Goal: Task Accomplishment & Management: Use online tool/utility

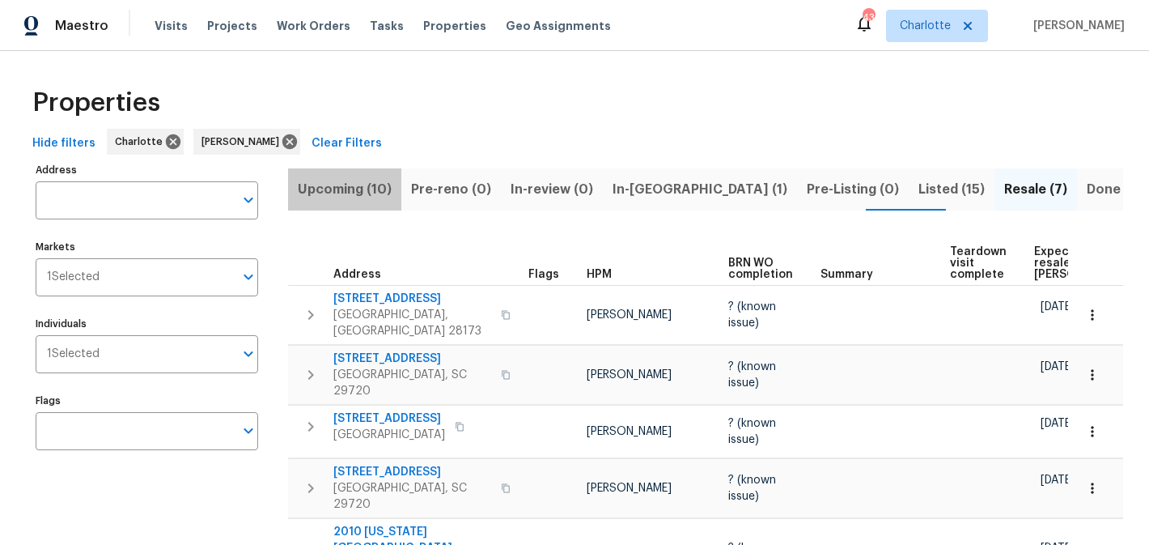
click at [345, 187] on span "Upcoming (10)" at bounding box center [345, 189] width 94 height 23
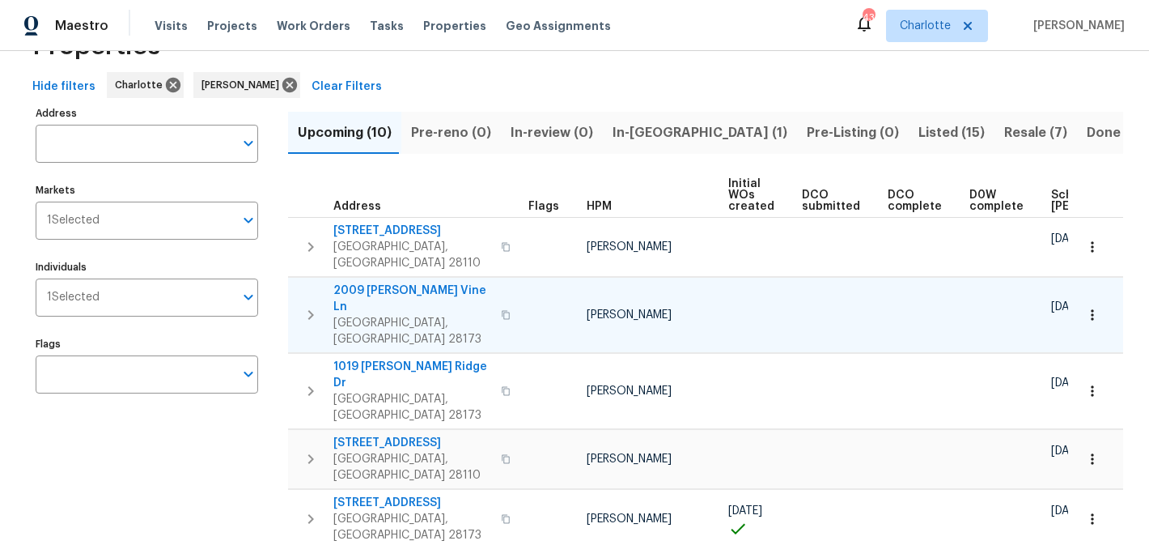
scroll to position [40, 0]
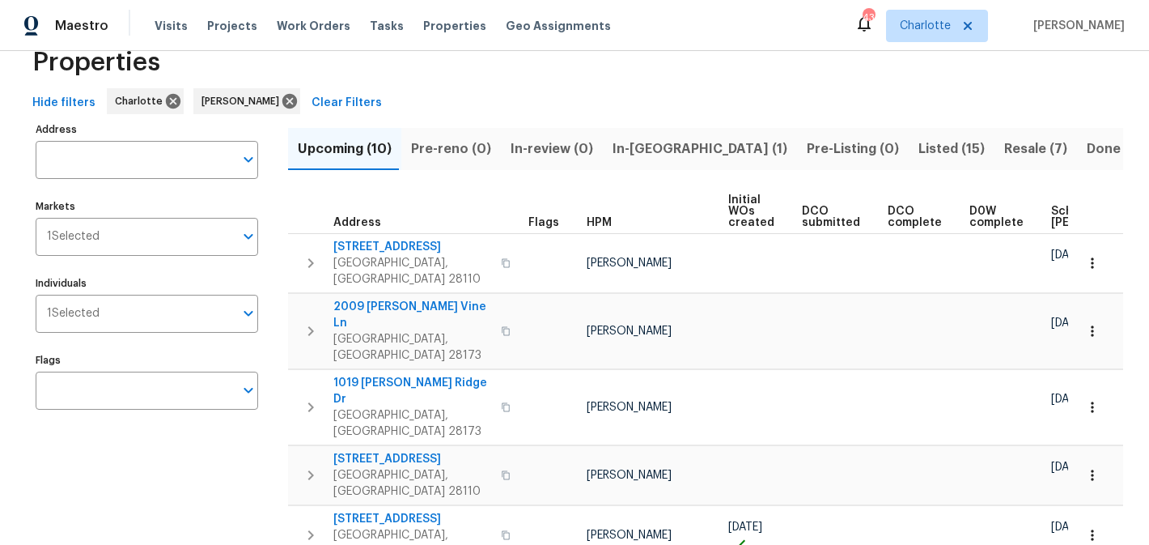
click at [630, 142] on span "In-reno (1)" at bounding box center [699, 149] width 175 height 23
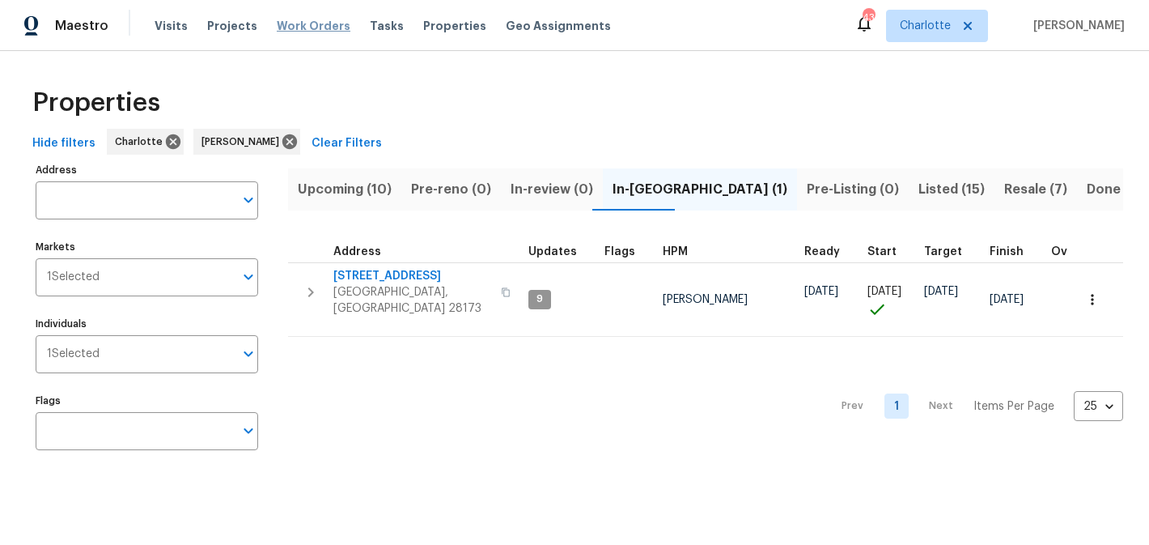
click at [303, 23] on span "Work Orders" at bounding box center [314, 26] width 74 height 16
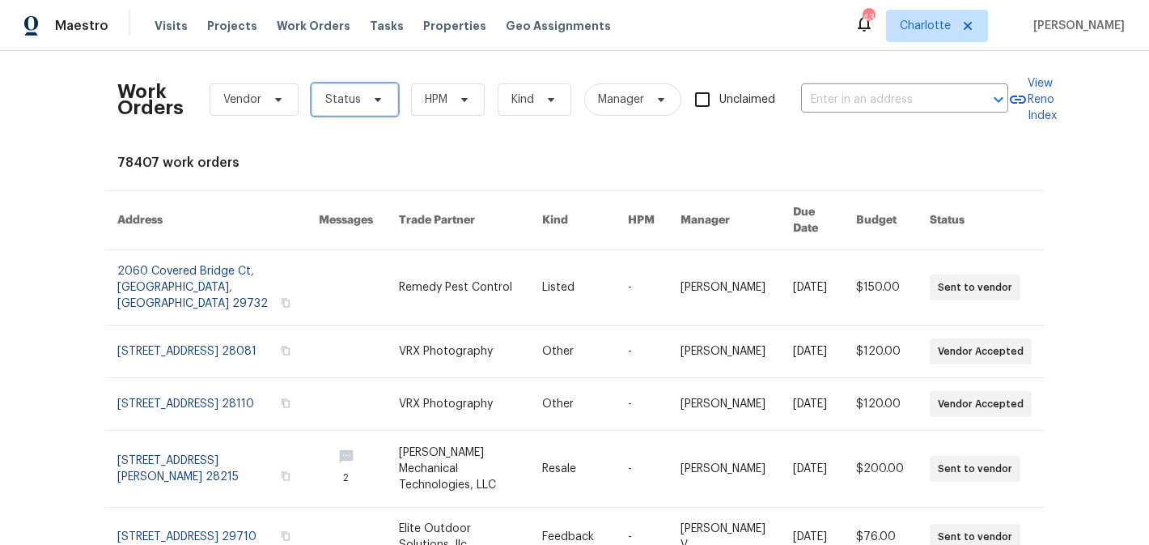
click at [366, 89] on span "Status" at bounding box center [354, 99] width 87 height 32
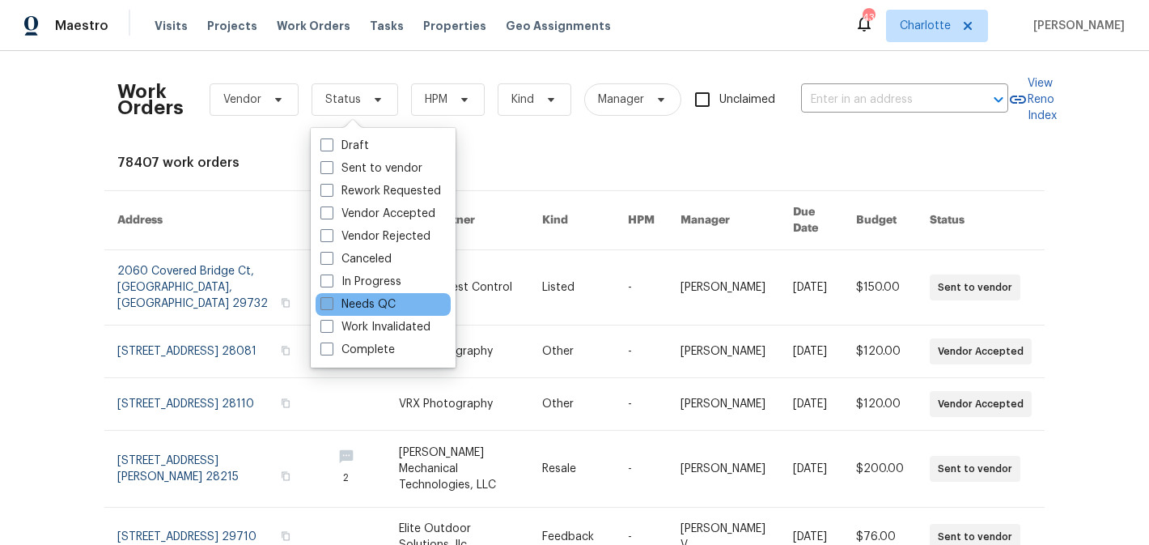
click at [377, 303] on label "Needs QC" at bounding box center [357, 304] width 75 height 16
click at [331, 303] on input "Needs QC" at bounding box center [325, 301] width 11 height 11
checkbox input "true"
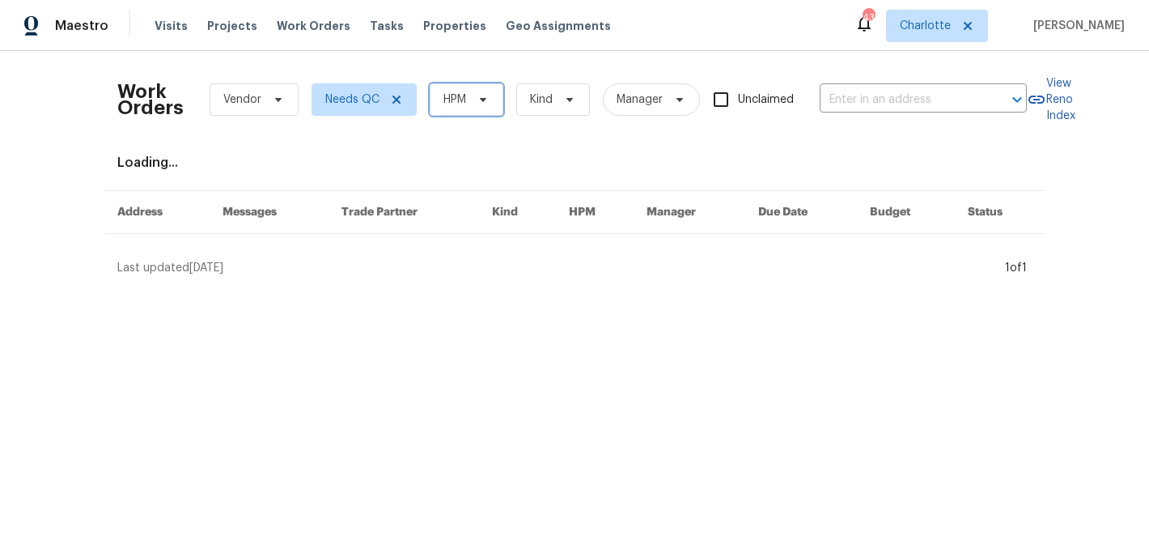
click at [477, 100] on icon at bounding box center [483, 99] width 13 height 13
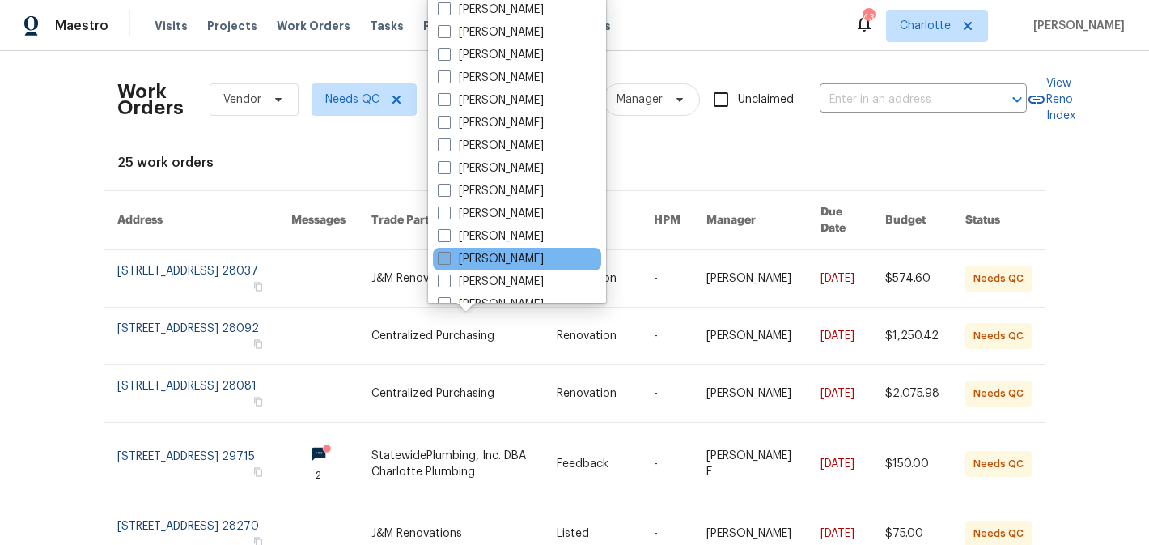
scroll to position [201, 0]
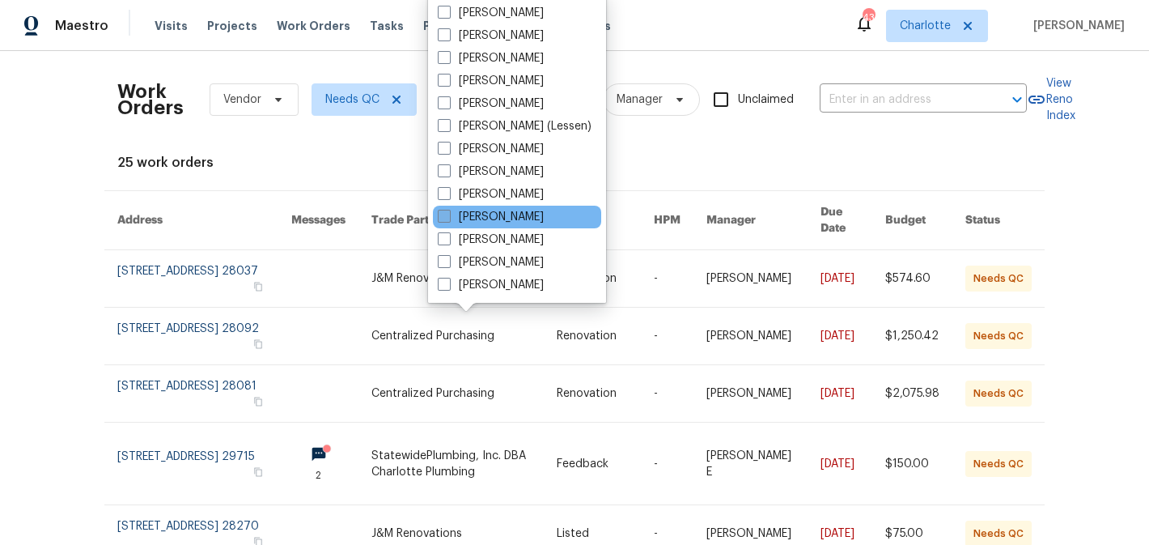
click at [485, 222] on label "[PERSON_NAME]" at bounding box center [491, 217] width 106 height 16
click at [448, 219] on input "[PERSON_NAME]" at bounding box center [443, 214] width 11 height 11
checkbox input "true"
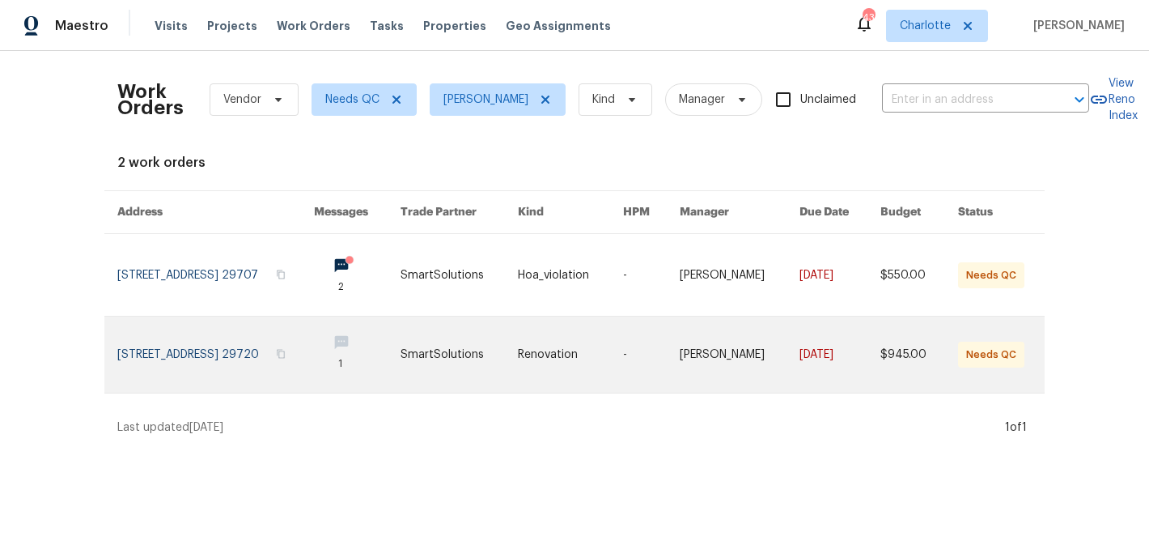
click at [487, 347] on link at bounding box center [459, 354] width 118 height 76
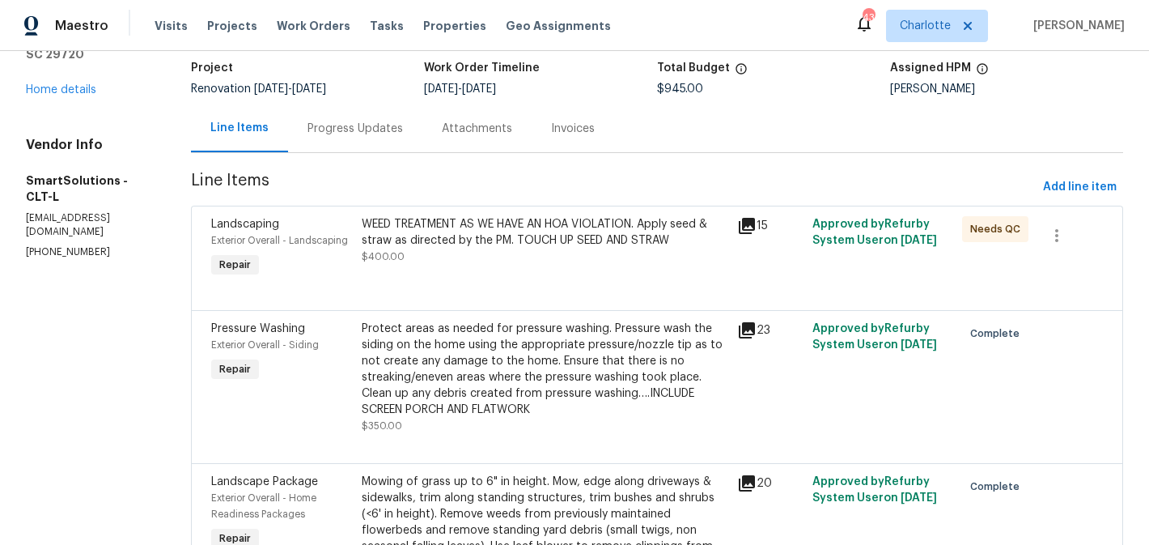
scroll to position [108, 0]
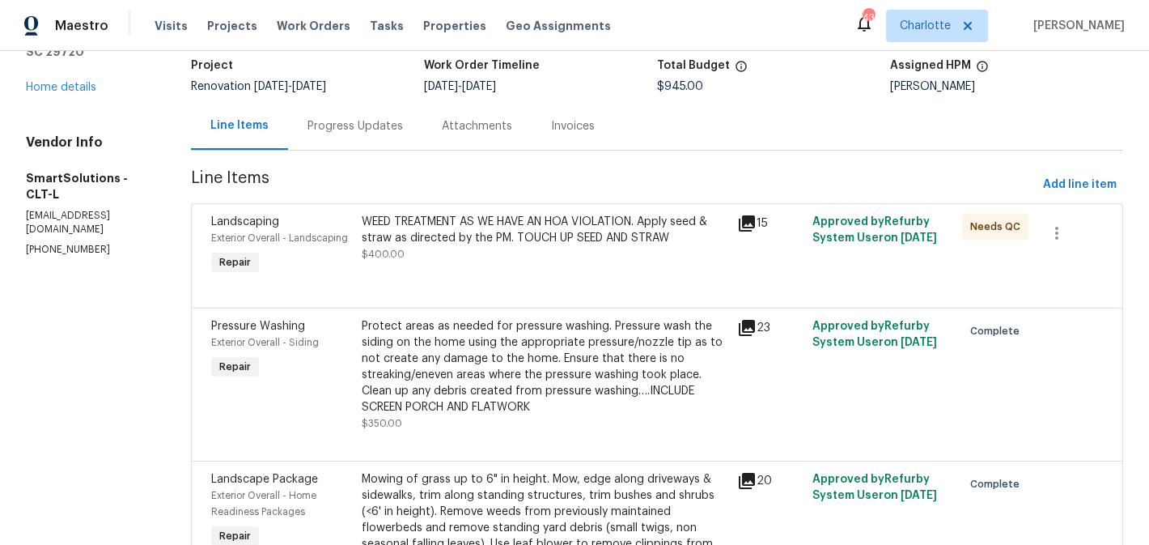
click at [524, 252] on div "WEED TREATMENT AS WE HAVE AN HOA VIOLATION. Apply seed & straw as directed by t…" at bounding box center [545, 238] width 366 height 49
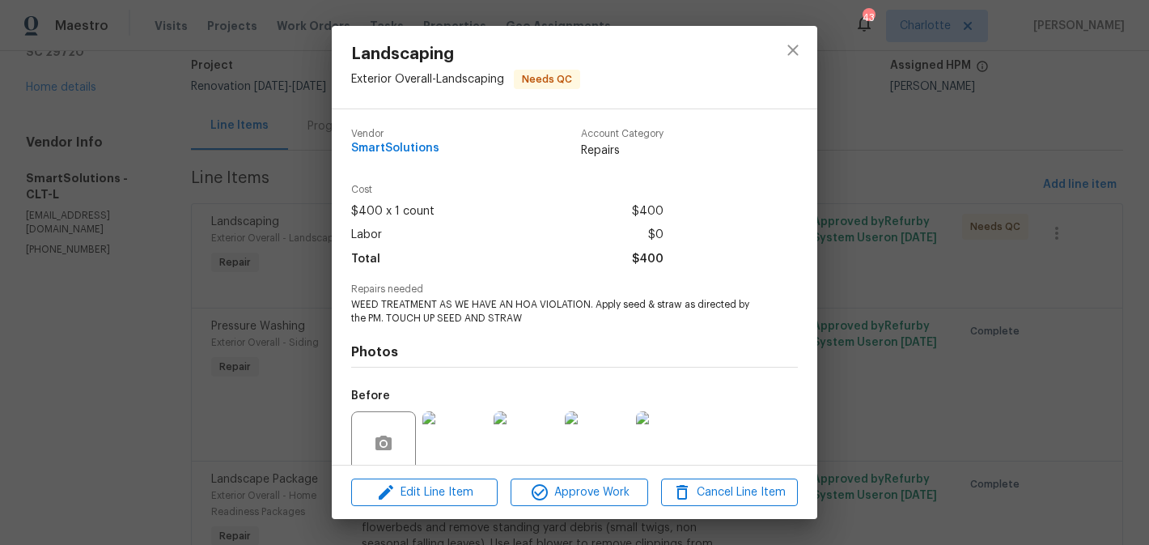
scroll to position [133, 0]
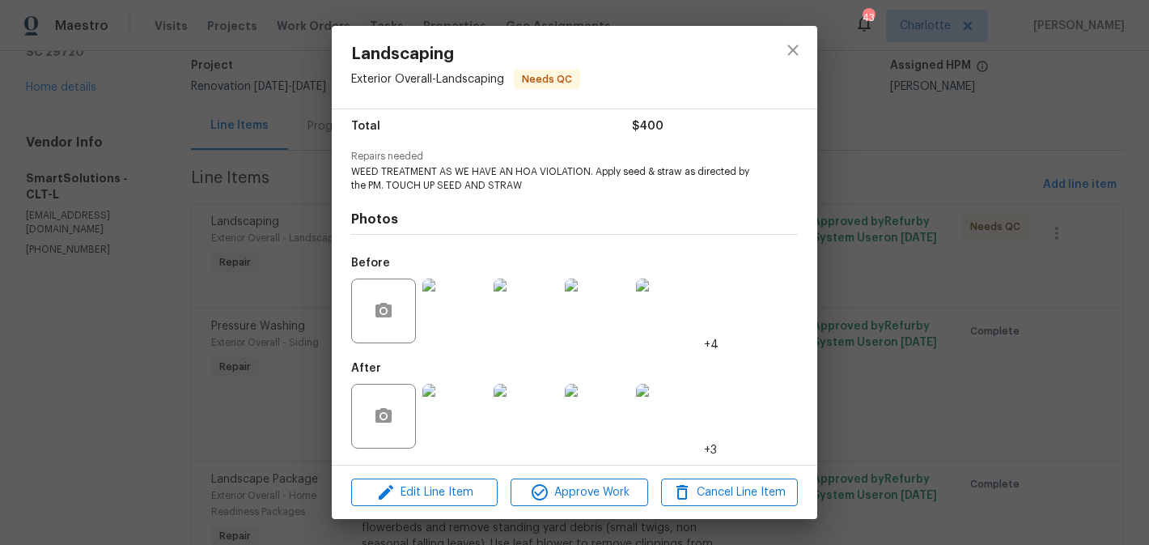
click at [457, 413] on img at bounding box center [454, 415] width 65 height 65
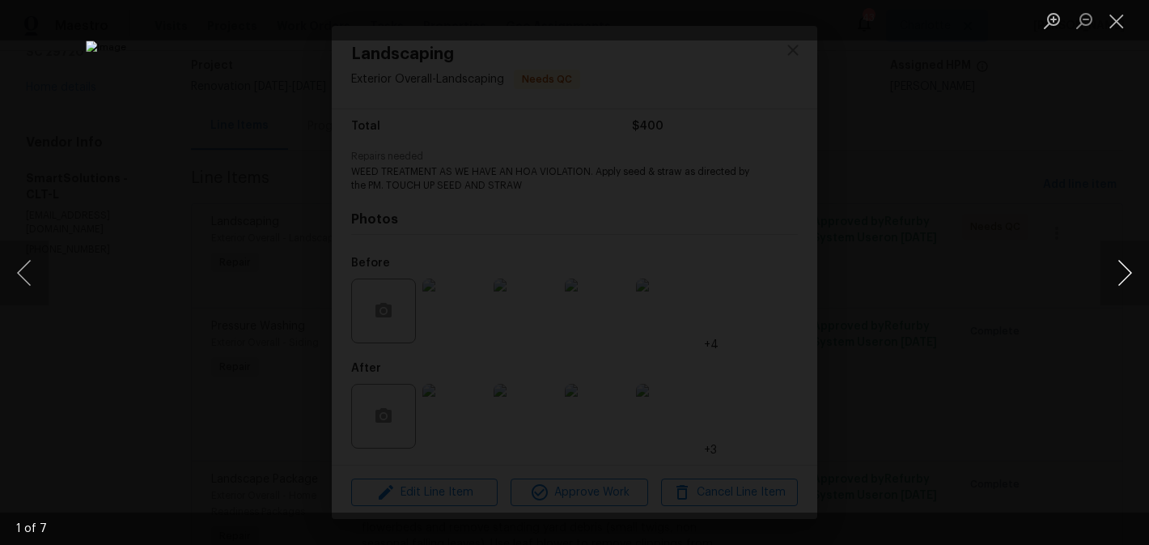
click at [1123, 260] on button "Next image" at bounding box center [1124, 272] width 49 height 65
click at [1117, 26] on button "Close lightbox" at bounding box center [1116, 20] width 32 height 28
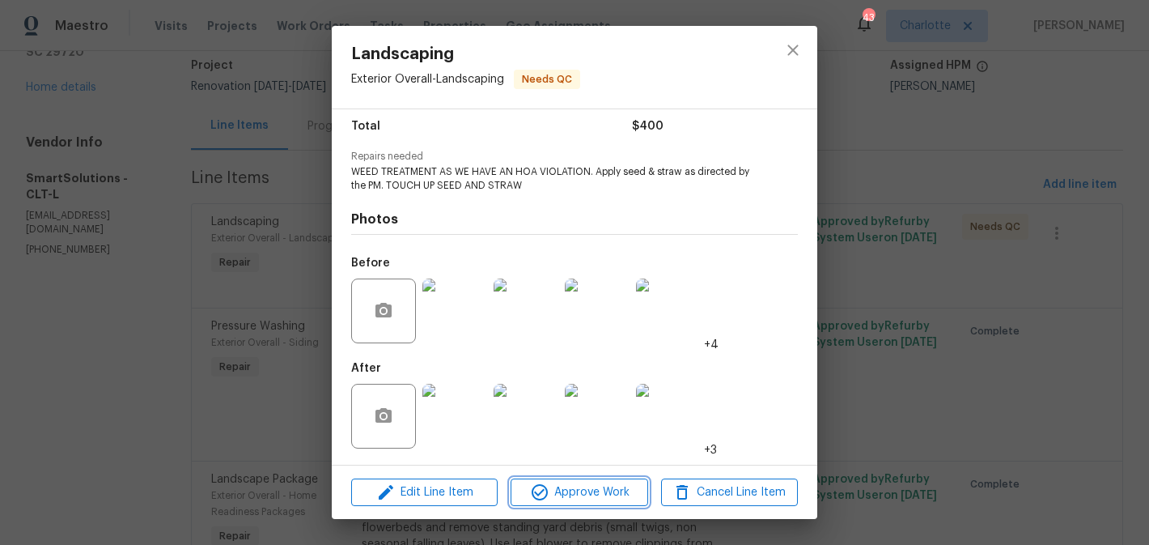
click at [614, 491] on span "Approve Work" at bounding box center [578, 492] width 127 height 20
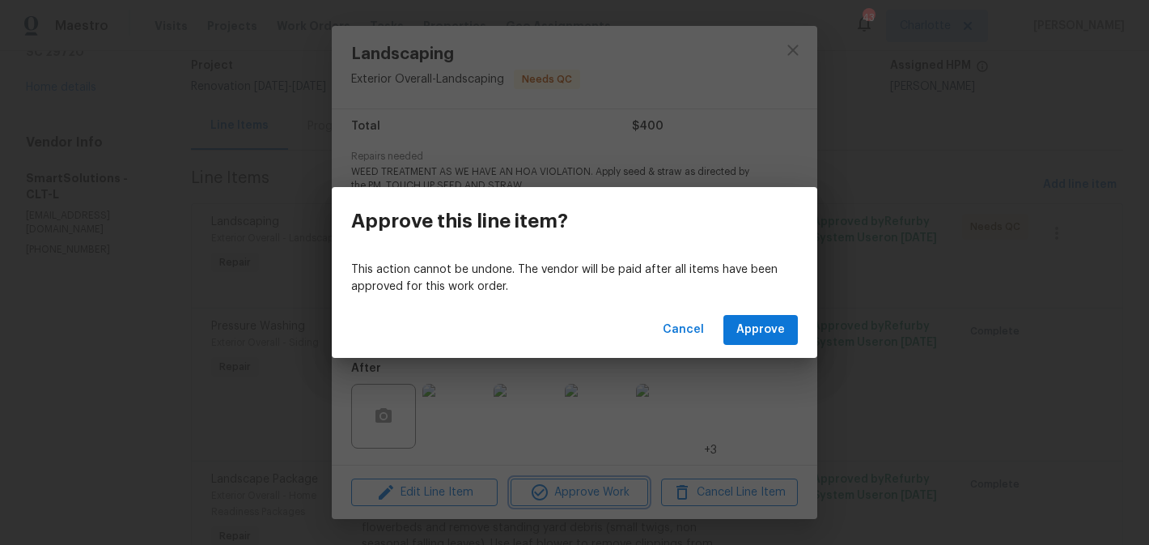
click at [744, 364] on div "Approve this line item? This action cannot be undone. The vendor will be paid a…" at bounding box center [574, 272] width 1149 height 545
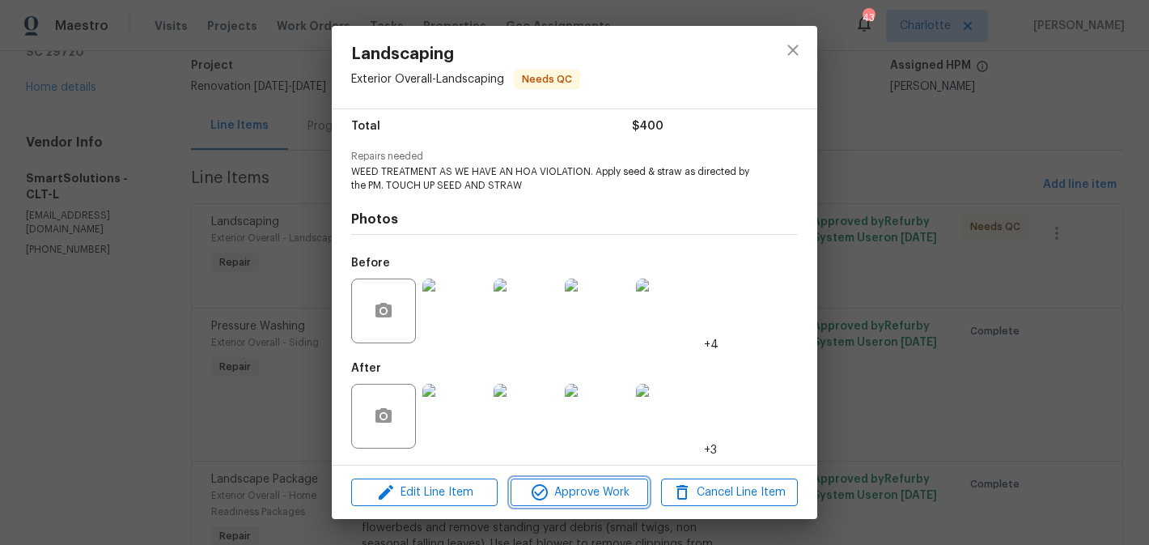
click at [569, 493] on span "Approve Work" at bounding box center [578, 492] width 127 height 20
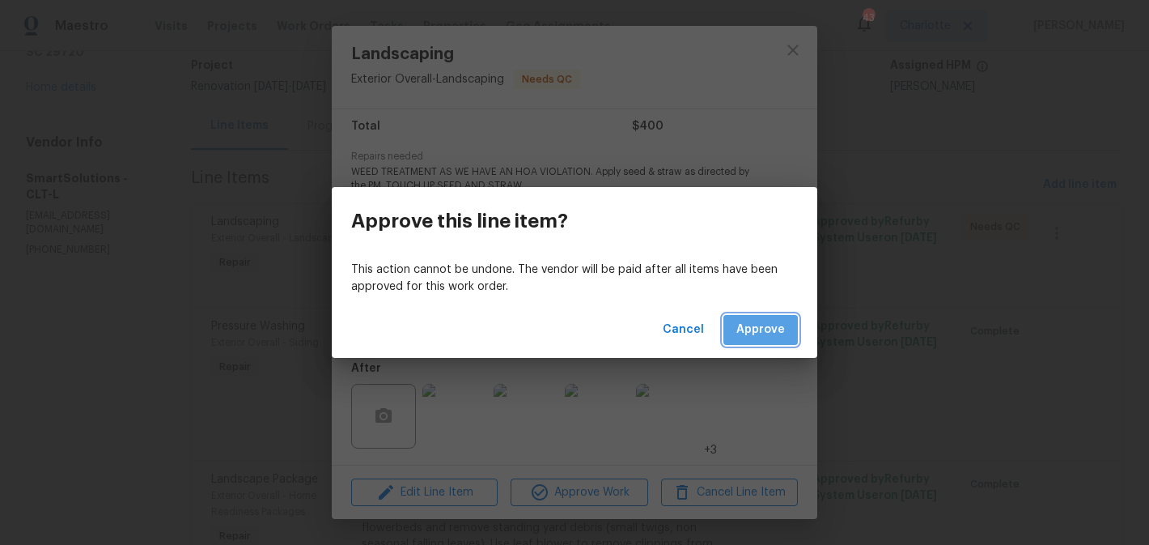
click at [773, 320] on span "Approve" at bounding box center [760, 330] width 49 height 20
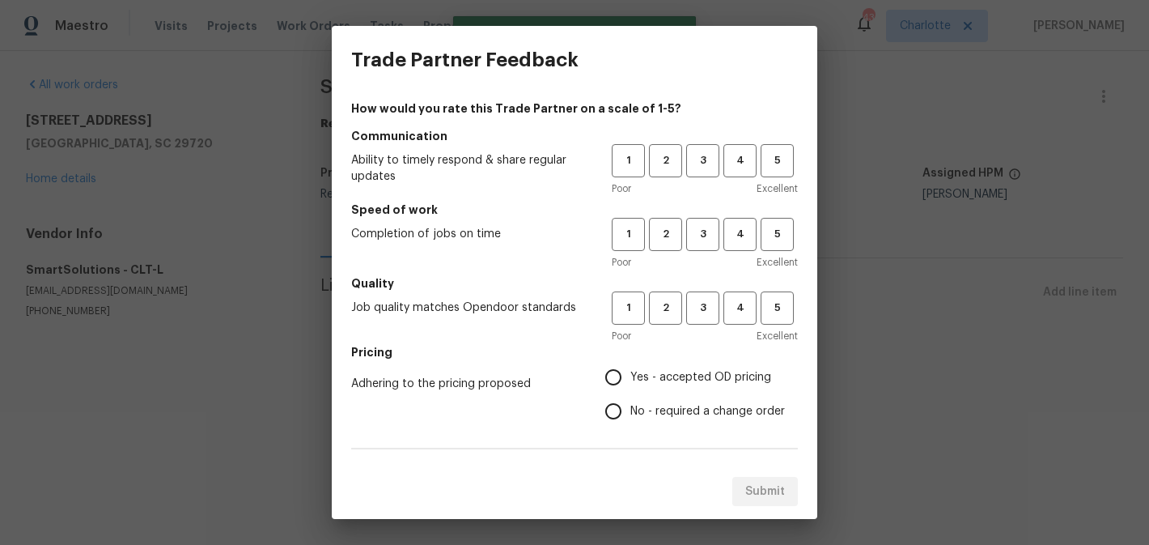
scroll to position [0, 0]
click at [741, 159] on span "4" at bounding box center [740, 160] width 30 height 19
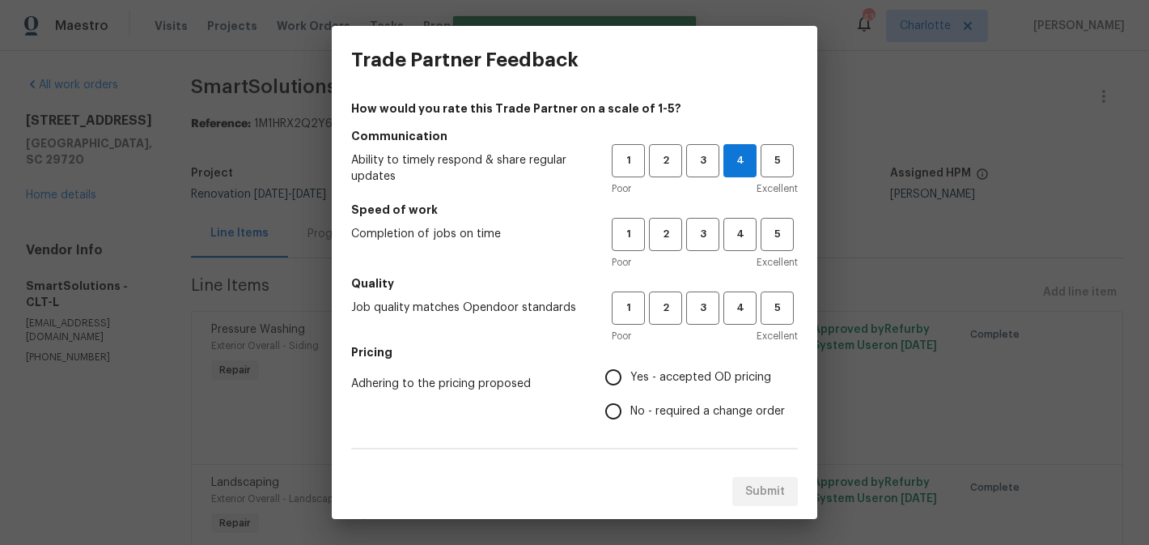
click at [739, 257] on div "Poor Excellent" at bounding box center [705, 262] width 186 height 16
click at [735, 241] on span "4" at bounding box center [740, 234] width 30 height 19
click at [739, 320] on button "4" at bounding box center [739, 307] width 33 height 33
click at [693, 375] on span "Yes - accepted OD pricing" at bounding box center [700, 377] width 141 height 17
click at [630, 375] on input "Yes - accepted OD pricing" at bounding box center [613, 377] width 34 height 34
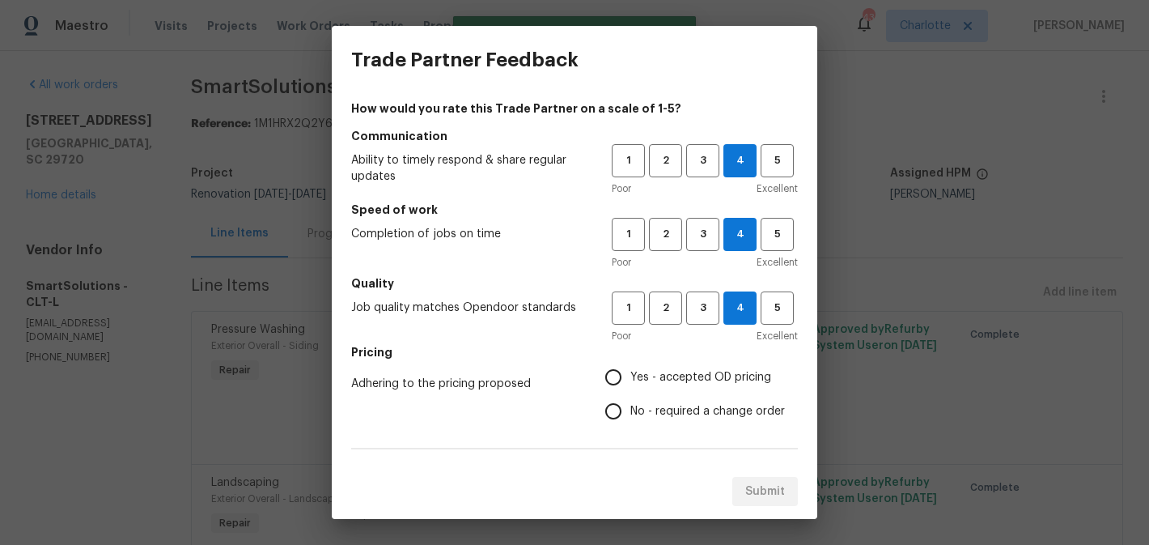
radio input "true"
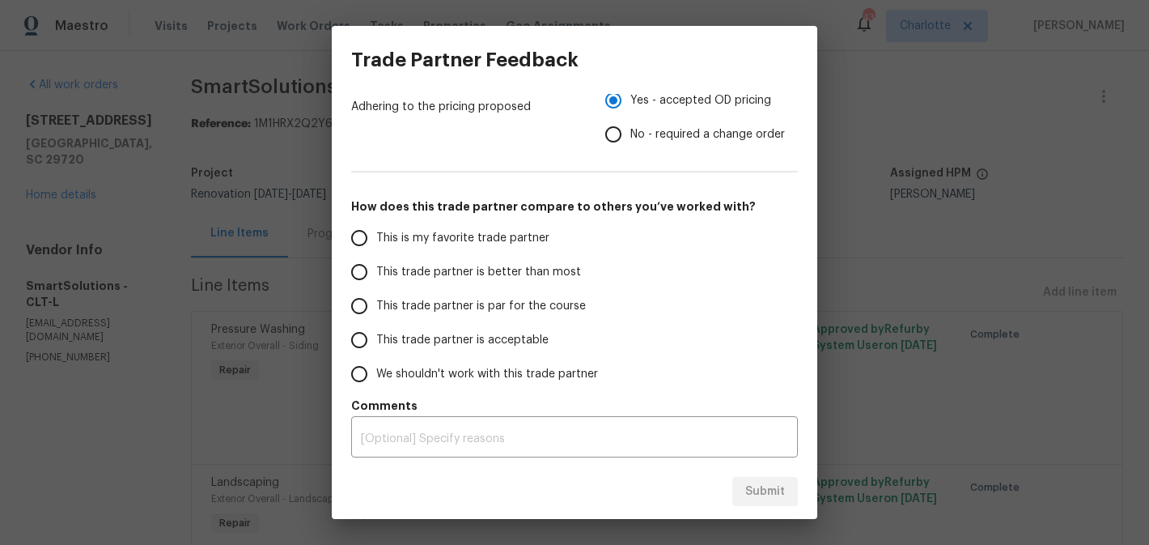
scroll to position [277, 0]
click at [435, 272] on span "This trade partner is better than most" at bounding box center [478, 272] width 205 height 17
click at [376, 272] on input "This trade partner is better than most" at bounding box center [359, 272] width 34 height 34
click at [746, 491] on span "Submit" at bounding box center [765, 491] width 40 height 20
radio input "true"
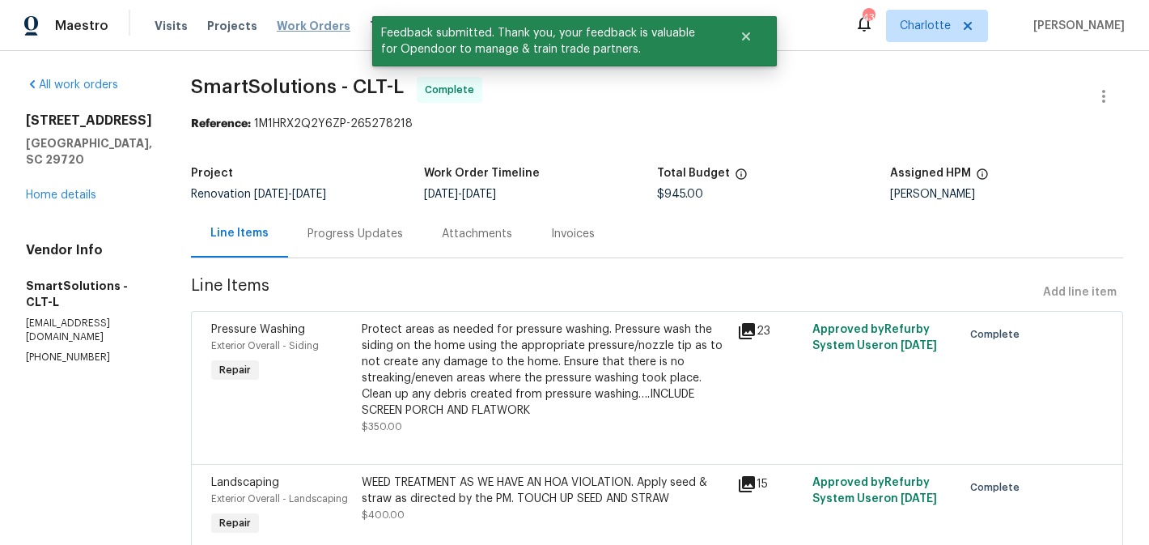
click at [284, 25] on span "Work Orders" at bounding box center [314, 26] width 74 height 16
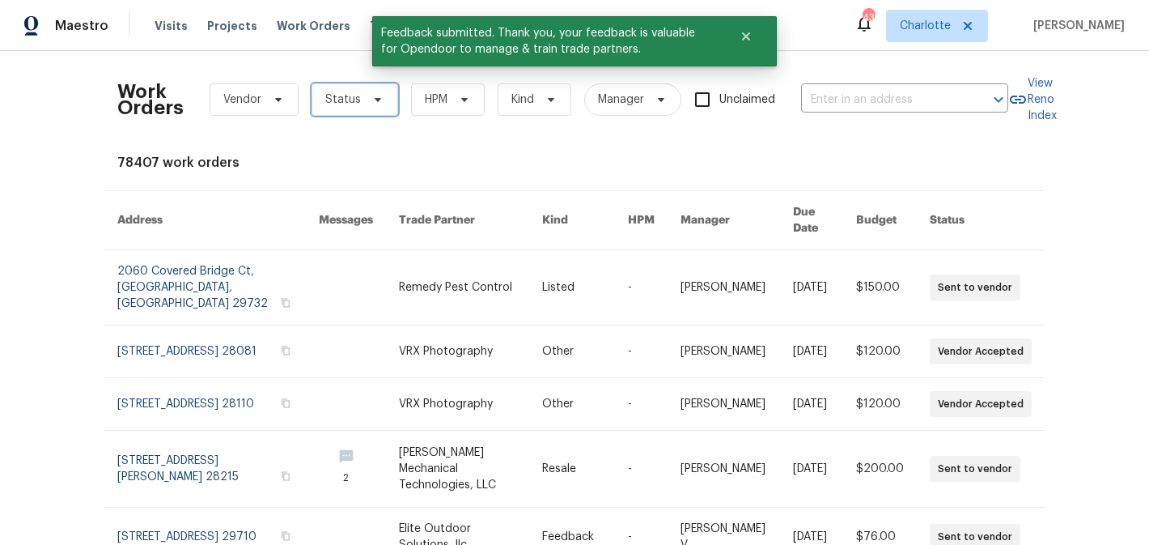
click at [375, 99] on icon at bounding box center [378, 100] width 6 height 4
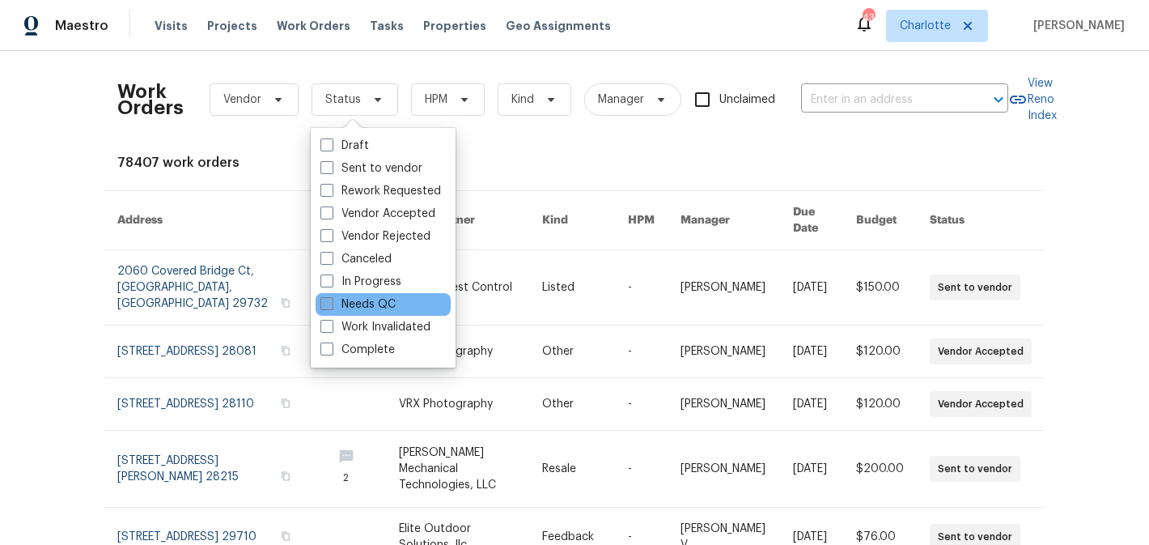
click at [367, 299] on label "Needs QC" at bounding box center [357, 304] width 75 height 16
click at [331, 299] on input "Needs QC" at bounding box center [325, 301] width 11 height 11
checkbox input "true"
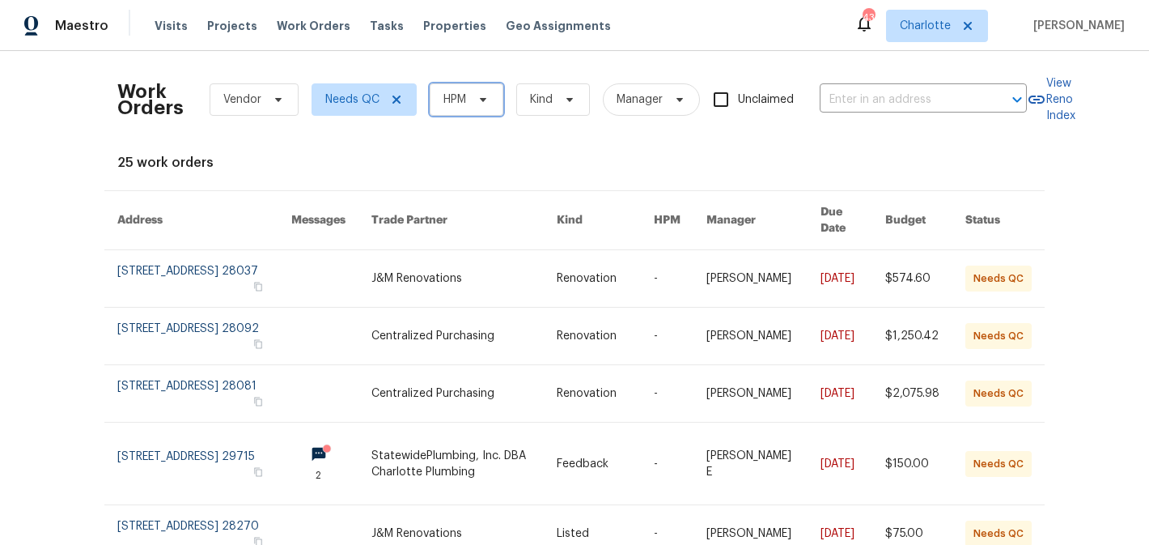
click at [464, 108] on span "HPM" at bounding box center [467, 99] width 74 height 32
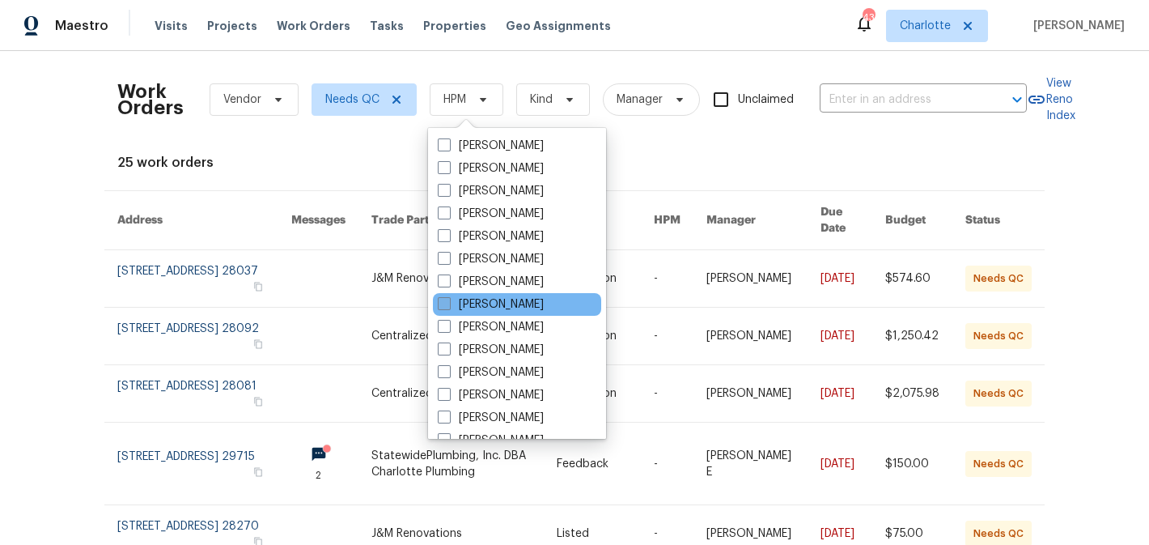
scroll to position [201, 0]
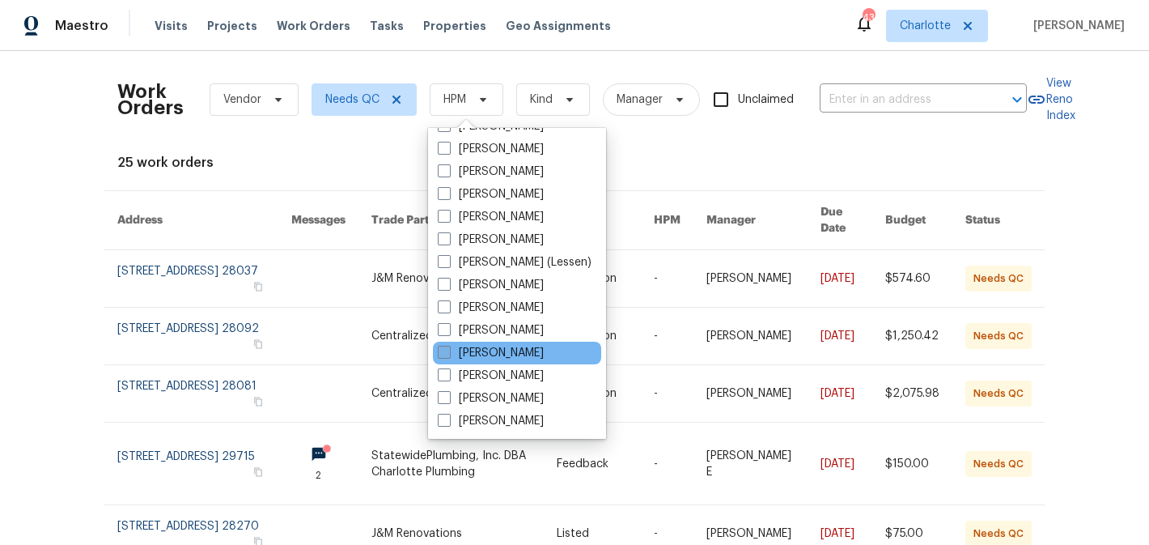
click at [496, 350] on label "[PERSON_NAME]" at bounding box center [491, 353] width 106 height 16
click at [448, 350] on input "[PERSON_NAME]" at bounding box center [443, 350] width 11 height 11
checkbox input "true"
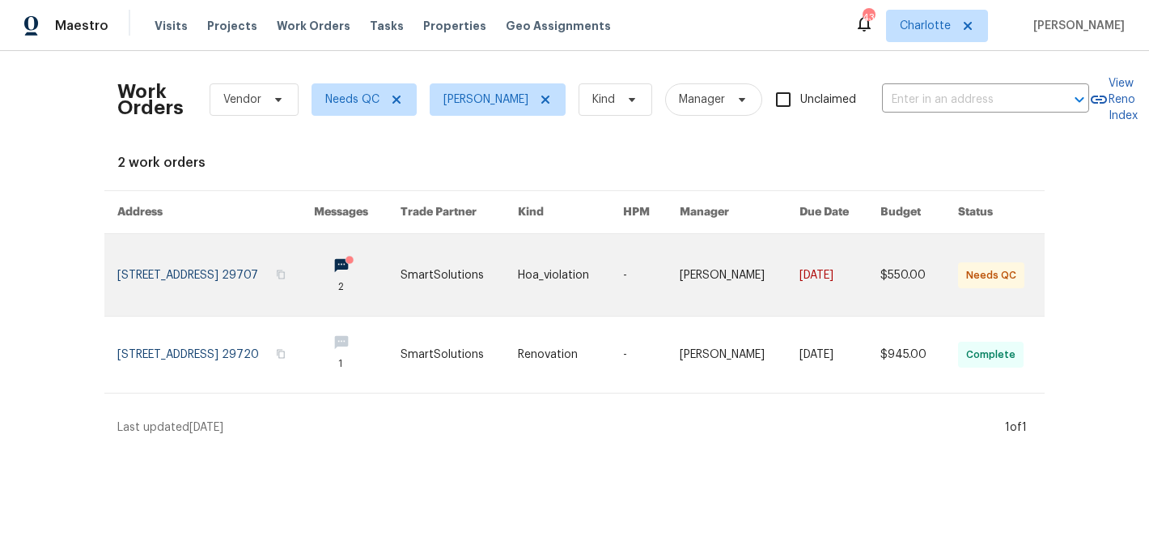
click at [513, 282] on link at bounding box center [459, 275] width 118 height 82
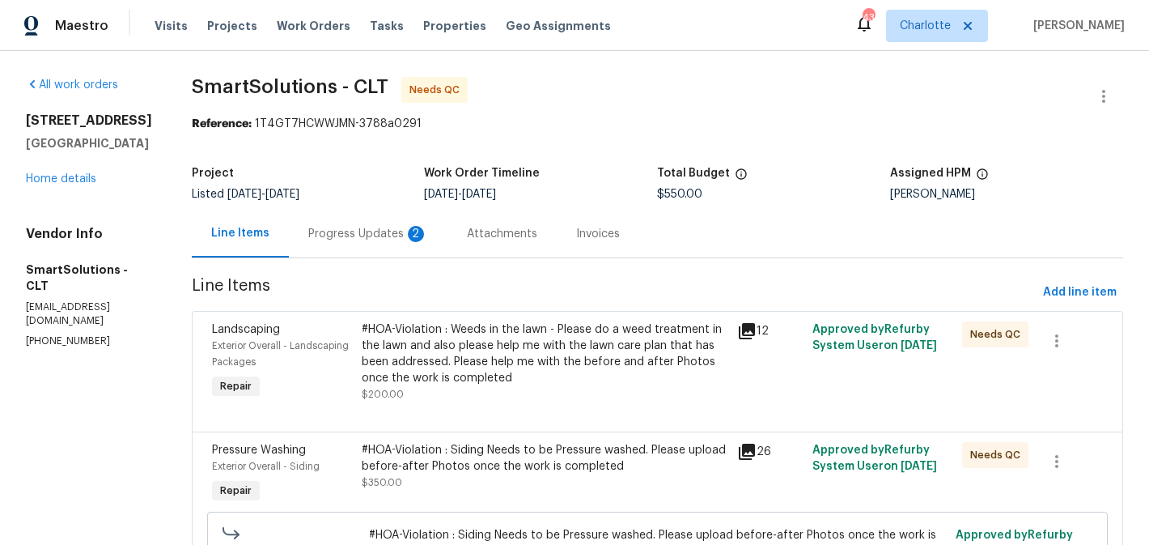
click at [390, 240] on div "Progress Updates 2" at bounding box center [368, 234] width 120 height 16
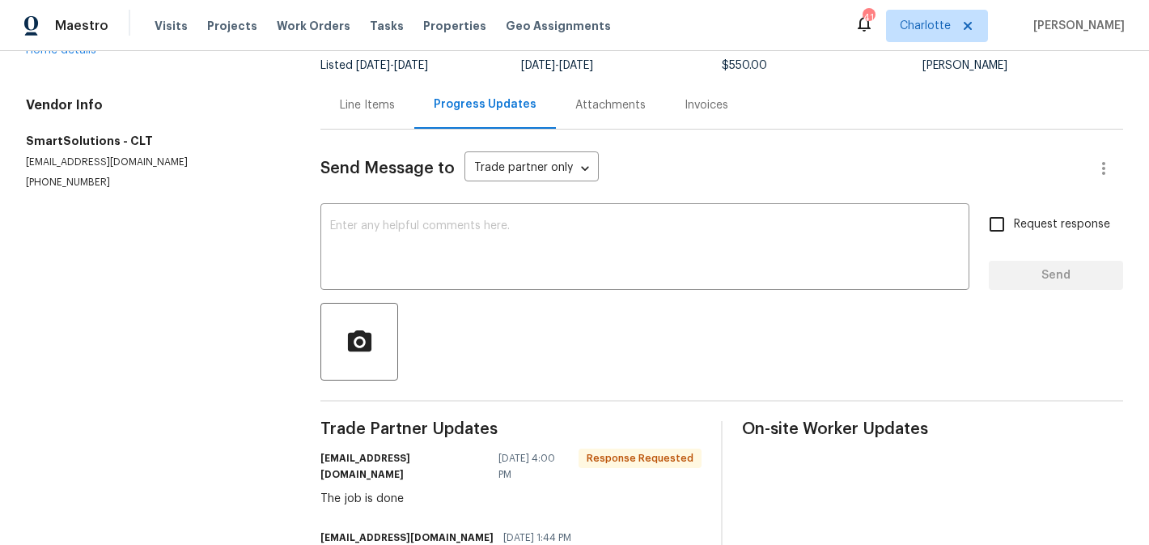
scroll to position [34, 0]
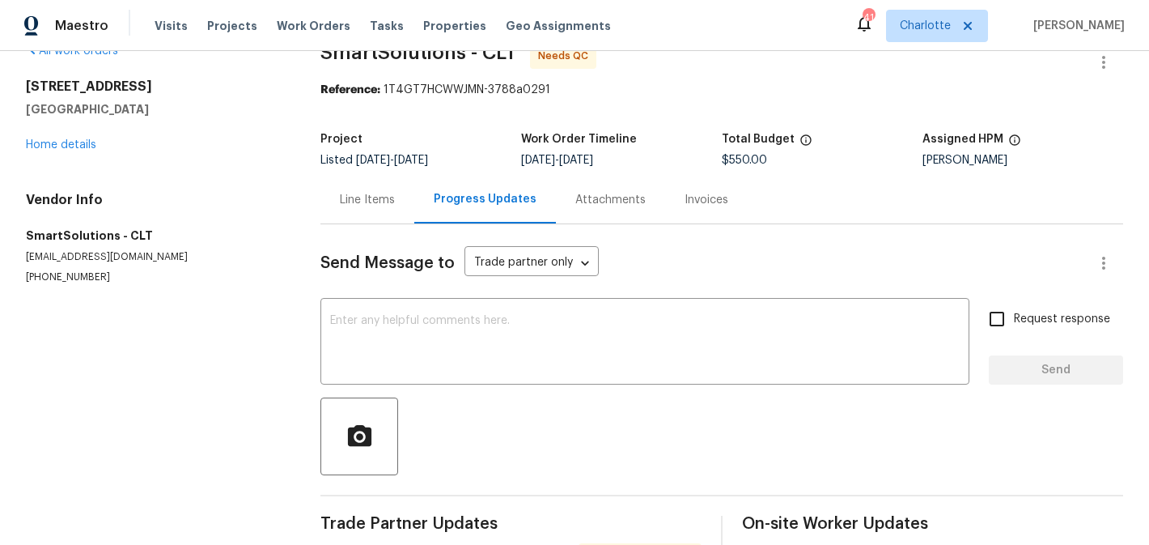
click at [356, 197] on div "Line Items" at bounding box center [367, 200] width 55 height 16
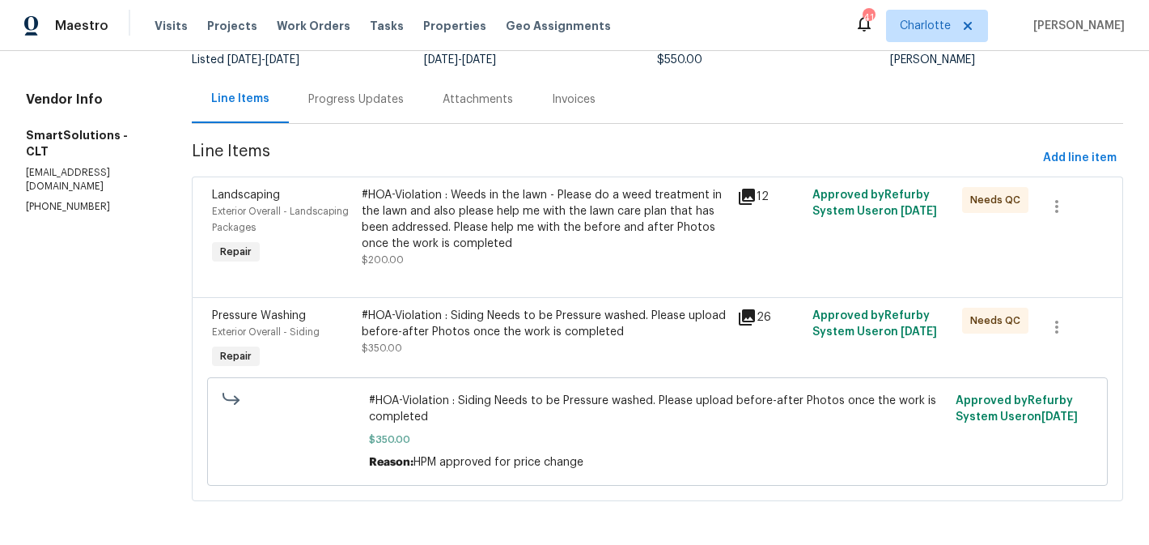
scroll to position [138, 0]
click at [571, 338] on div "#HOA-Violation : Siding Needs to be Pressure washed. Please upload before-after…" at bounding box center [545, 330] width 366 height 49
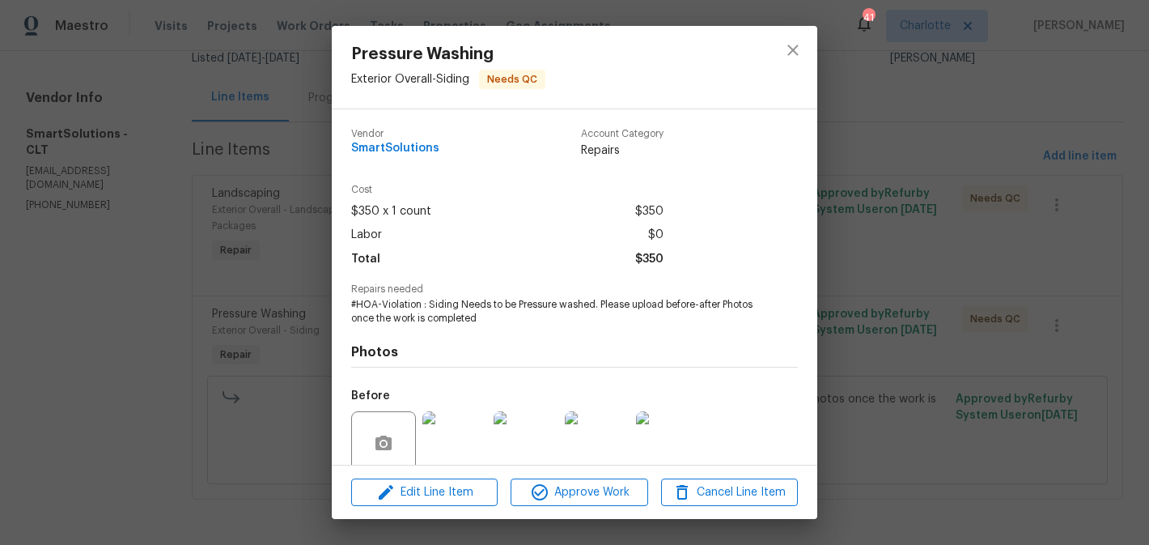
scroll to position [133, 0]
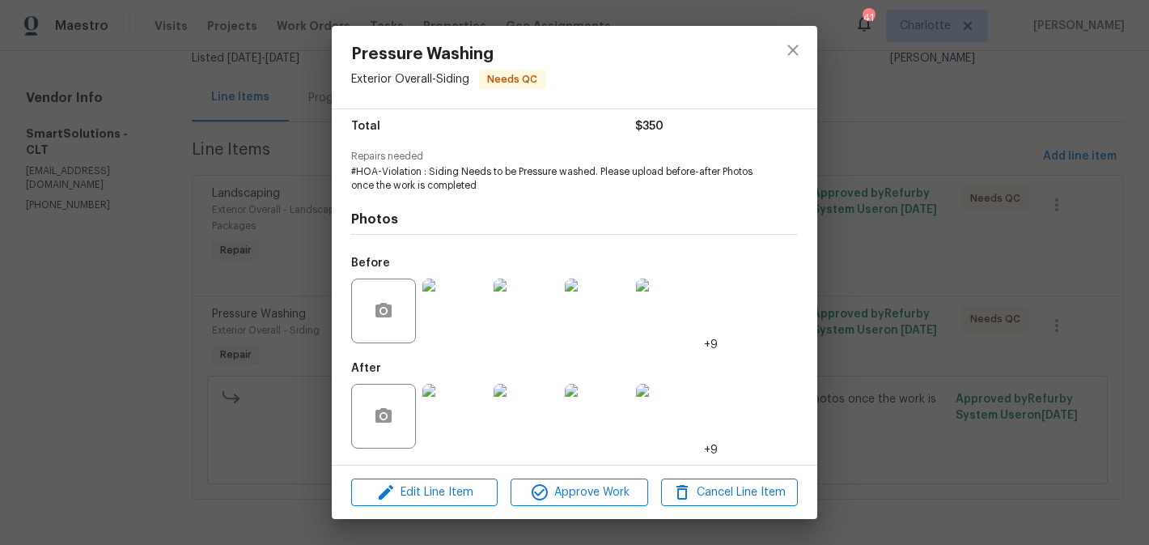
click at [468, 422] on img at bounding box center [454, 415] width 65 height 65
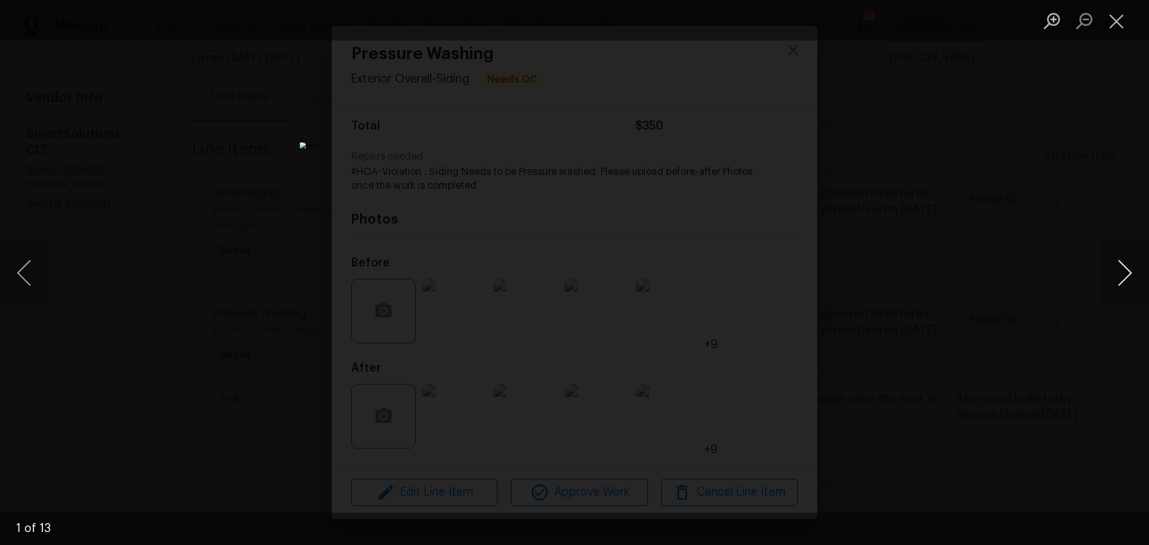
click at [1121, 262] on button "Next image" at bounding box center [1124, 272] width 49 height 65
click at [1112, 19] on button "Close lightbox" at bounding box center [1116, 20] width 32 height 28
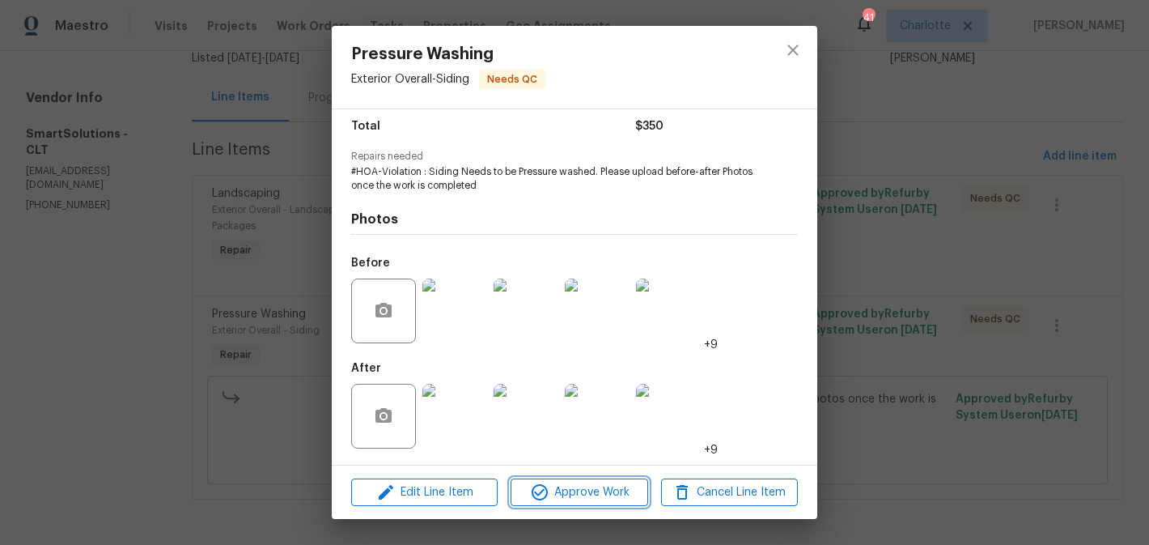
click at [606, 498] on span "Approve Work" at bounding box center [578, 492] width 127 height 20
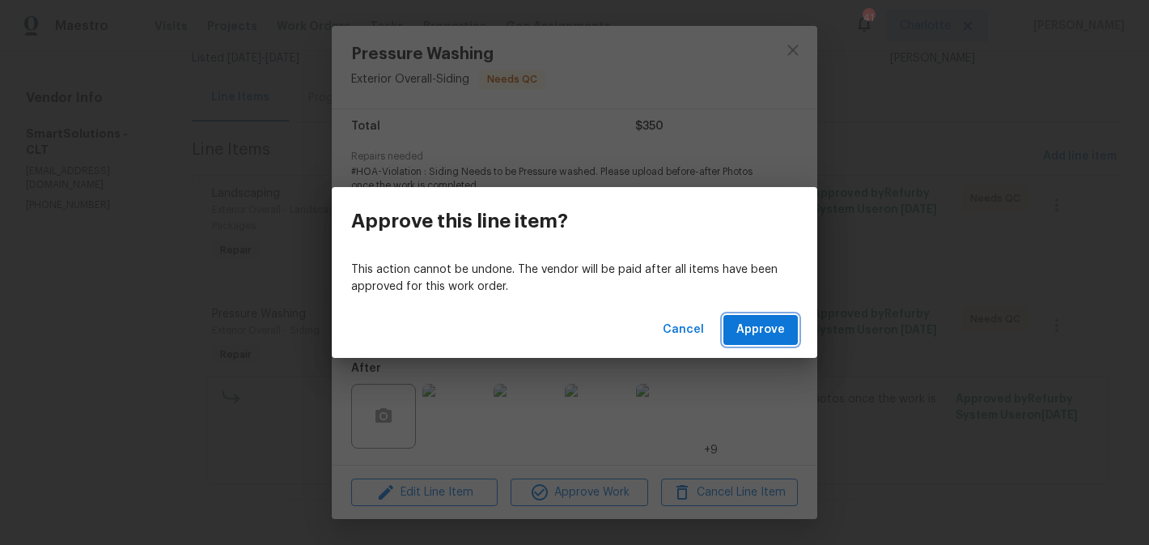
click at [765, 336] on span "Approve" at bounding box center [760, 330] width 49 height 20
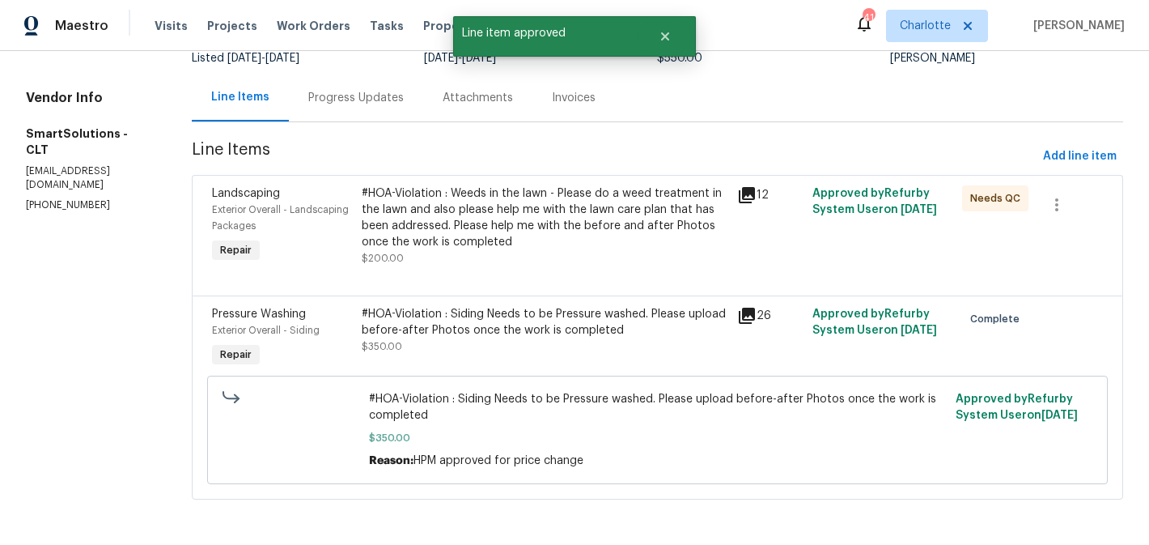
click at [557, 241] on div "#HOA-Violation : Weeds in the lawn - Please do a weed treatment in the lawn and…" at bounding box center [545, 217] width 366 height 65
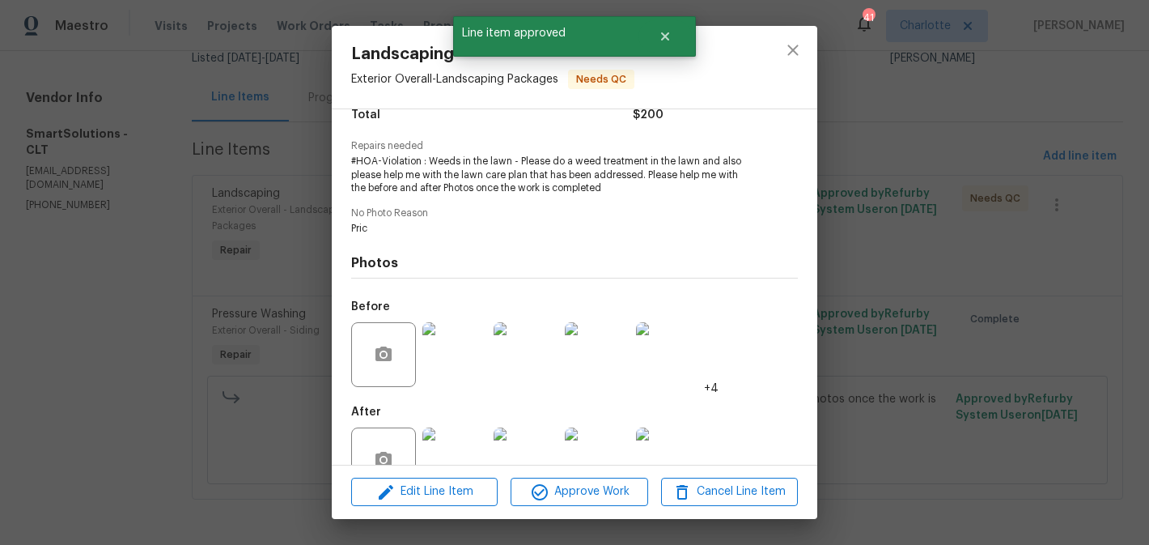
scroll to position [187, 0]
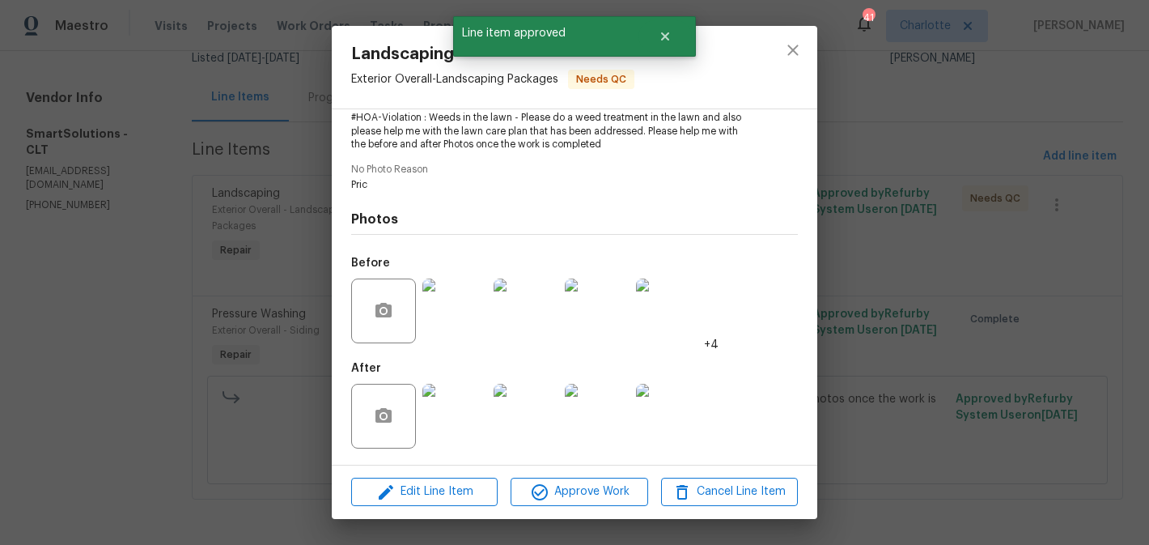
click at [463, 409] on img at bounding box center [454, 415] width 65 height 65
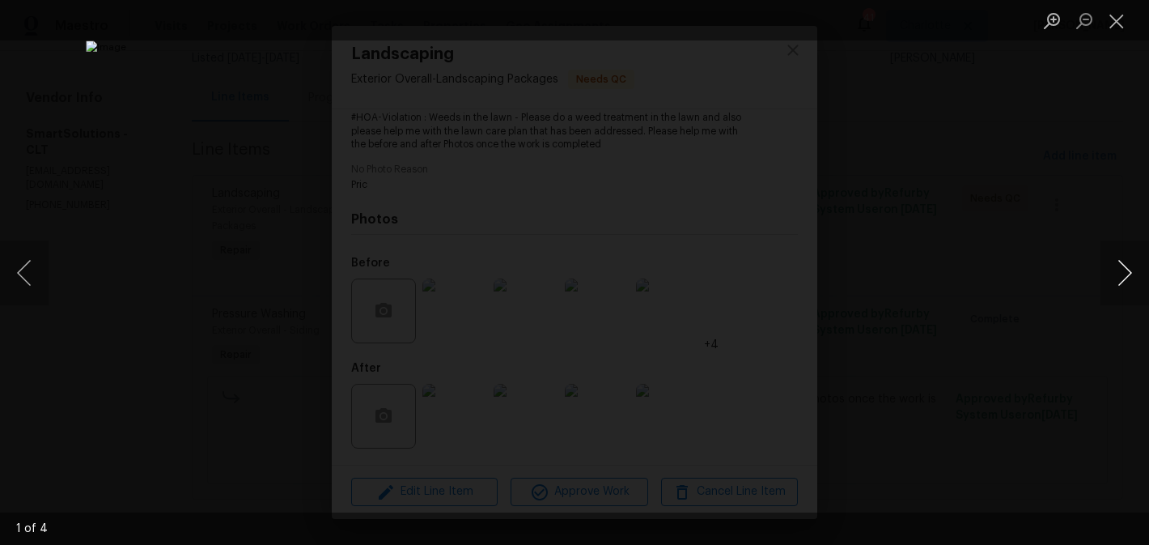
click at [1127, 266] on button "Next image" at bounding box center [1124, 272] width 49 height 65
click at [1124, 17] on button "Close lightbox" at bounding box center [1116, 20] width 32 height 28
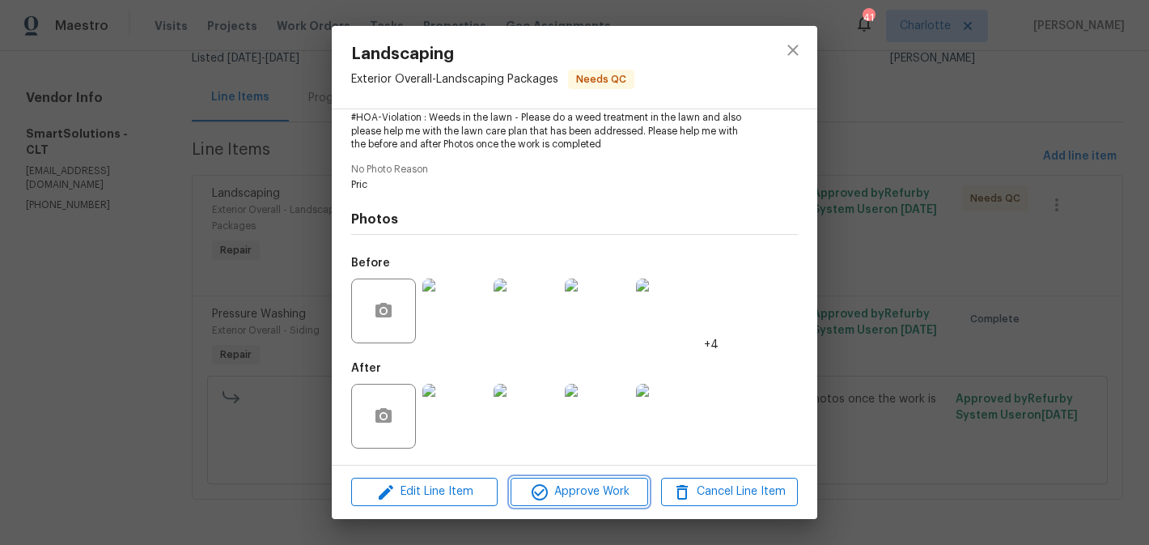
click at [597, 490] on span "Approve Work" at bounding box center [578, 491] width 127 height 20
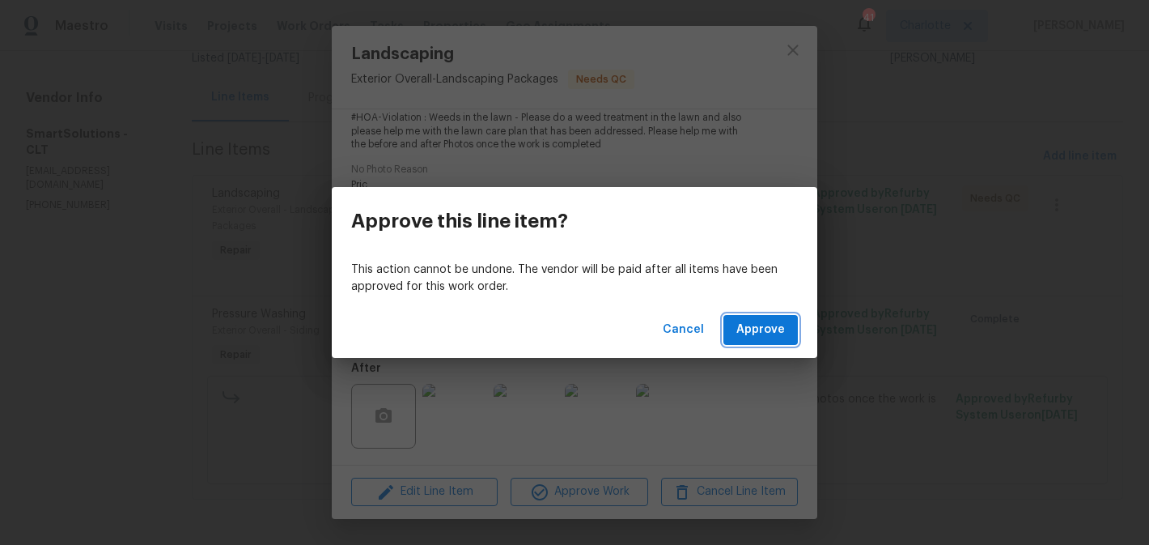
click at [748, 324] on span "Approve" at bounding box center [760, 330] width 49 height 20
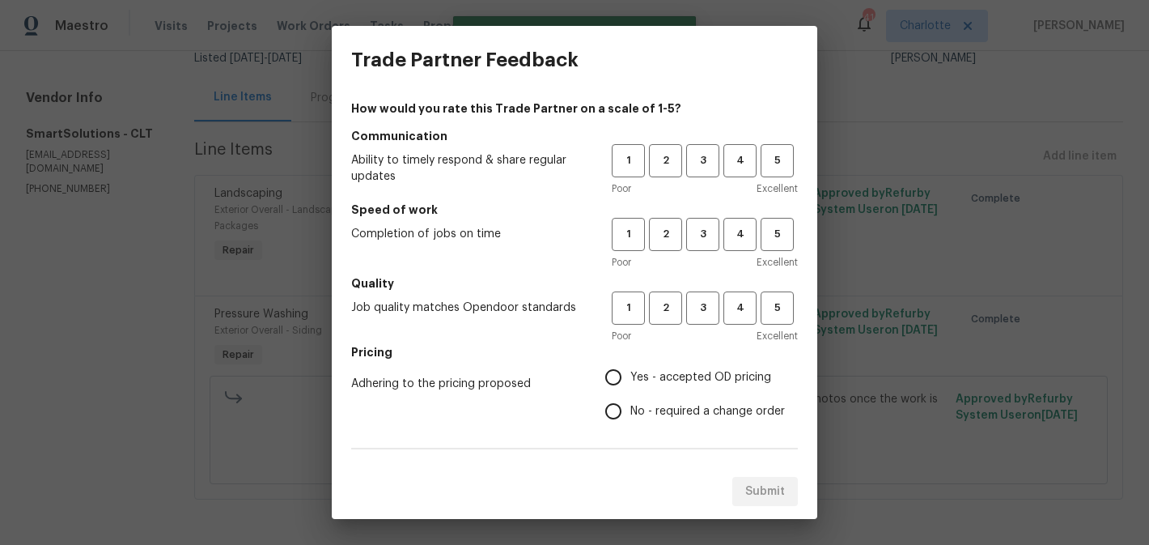
click at [756, 169] on div "1 2 3 4 5" at bounding box center [705, 160] width 186 height 33
click at [748, 172] on button "4" at bounding box center [739, 160] width 33 height 33
click at [741, 227] on span "4" at bounding box center [740, 234] width 30 height 19
click at [746, 306] on span "4" at bounding box center [740, 308] width 30 height 19
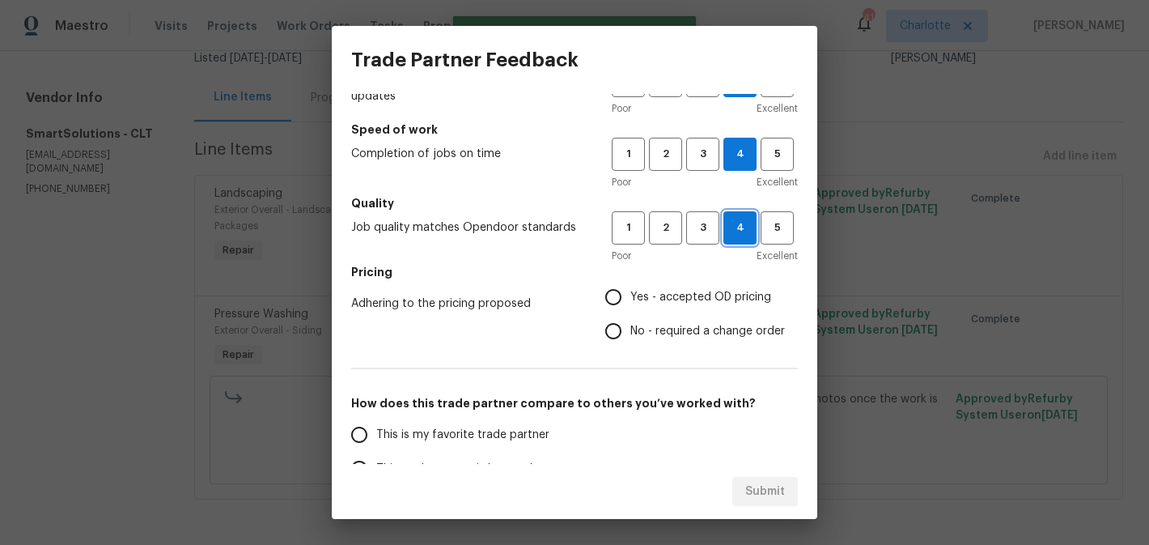
scroll to position [110, 0]
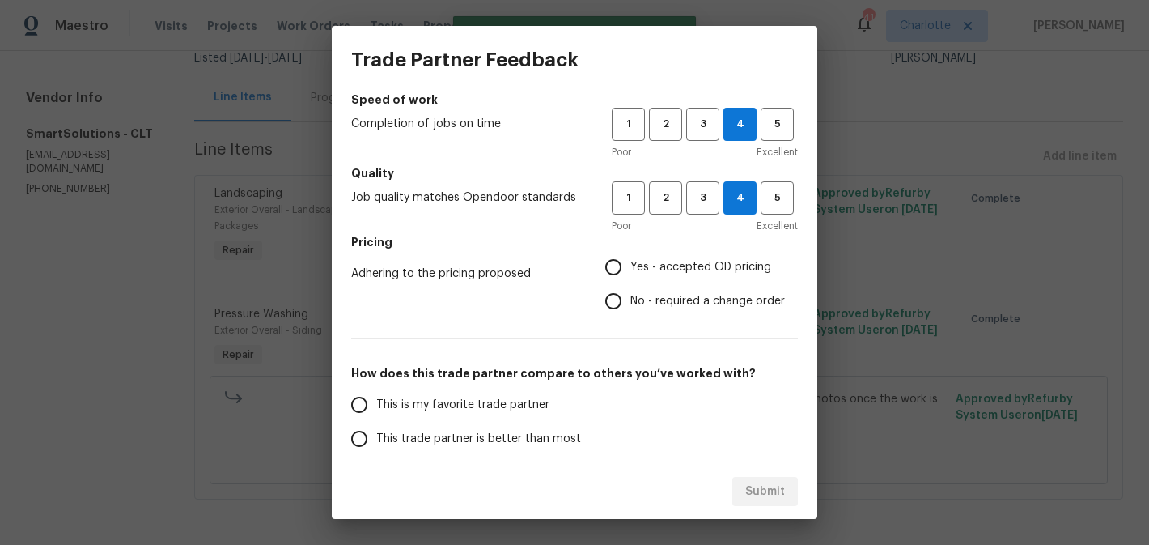
click at [686, 270] on span "Yes - accepted OD pricing" at bounding box center [700, 267] width 141 height 17
click at [630, 270] on input "Yes - accepted OD pricing" at bounding box center [613, 267] width 34 height 34
radio input "true"
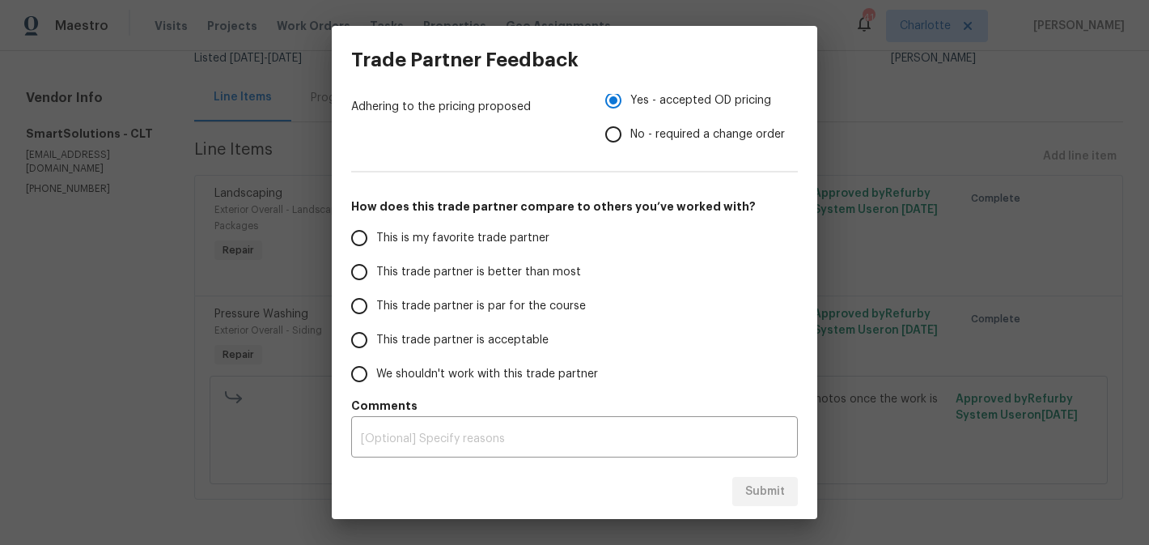
click at [423, 274] on span "This trade partner is better than most" at bounding box center [478, 272] width 205 height 17
click at [376, 274] on input "This trade partner is better than most" at bounding box center [359, 272] width 34 height 34
click at [761, 502] on button "Submit" at bounding box center [765, 492] width 66 height 30
radio input "true"
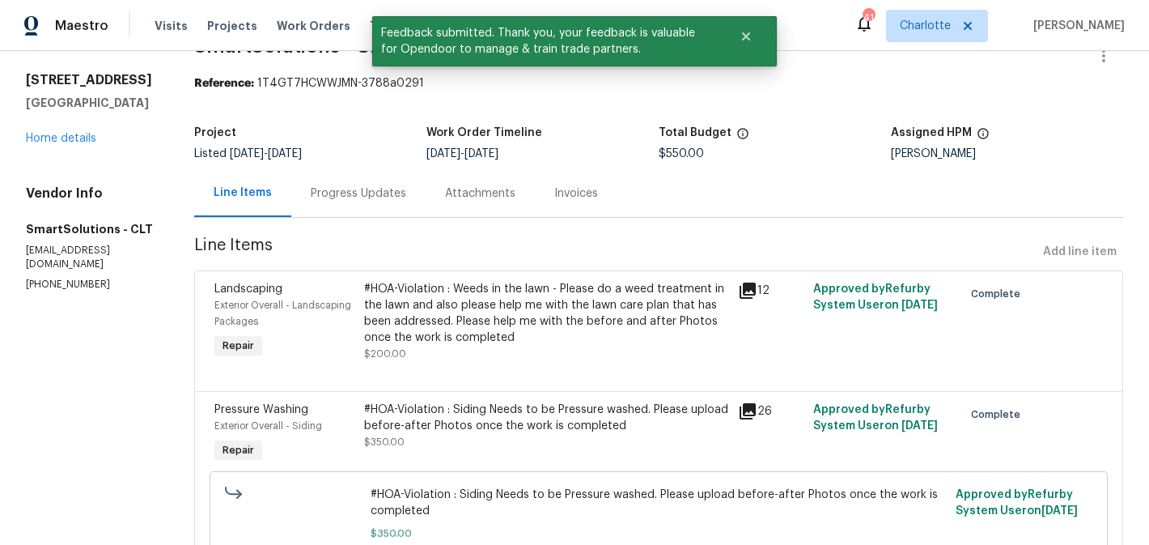
scroll to position [0, 0]
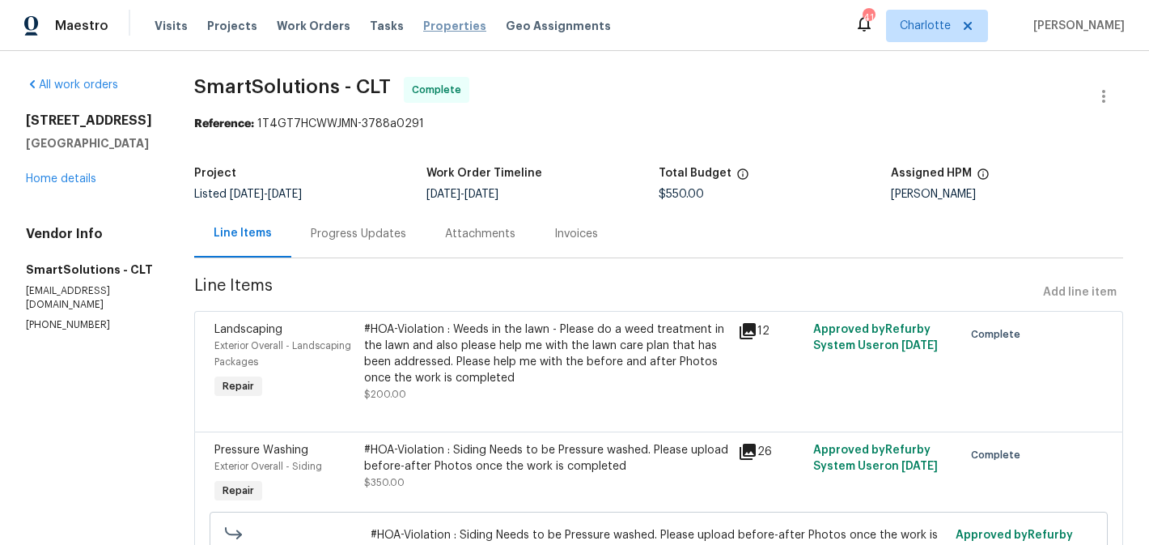
click at [428, 25] on span "Properties" at bounding box center [454, 26] width 63 height 16
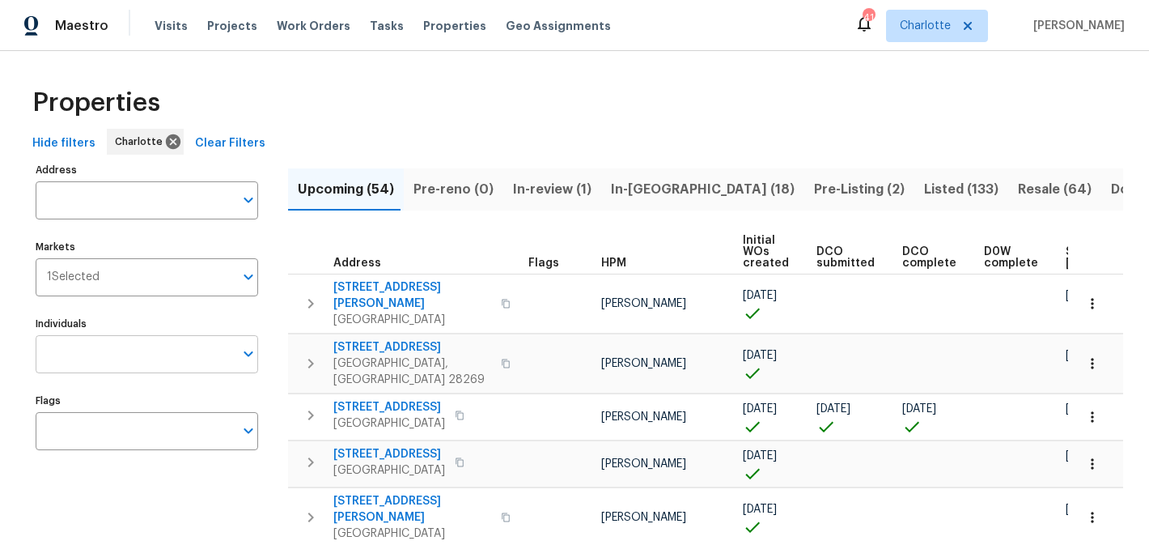
click at [98, 354] on input "Individuals" at bounding box center [135, 354] width 198 height 38
type input "matthew"
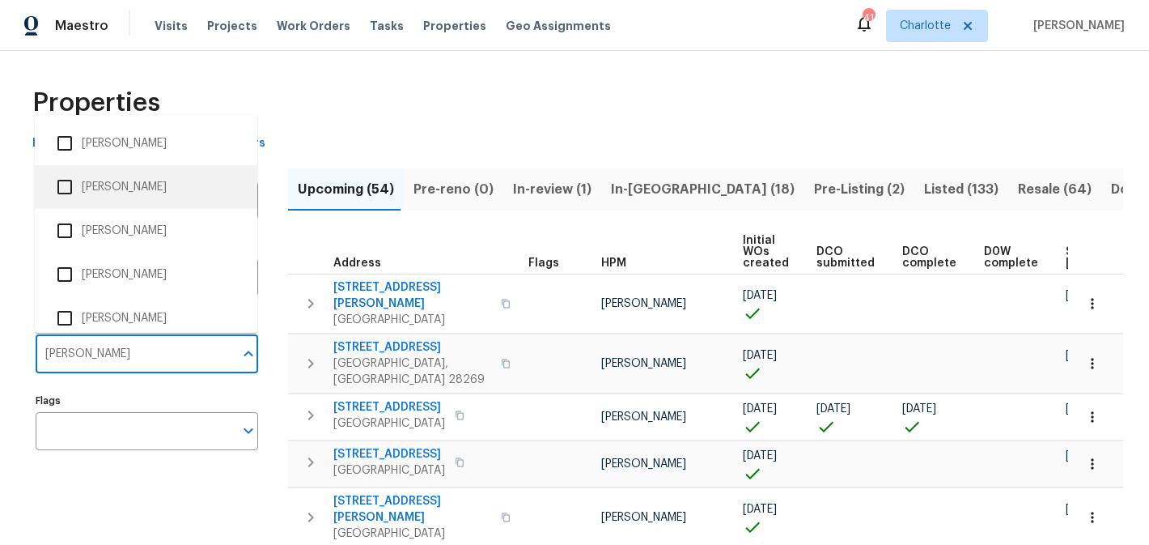
click at [119, 189] on li "[PERSON_NAME]" at bounding box center [146, 187] width 197 height 34
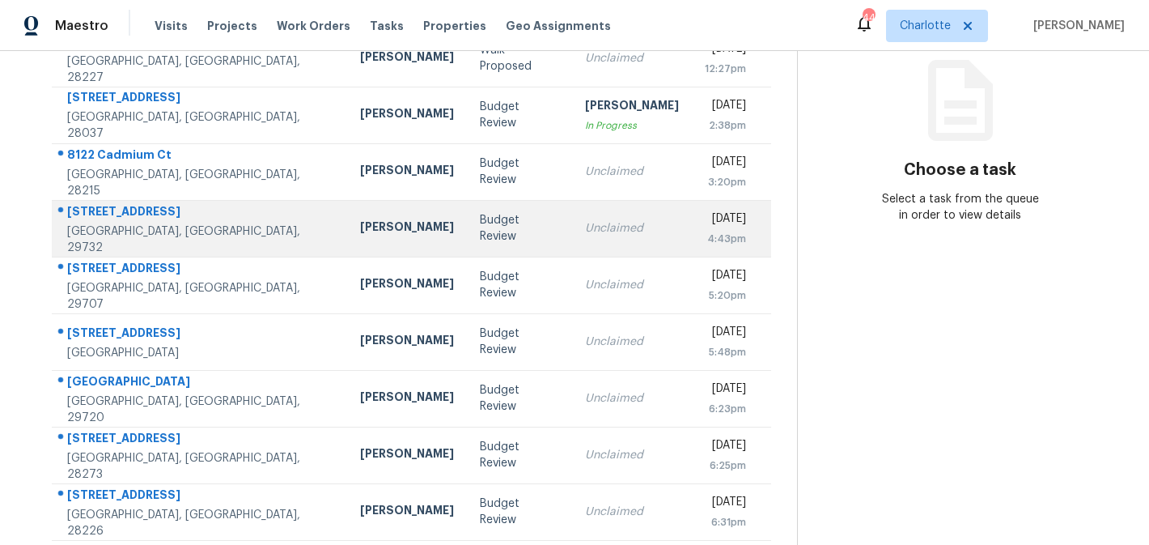
scroll to position [205, 0]
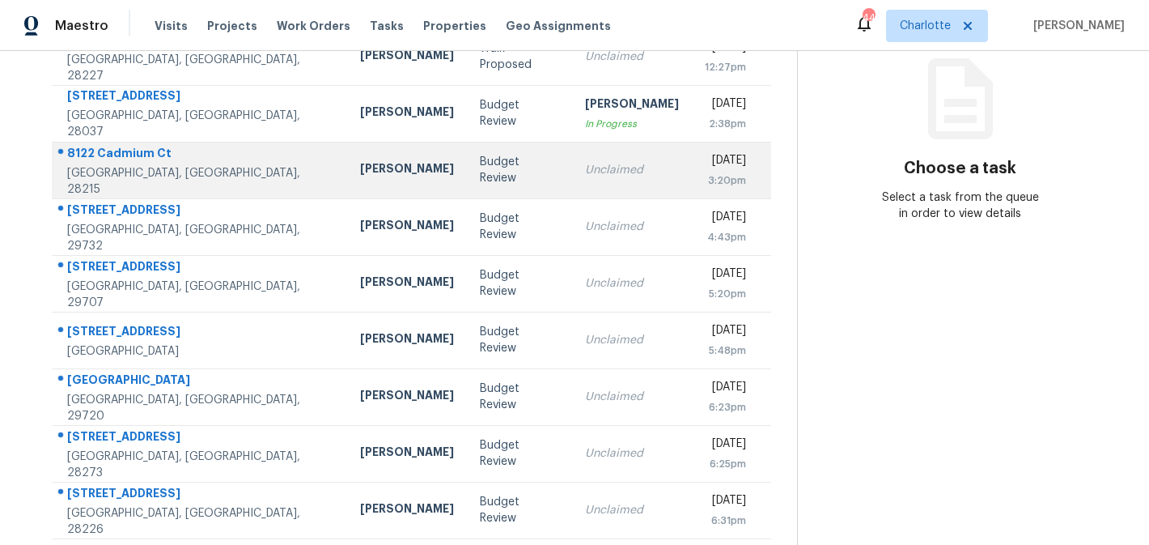
click at [572, 184] on td "Unclaimed" at bounding box center [632, 170] width 120 height 57
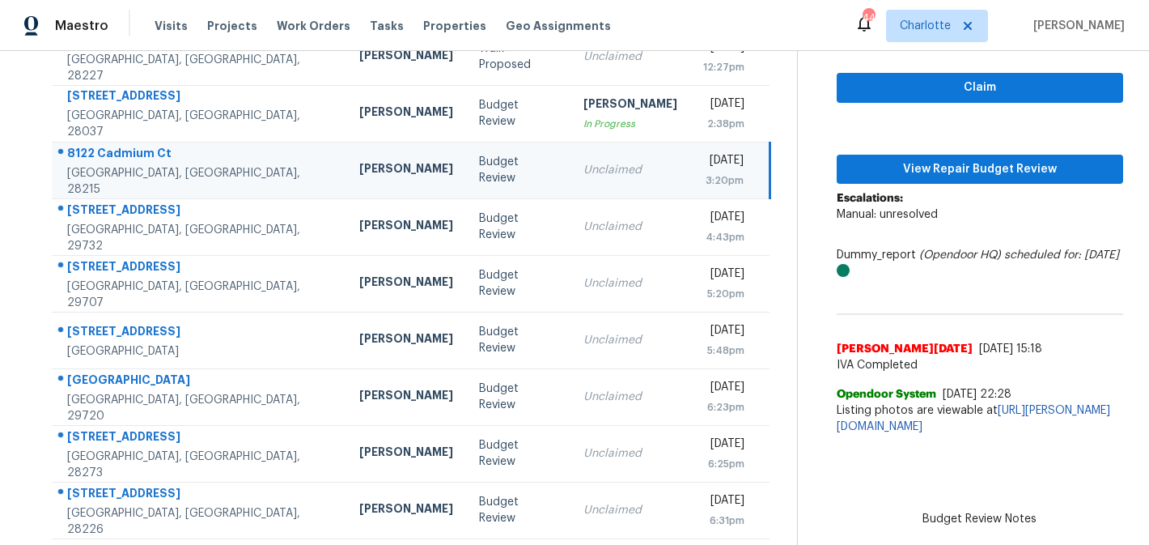
click at [936, 434] on span "Listing photos are viewable at [URL][PERSON_NAME][DOMAIN_NAME]" at bounding box center [980, 418] width 286 height 32
click at [940, 424] on link "[URL][PERSON_NAME][DOMAIN_NAME]" at bounding box center [973, 419] width 273 height 28
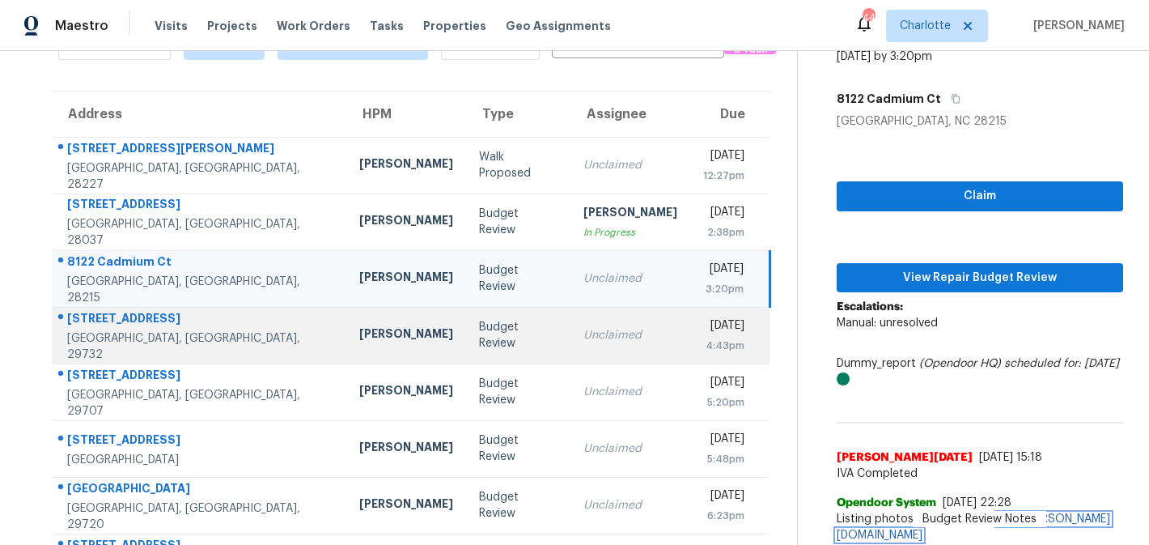
scroll to position [94, 0]
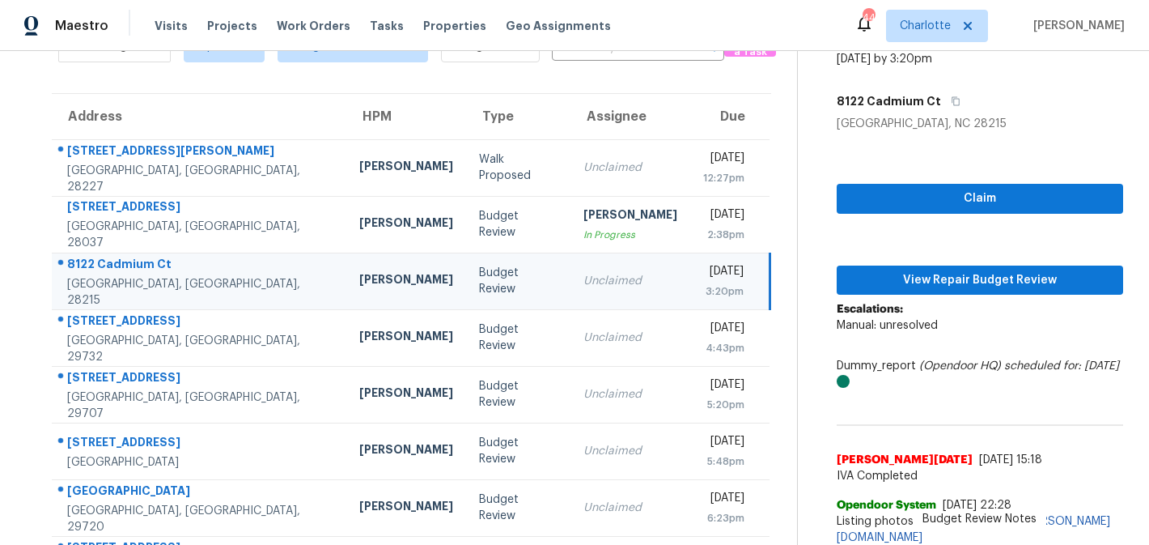
click at [493, 282] on div "Budget Review" at bounding box center [518, 281] width 78 height 32
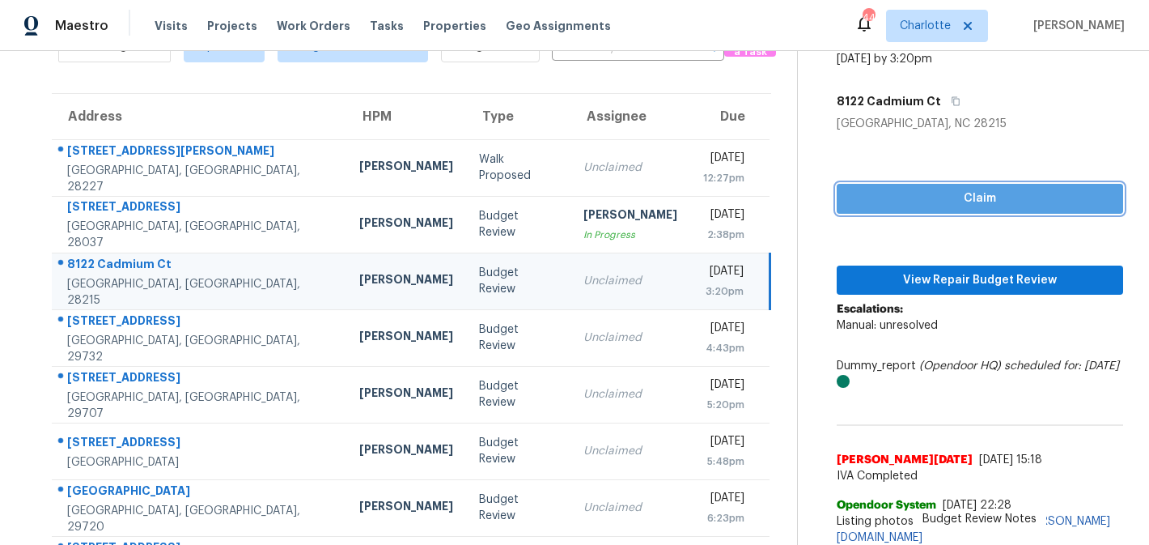
click at [926, 191] on span "Claim" at bounding box center [980, 199] width 261 height 20
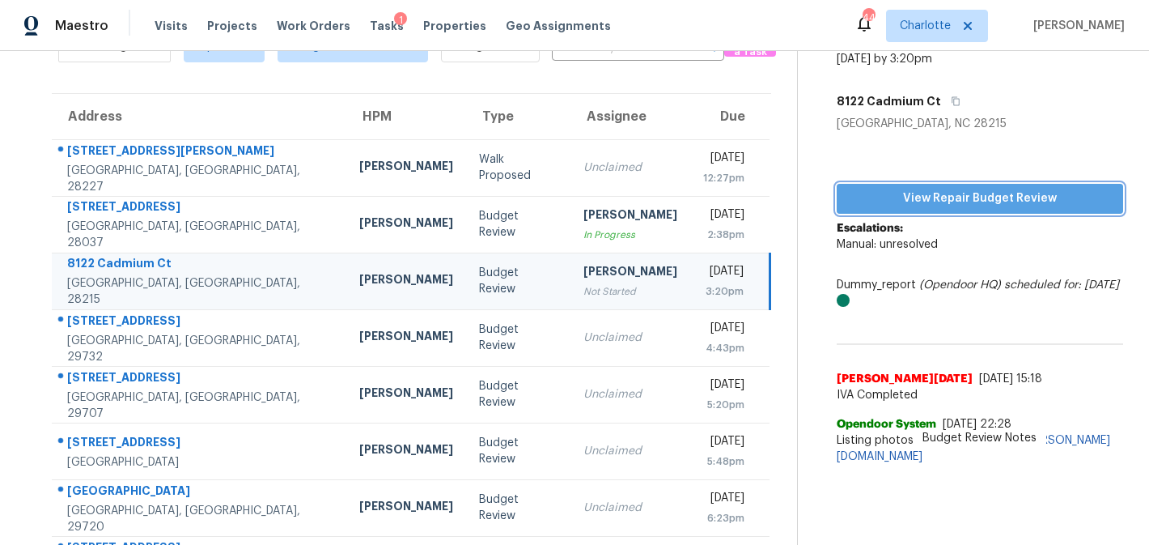
click at [953, 197] on span "View Repair Budget Review" at bounding box center [980, 199] width 261 height 20
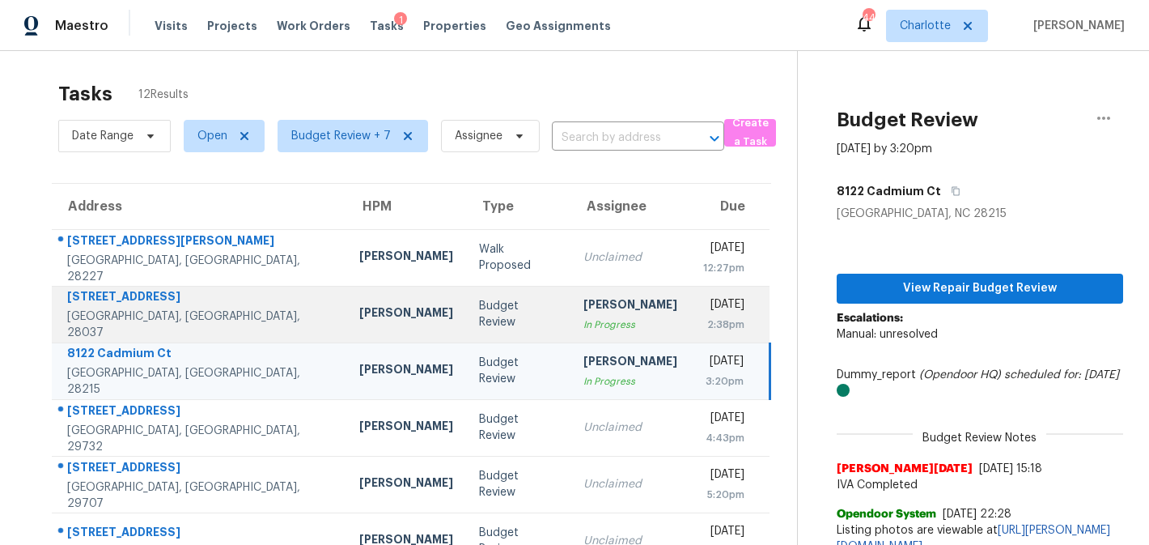
scroll to position [0, 0]
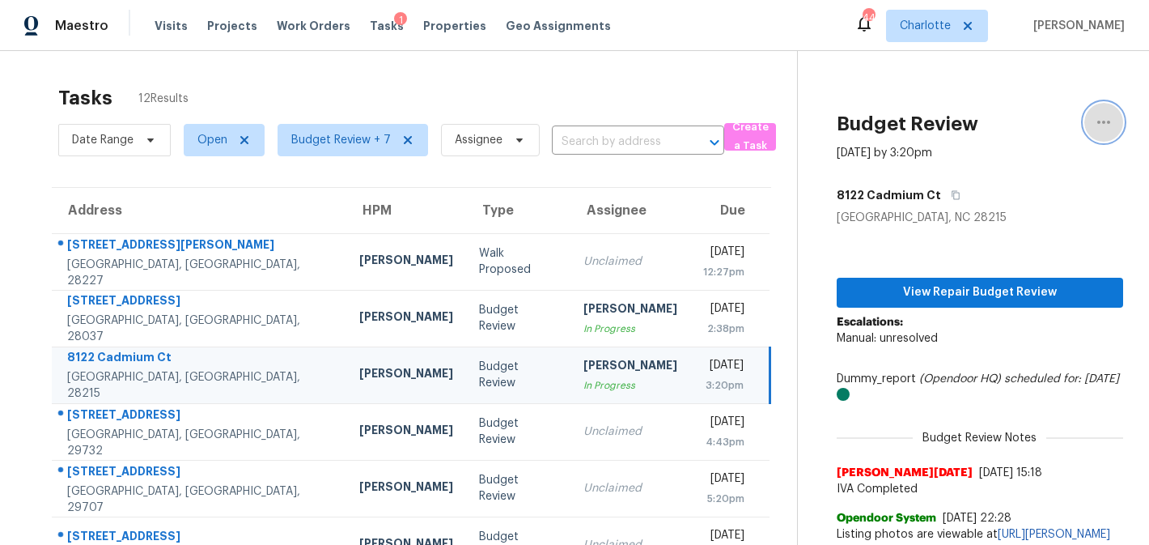
click at [1105, 117] on icon "button" at bounding box center [1103, 121] width 19 height 19
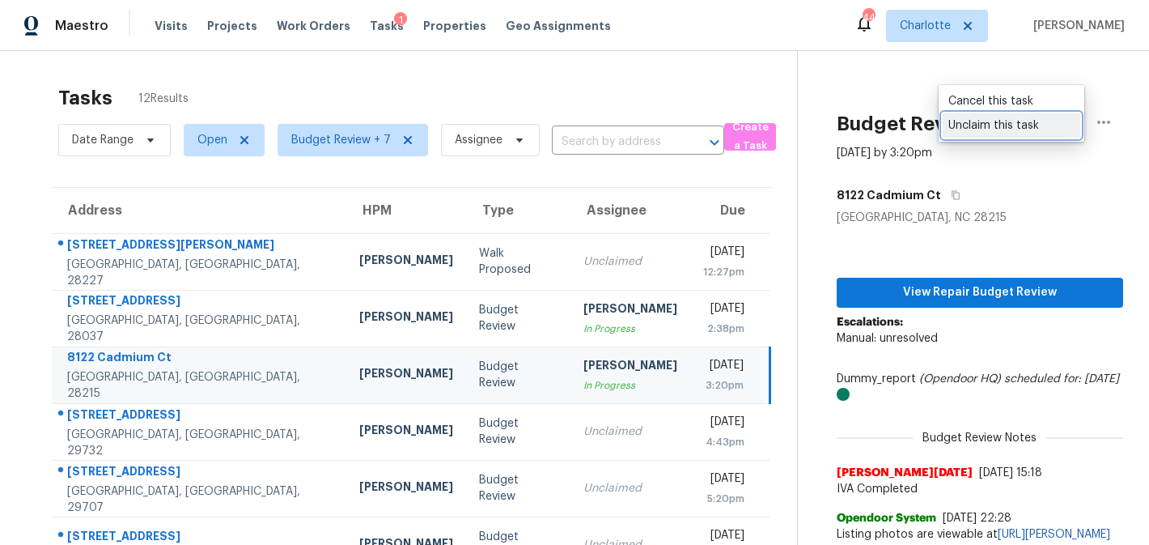
click at [1045, 121] on div "Unclaim this task" at bounding box center [1011, 125] width 126 height 16
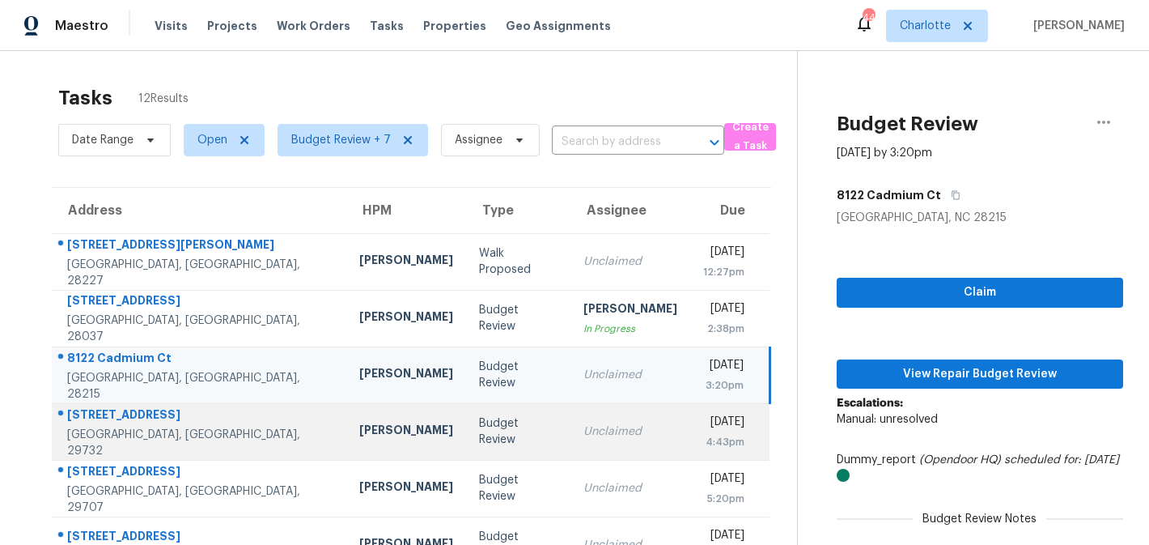
click at [596, 429] on div "Unclaimed" at bounding box center [630, 431] width 94 height 16
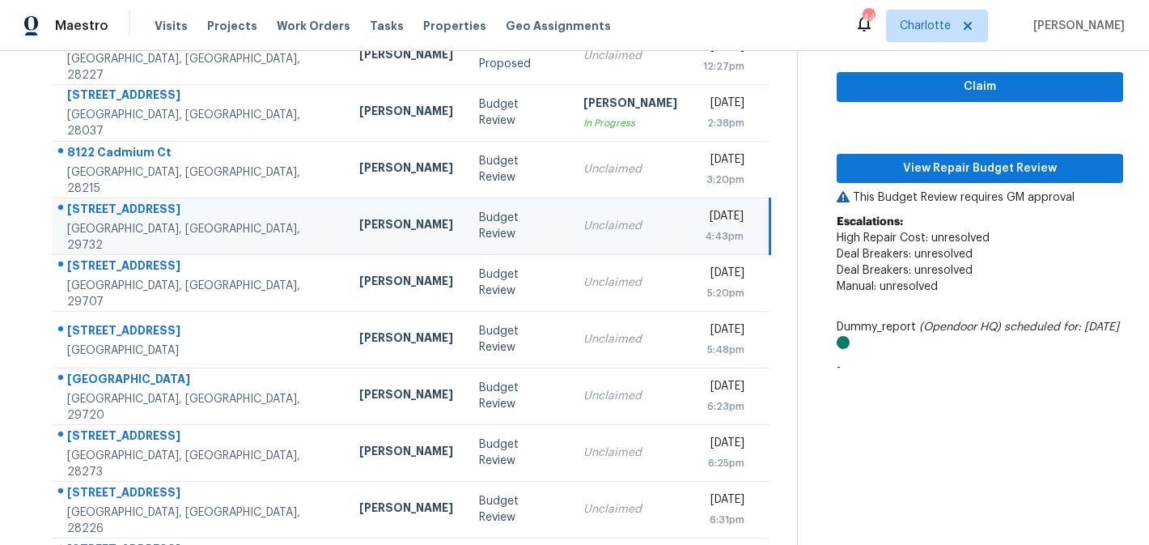
scroll to position [298, 0]
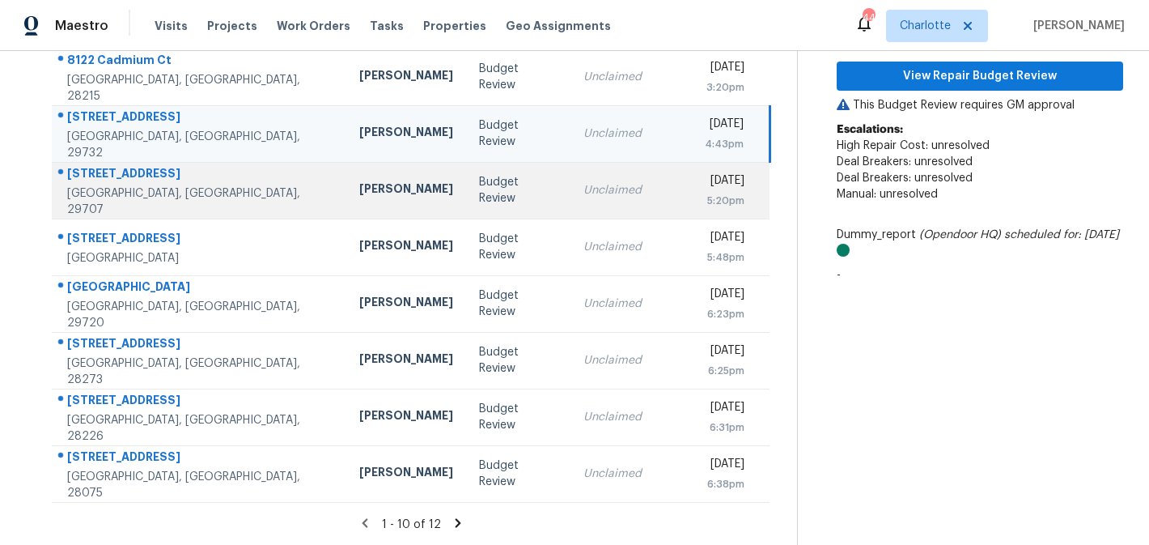
click at [690, 178] on td "Wed, Oct 8th 2025 5:20pm" at bounding box center [729, 190] width 79 height 57
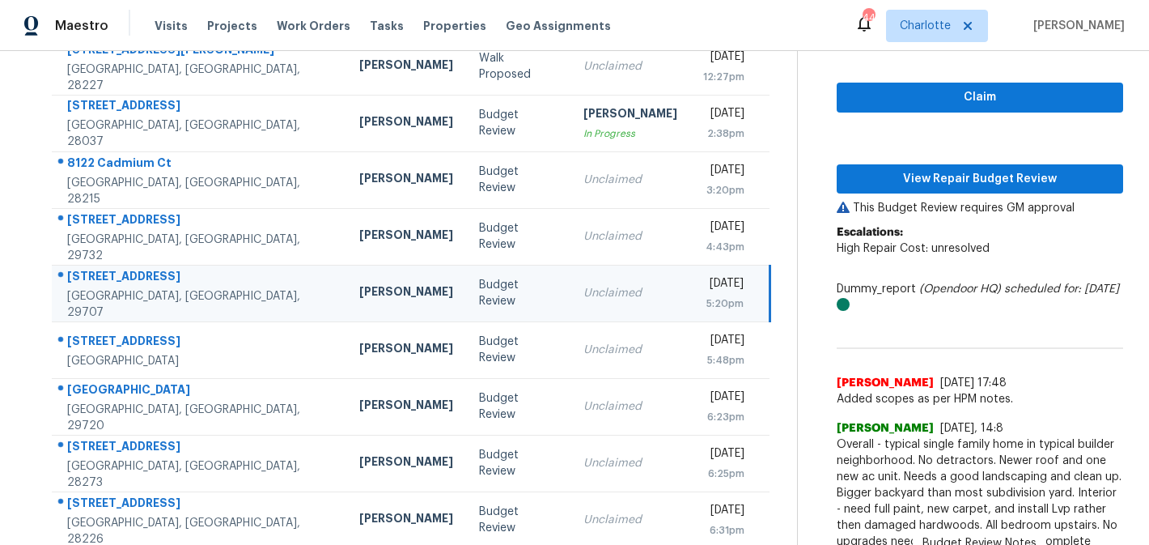
scroll to position [190, 0]
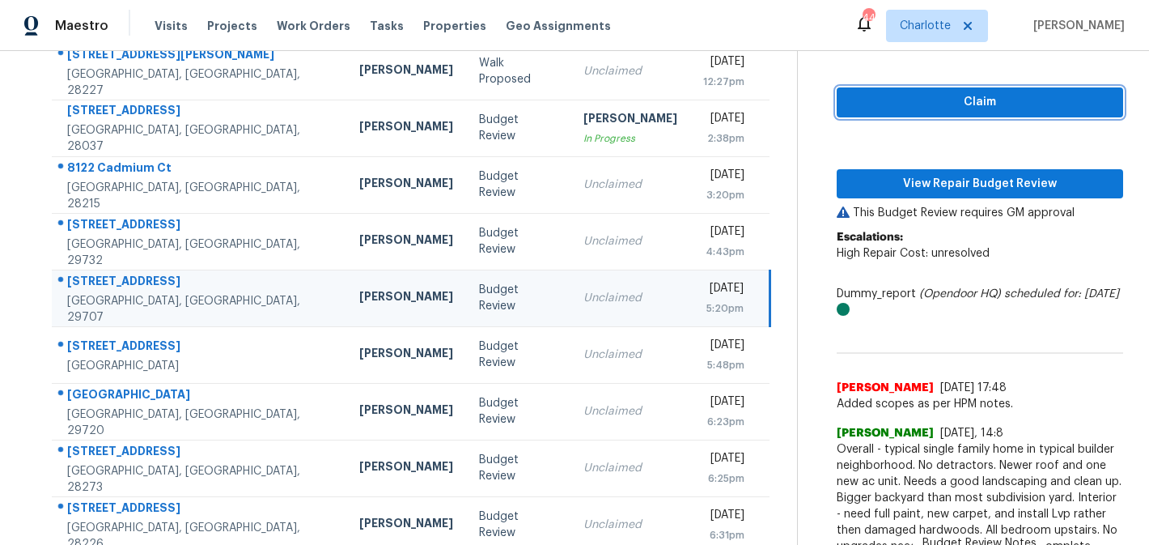
click at [1001, 112] on button "Claim" at bounding box center [980, 102] width 286 height 30
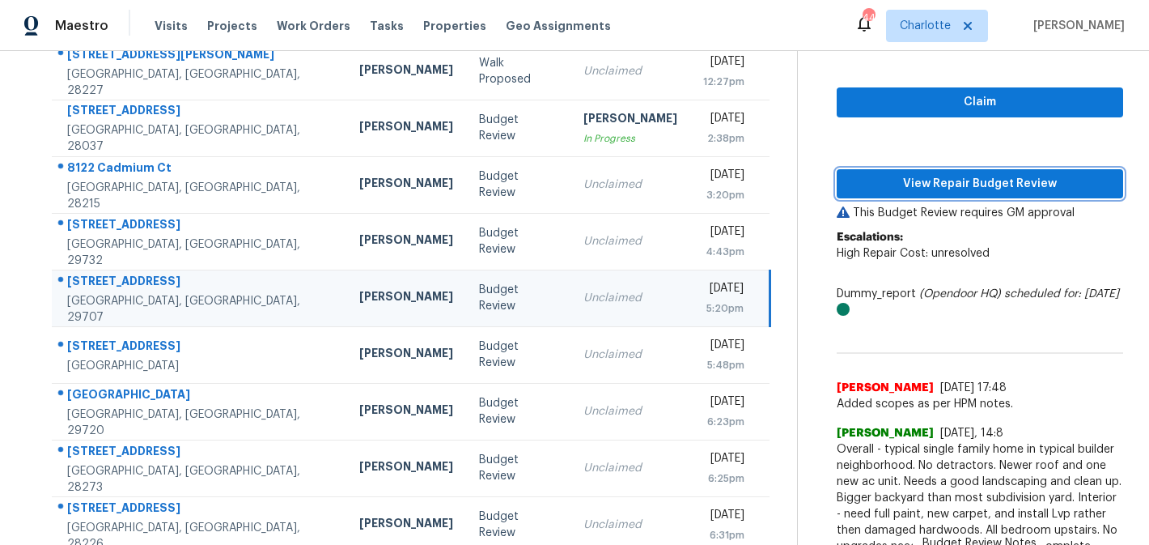
click at [1008, 184] on span "View Repair Budget Review" at bounding box center [980, 184] width 261 height 20
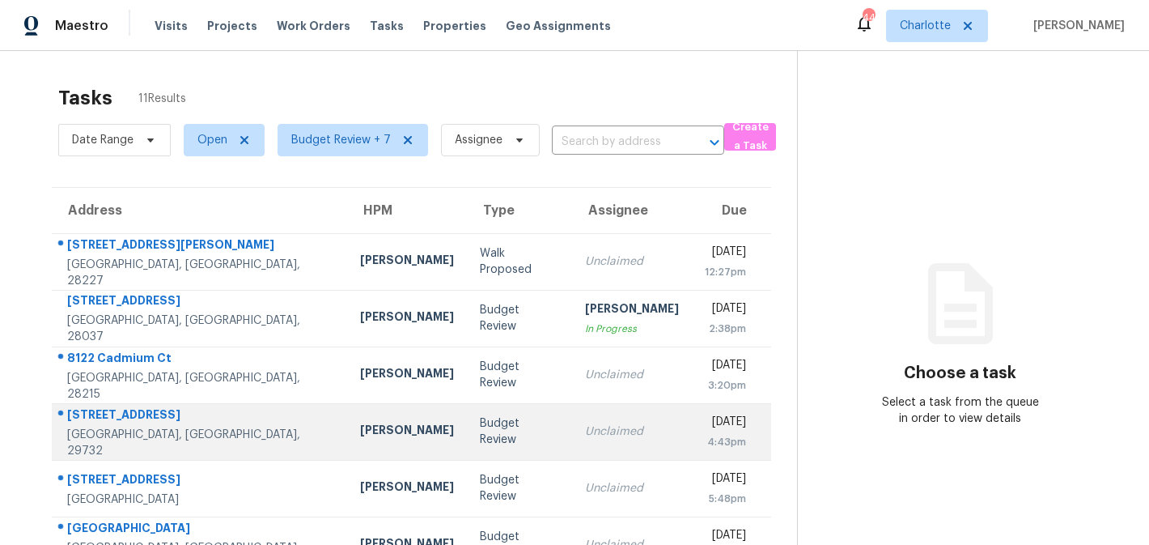
click at [591, 432] on div "Unclaimed" at bounding box center [632, 431] width 94 height 16
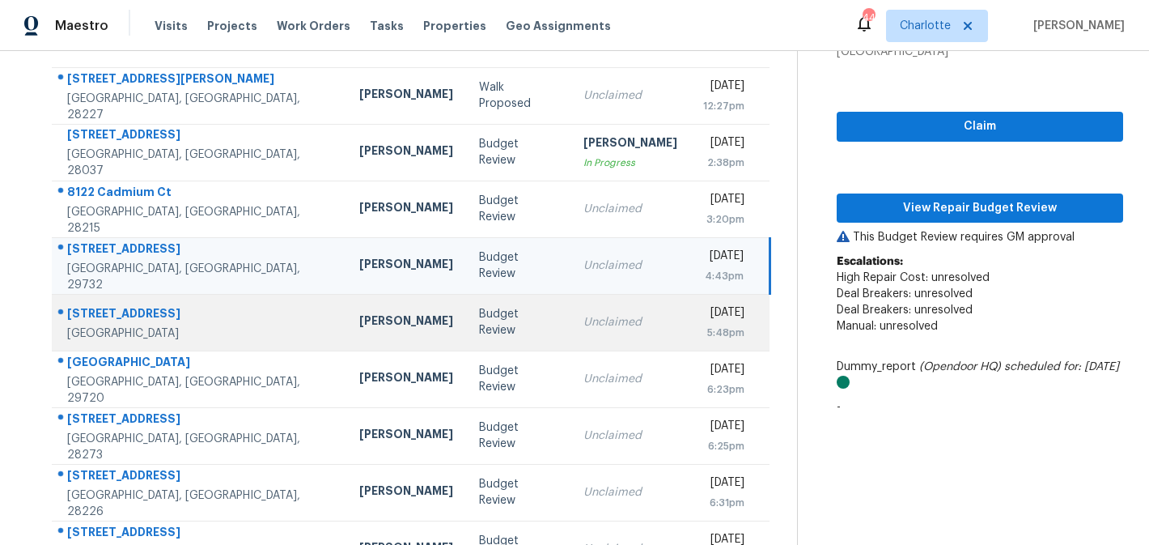
scroll to position [228, 0]
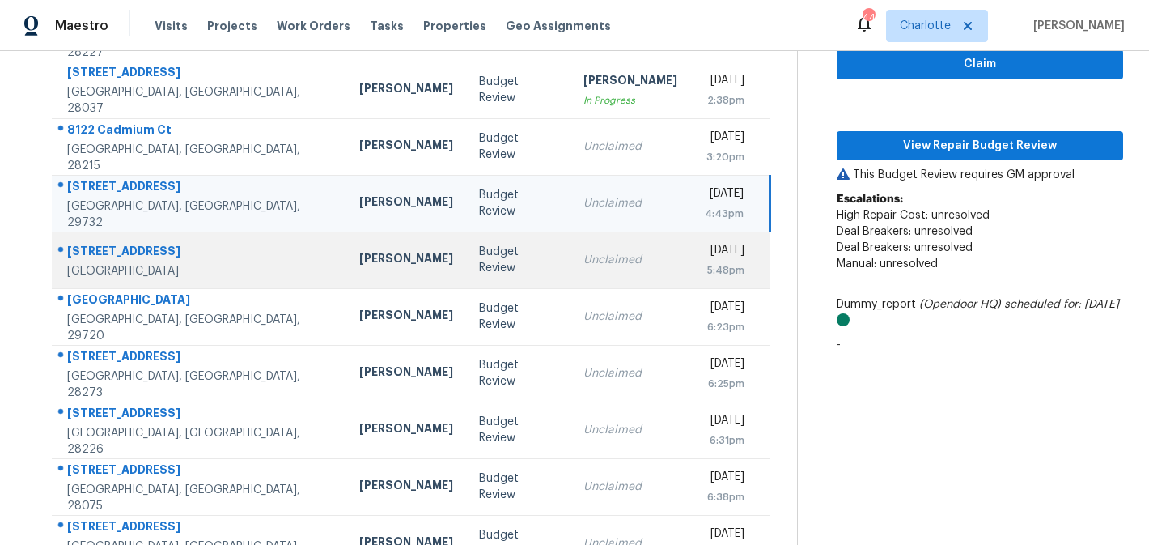
click at [570, 248] on td "Unclaimed" at bounding box center [630, 259] width 120 height 57
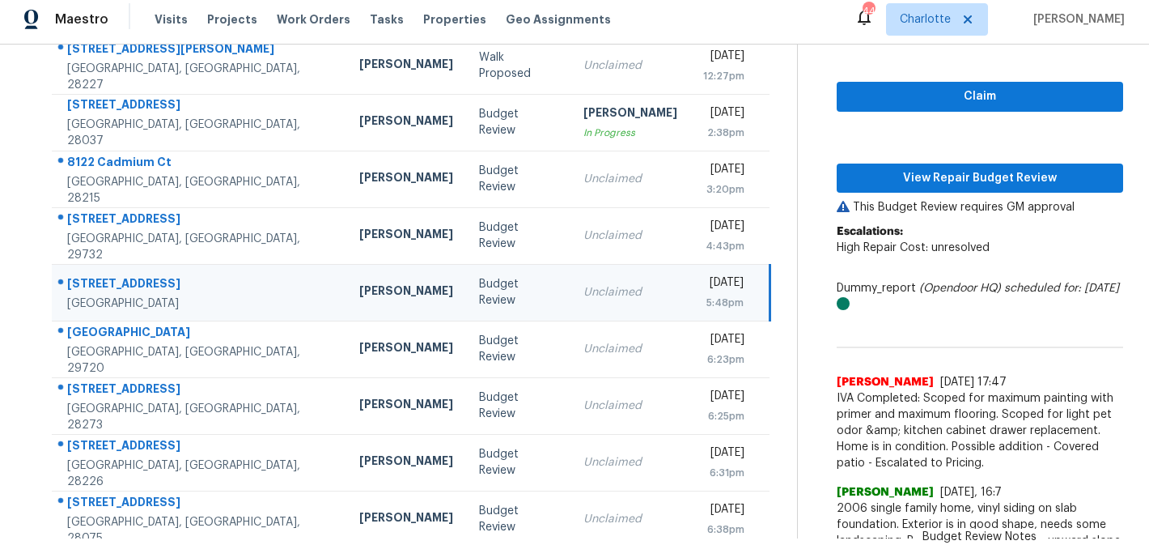
scroll to position [181, 0]
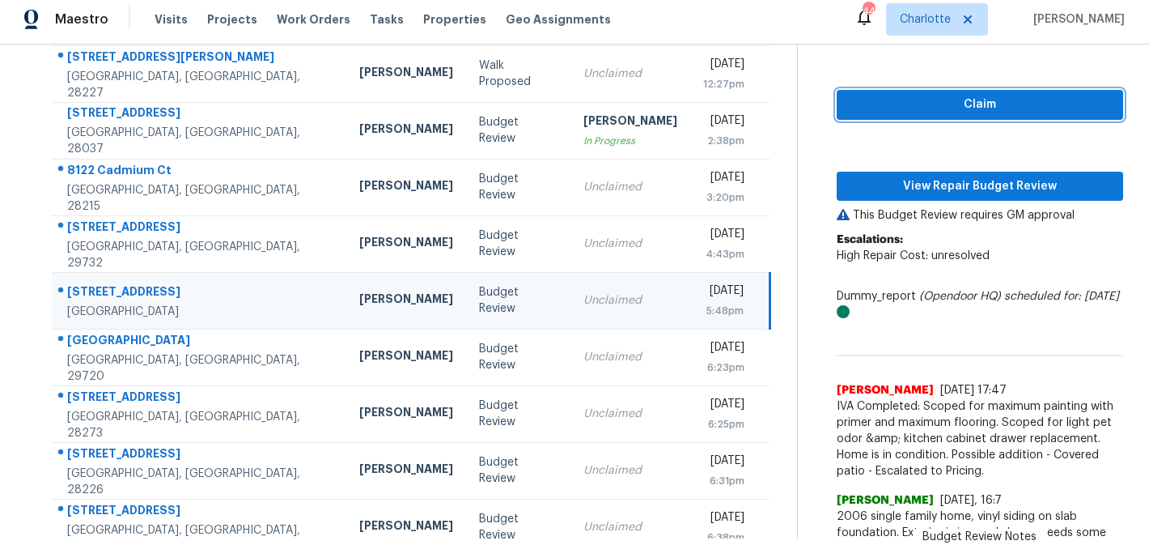
click at [962, 107] on span "Claim" at bounding box center [980, 105] width 261 height 20
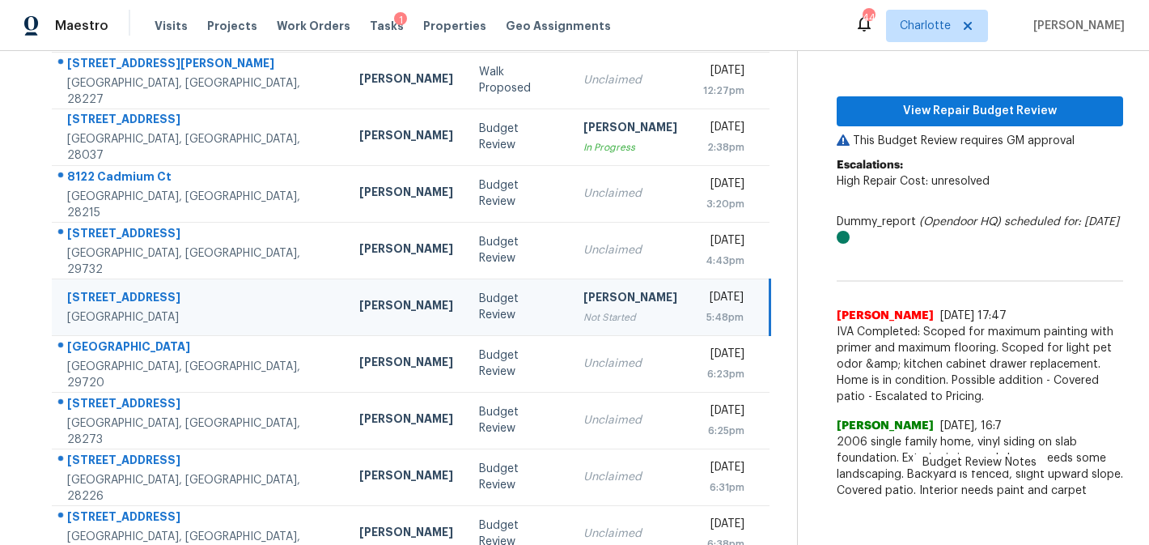
scroll to position [0, 0]
click at [962, 107] on span "View Repair Budget Review" at bounding box center [980, 111] width 261 height 20
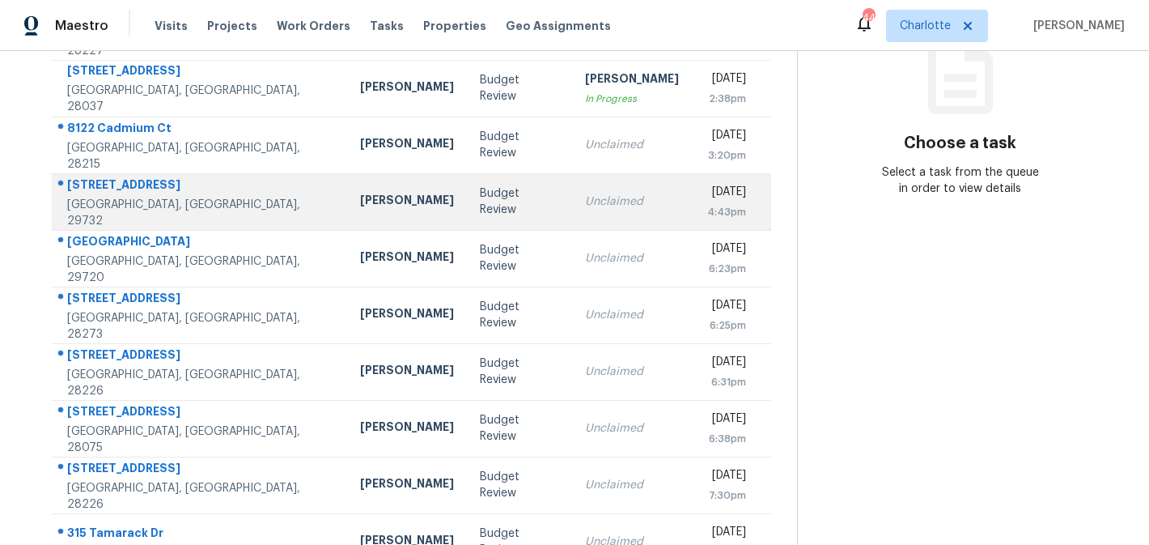
scroll to position [243, 0]
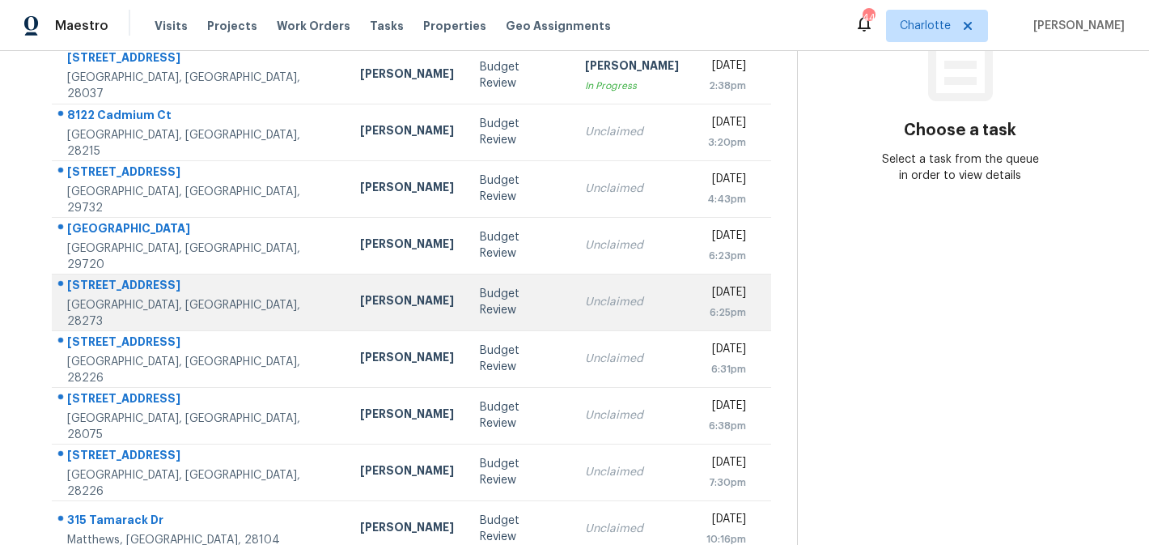
click at [591, 293] on td "Unclaimed" at bounding box center [632, 301] width 120 height 57
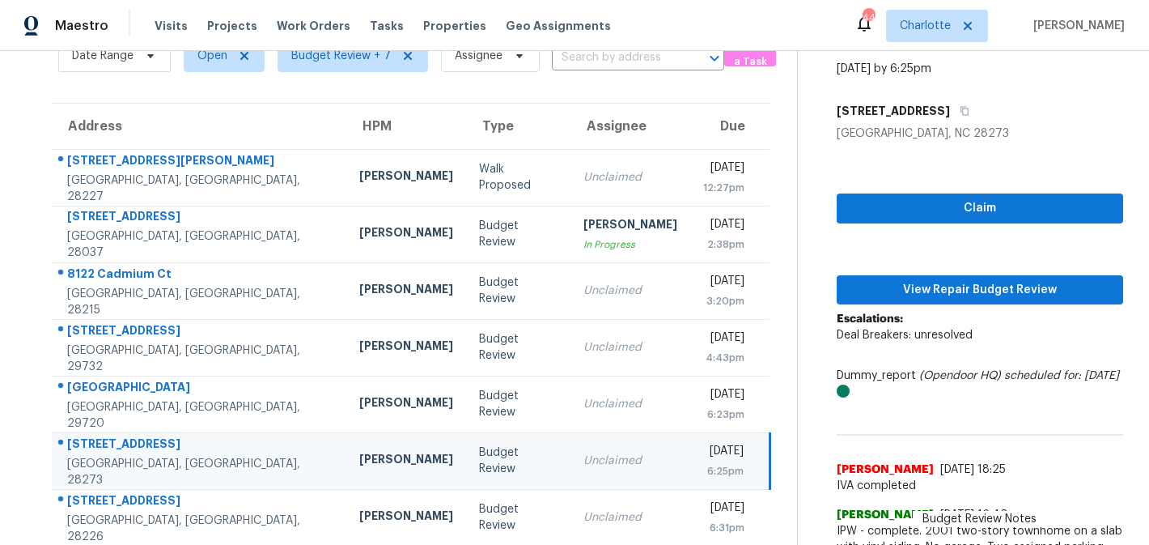
scroll to position [71, 0]
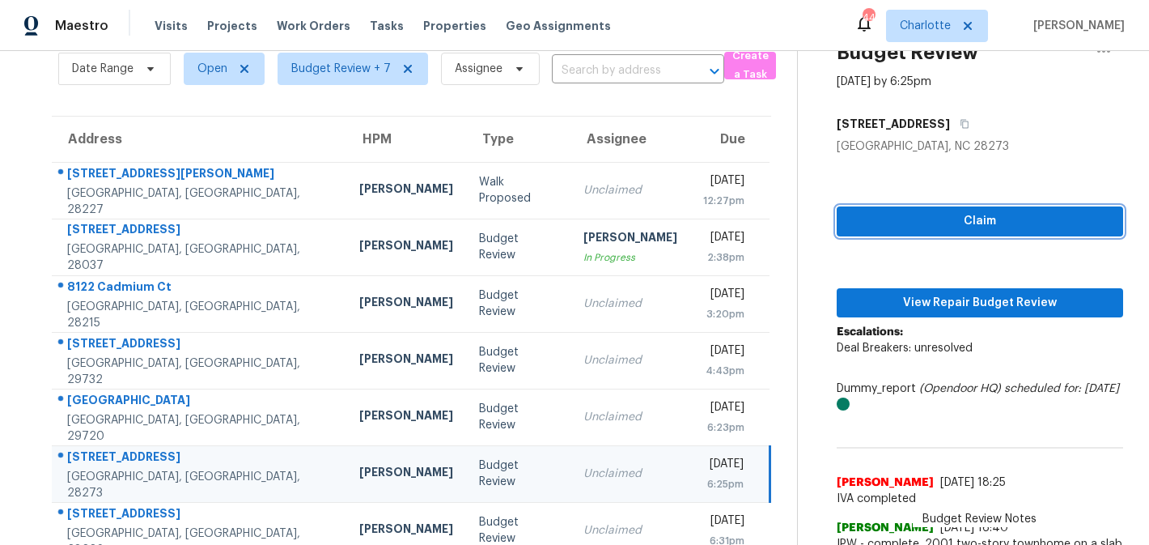
click at [940, 218] on span "Claim" at bounding box center [980, 221] width 261 height 20
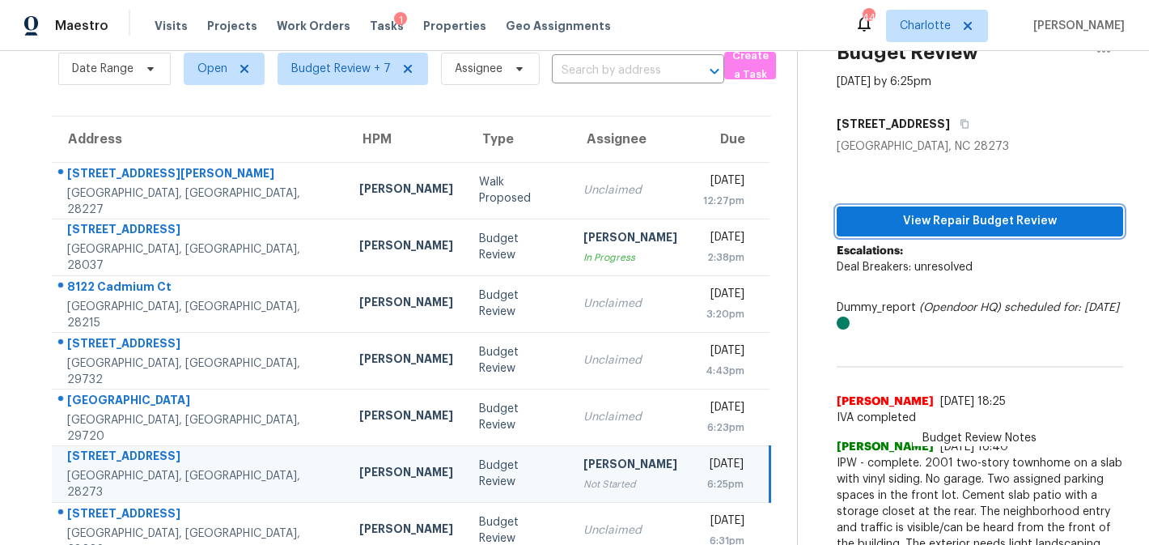
click at [955, 217] on span "View Repair Budget Review" at bounding box center [980, 221] width 261 height 20
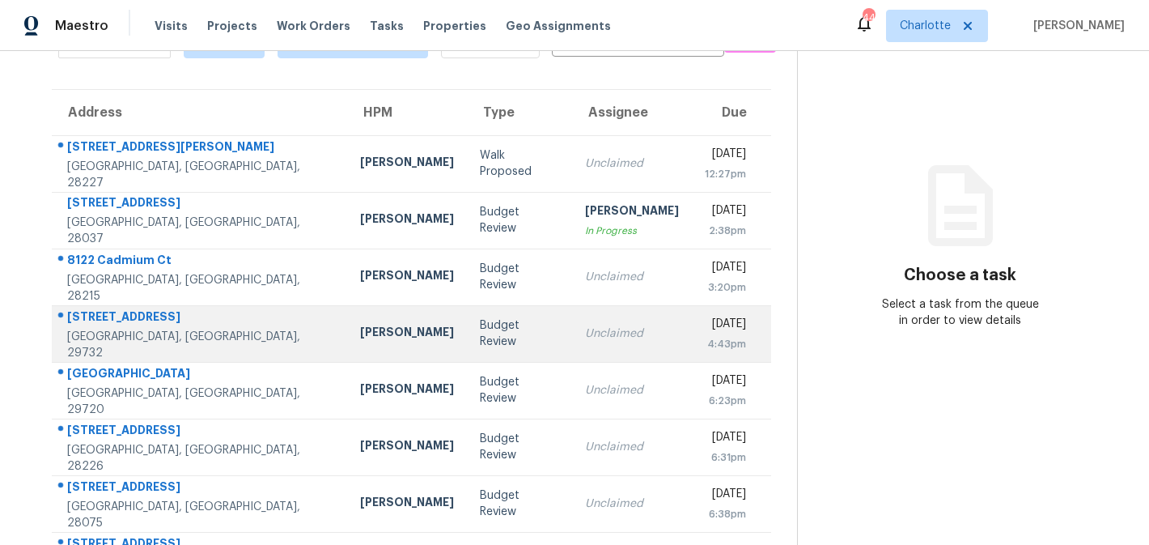
scroll to position [211, 0]
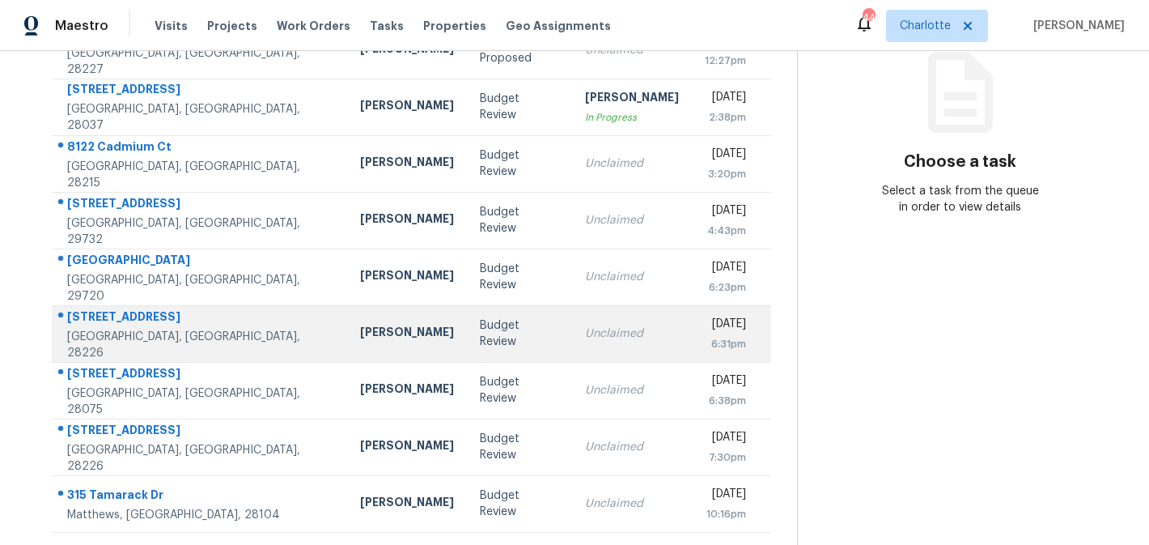
click at [496, 336] on td "Budget Review" at bounding box center [519, 333] width 105 height 57
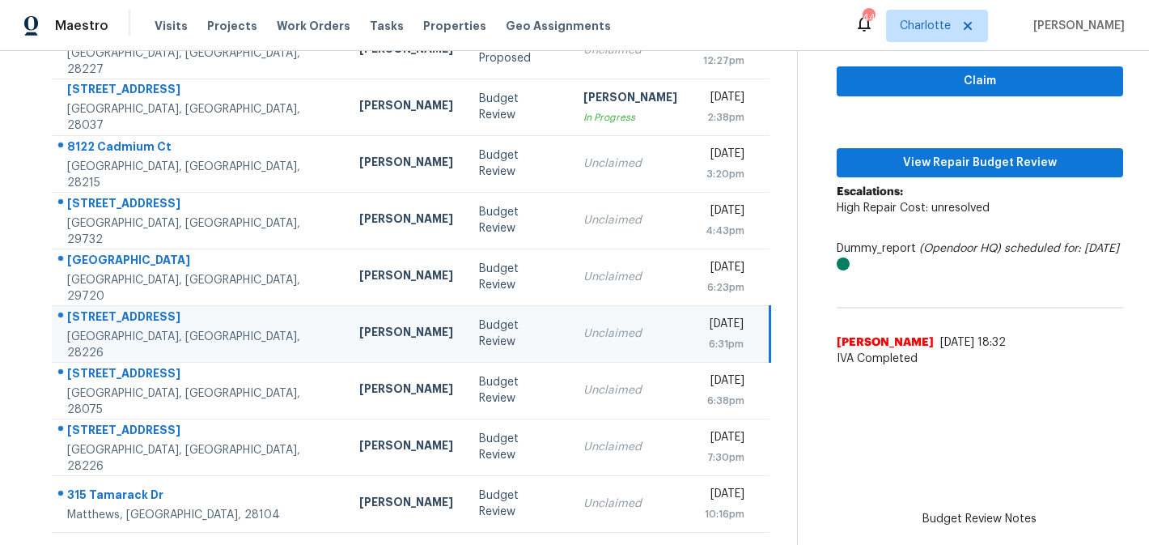
click at [570, 320] on td "Unclaimed" at bounding box center [630, 333] width 120 height 57
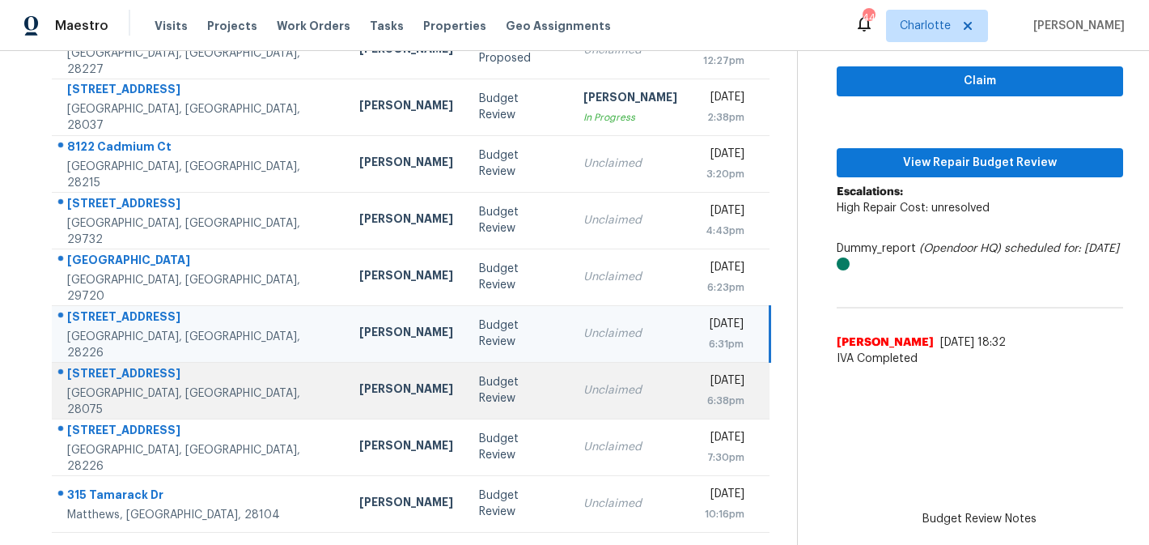
click at [596, 396] on td "Unclaimed" at bounding box center [630, 390] width 120 height 57
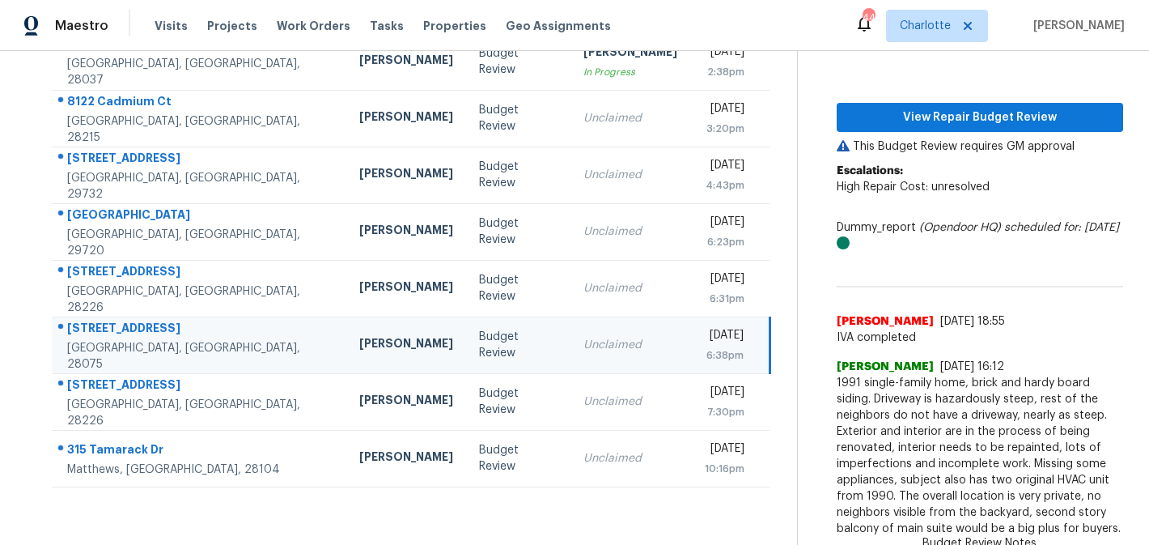
scroll to position [6, 0]
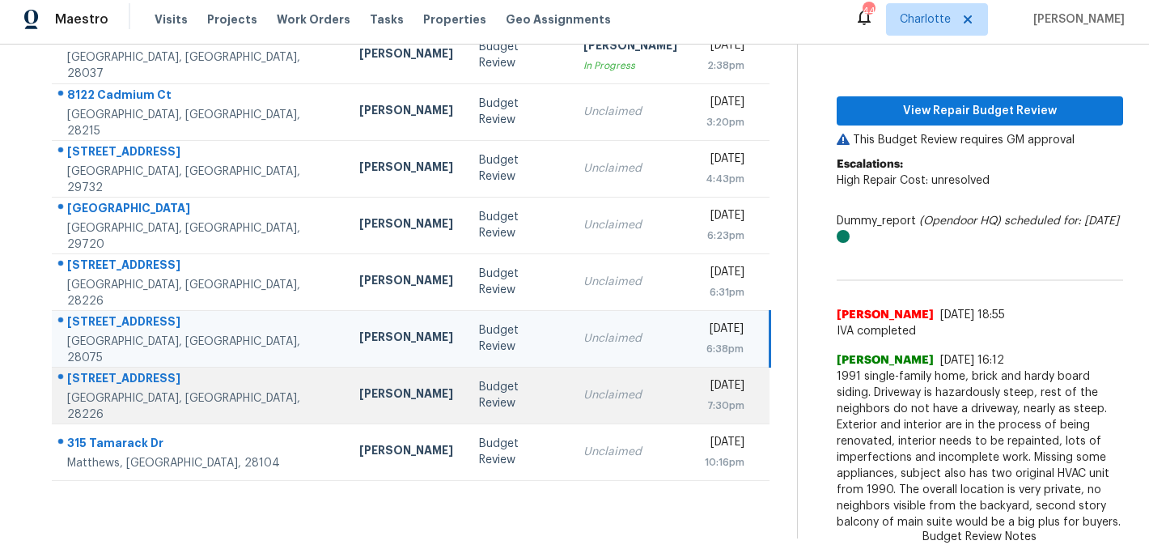
click at [570, 386] on td "Unclaimed" at bounding box center [630, 395] width 120 height 57
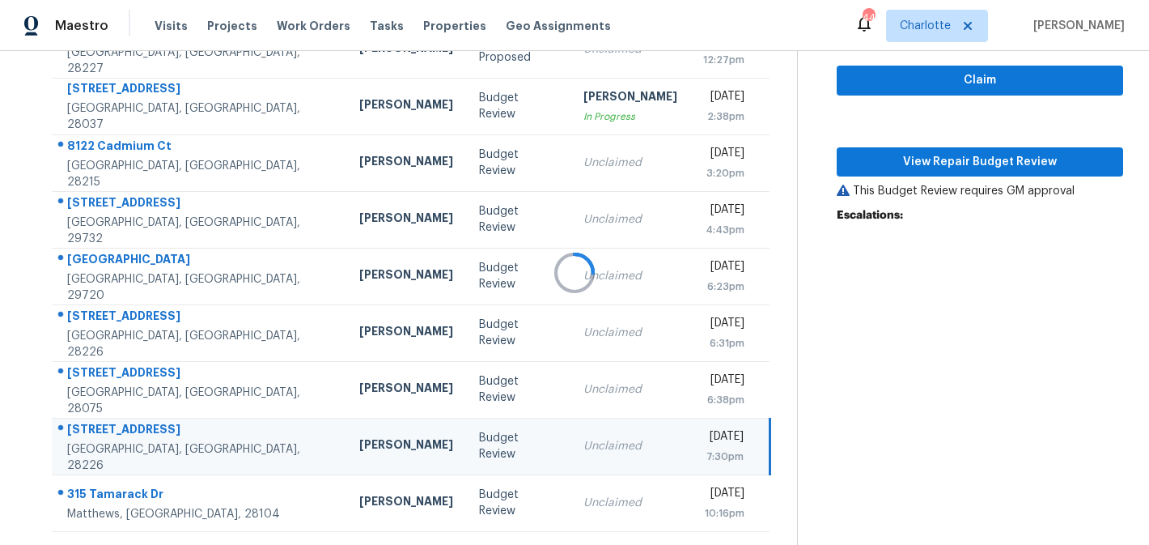
scroll to position [211, 0]
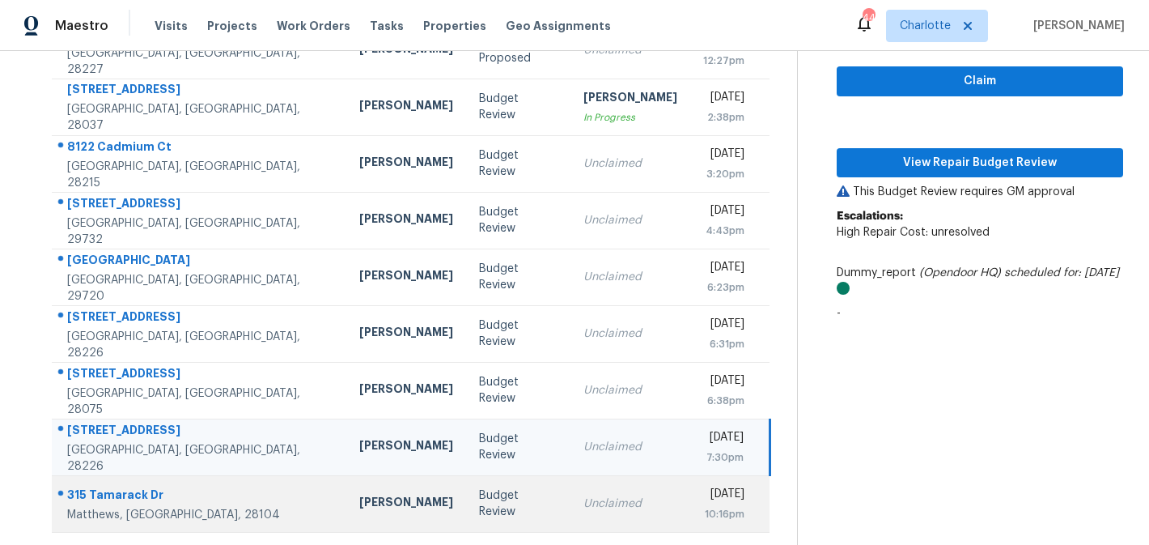
click at [570, 521] on td "Unclaimed" at bounding box center [630, 503] width 120 height 57
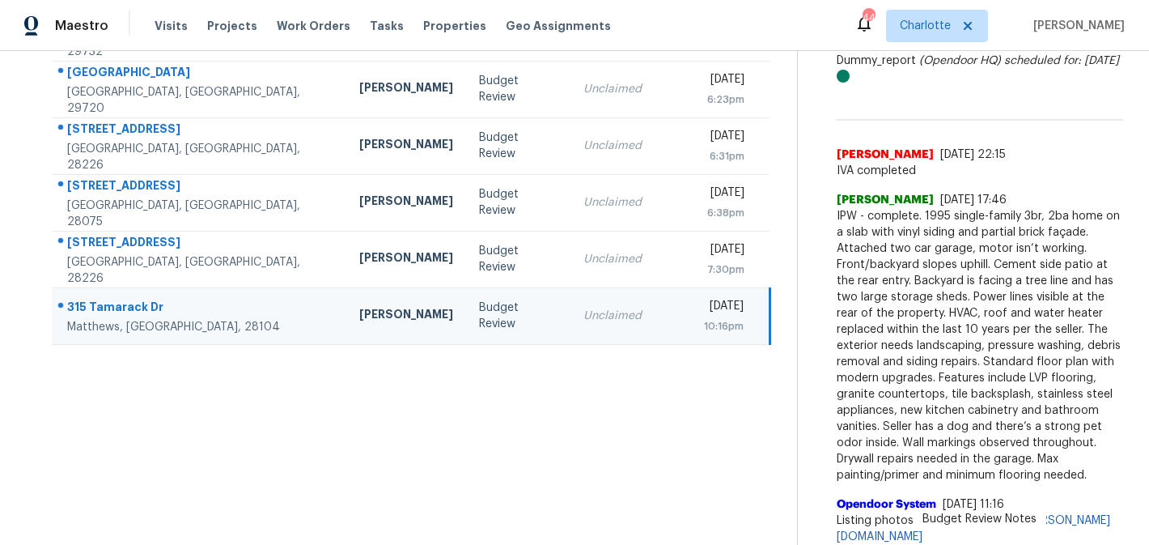
scroll to position [423, 0]
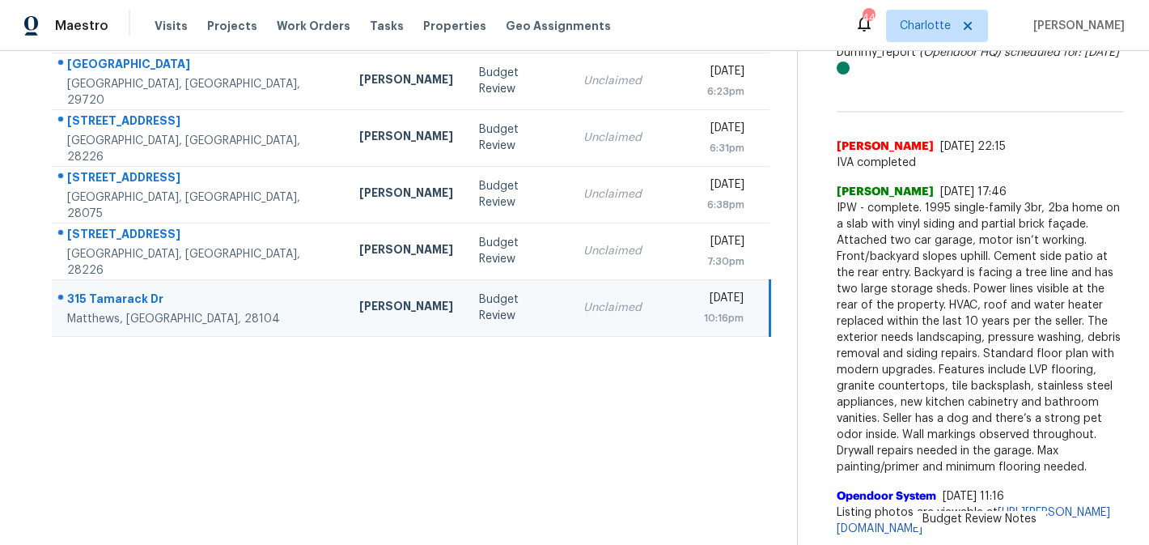
click at [607, 299] on td "Unclaimed" at bounding box center [630, 307] width 120 height 57
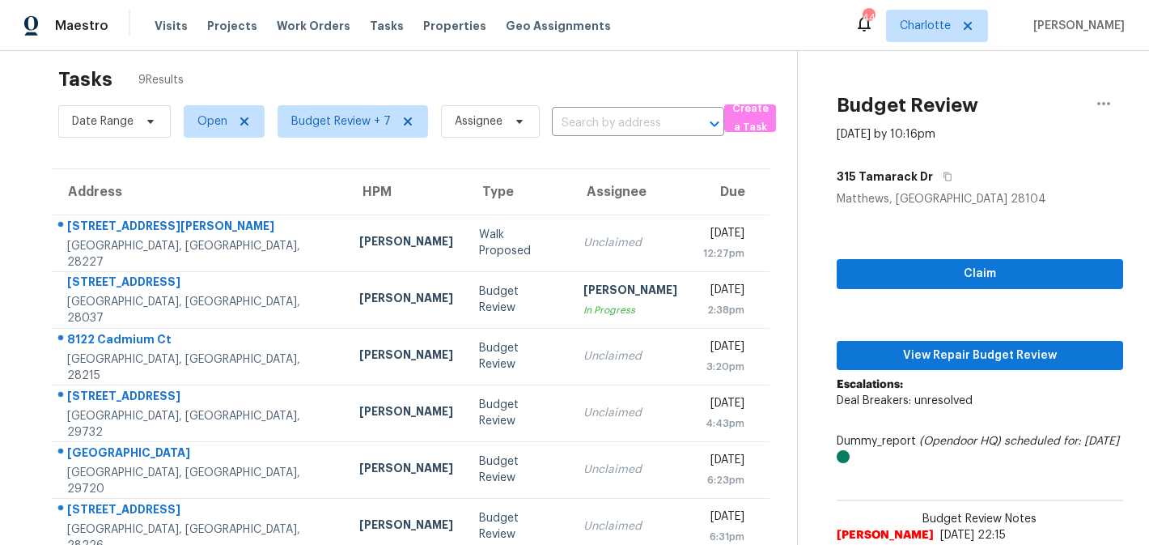
scroll to position [2, 0]
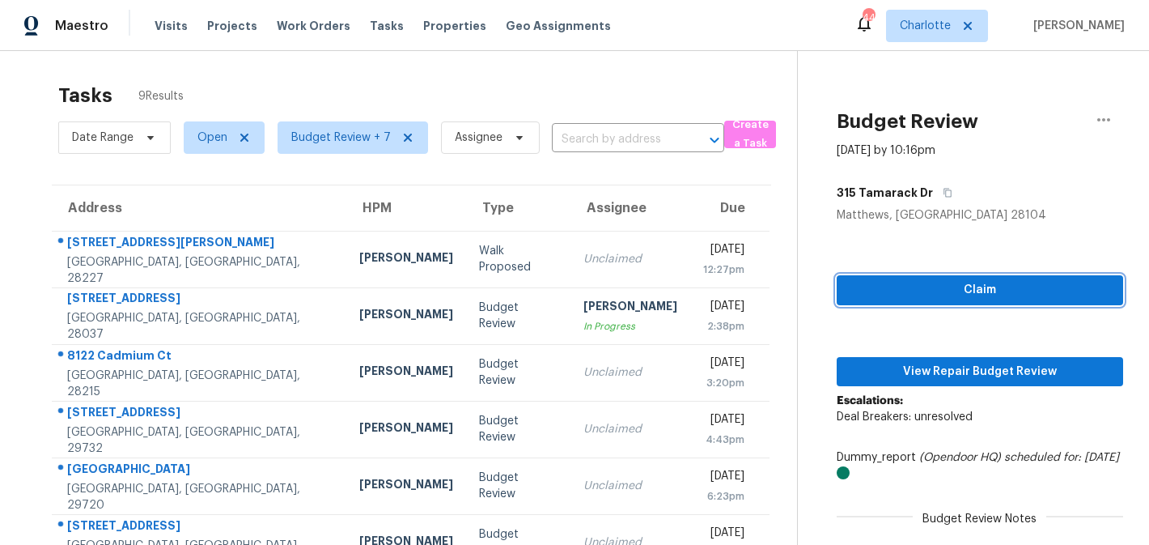
click at [977, 285] on span "Claim" at bounding box center [980, 290] width 261 height 20
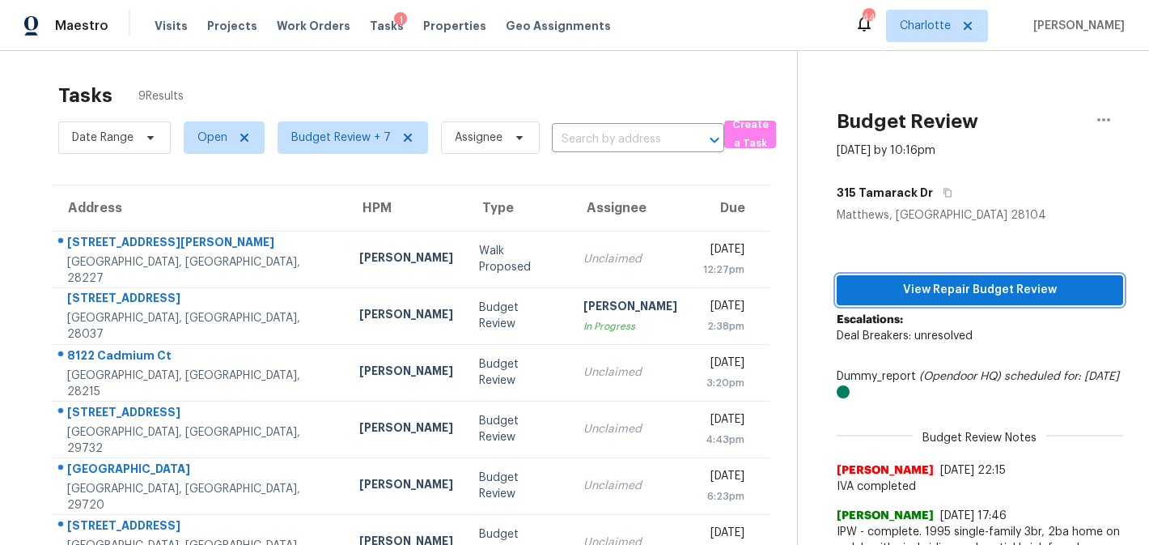
click at [986, 292] on span "View Repair Budget Review" at bounding box center [980, 290] width 261 height 20
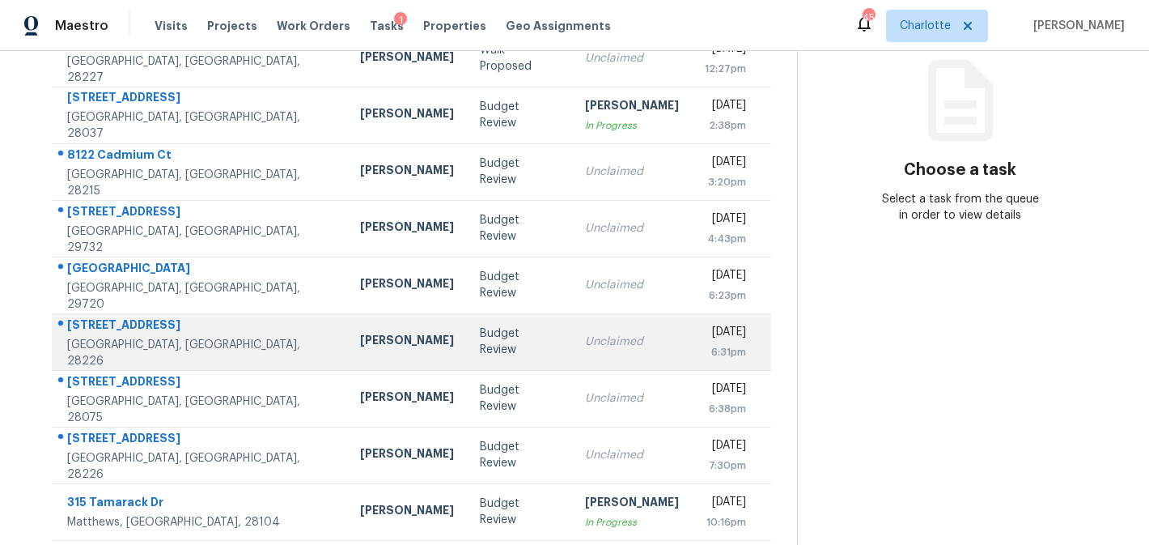
scroll to position [211, 0]
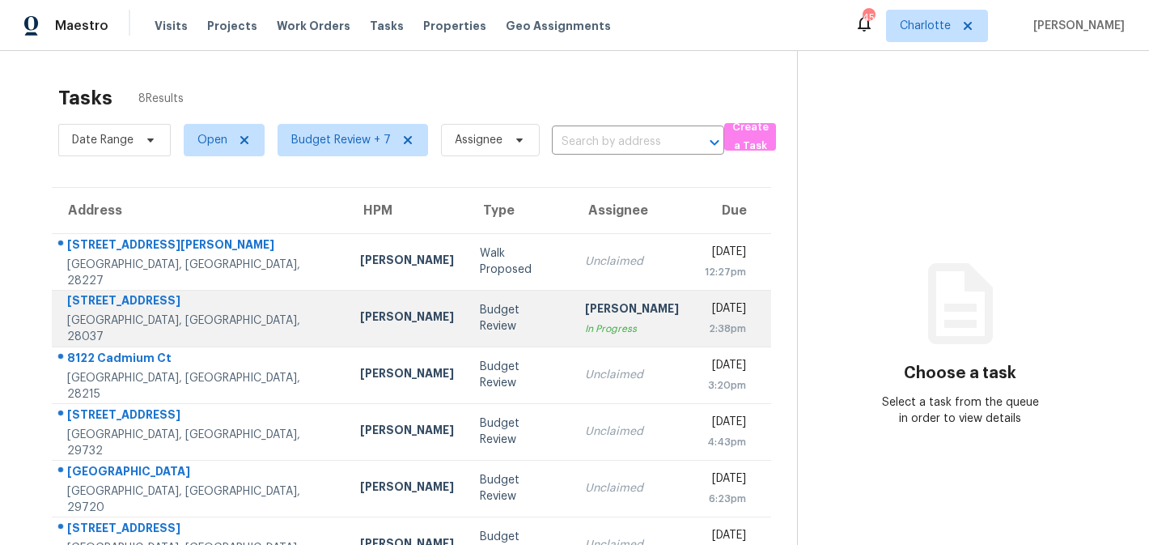
scroll to position [155, 0]
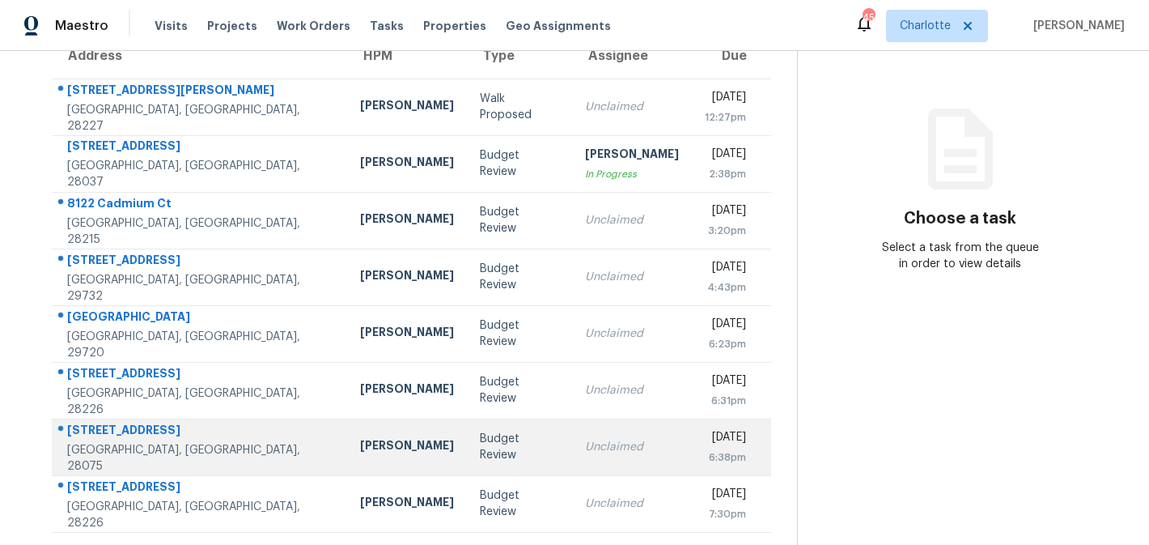
click at [595, 434] on td "Unclaimed" at bounding box center [632, 446] width 120 height 57
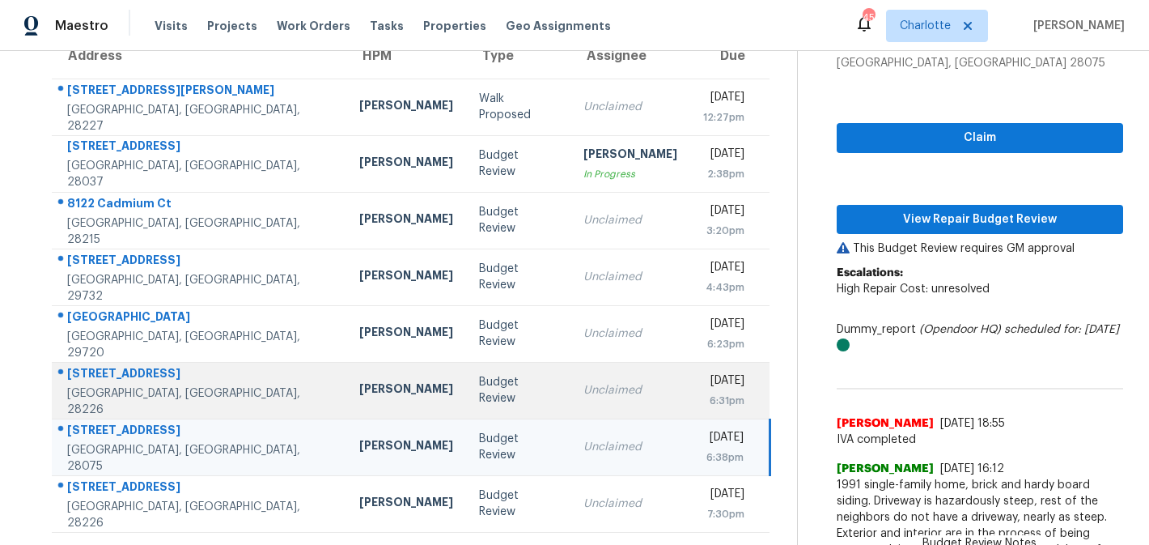
click at [589, 367] on td "Unclaimed" at bounding box center [630, 390] width 120 height 57
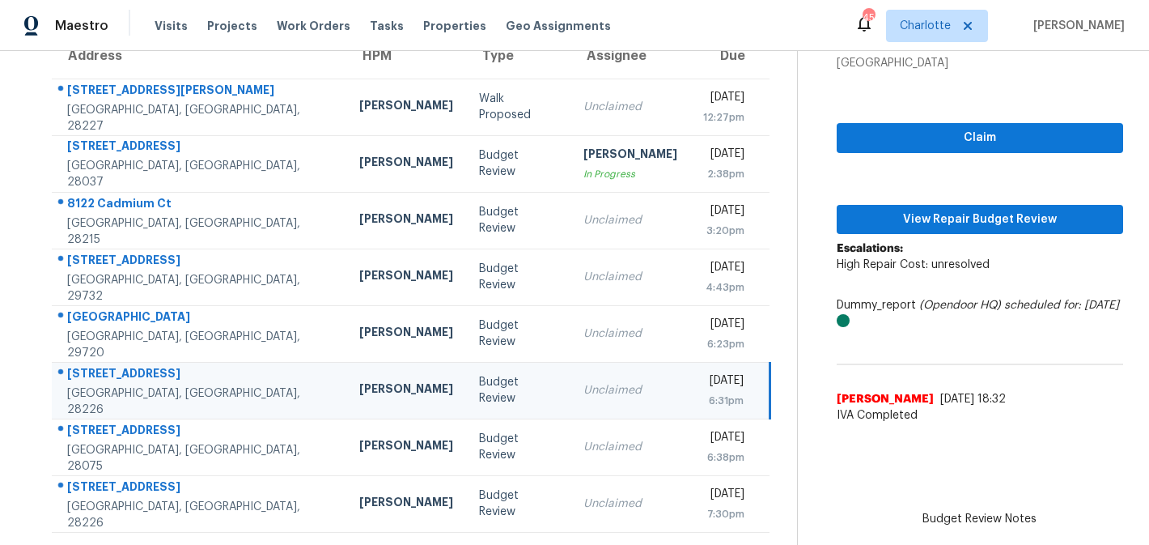
click at [690, 403] on td "Wed, Oct 8th 2025 6:31pm" at bounding box center [729, 390] width 79 height 57
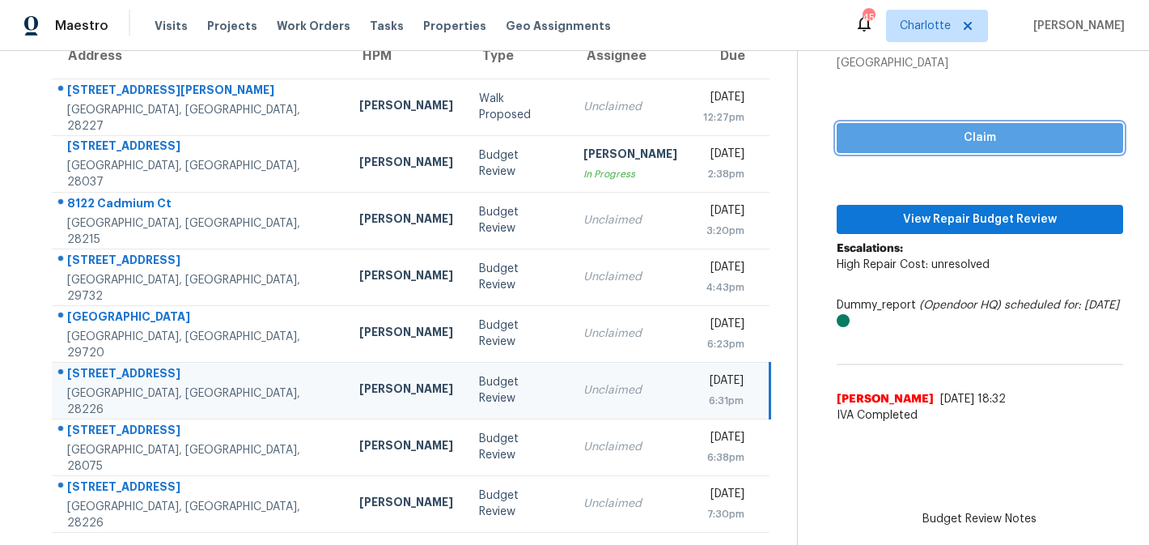
click at [943, 141] on span "Claim" at bounding box center [980, 138] width 261 height 20
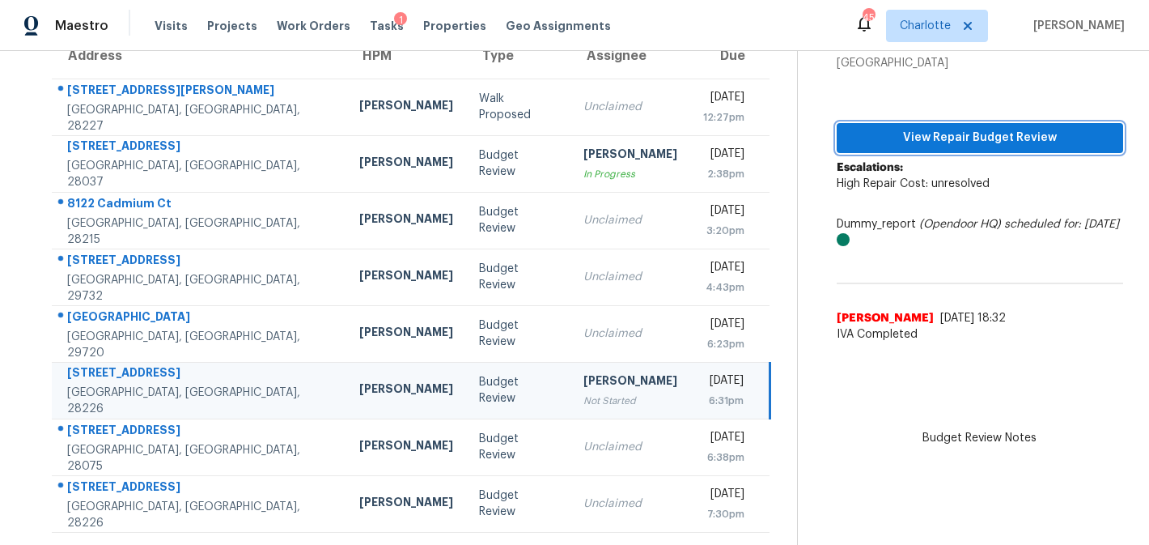
click at [972, 129] on span "View Repair Budget Review" at bounding box center [980, 138] width 261 height 20
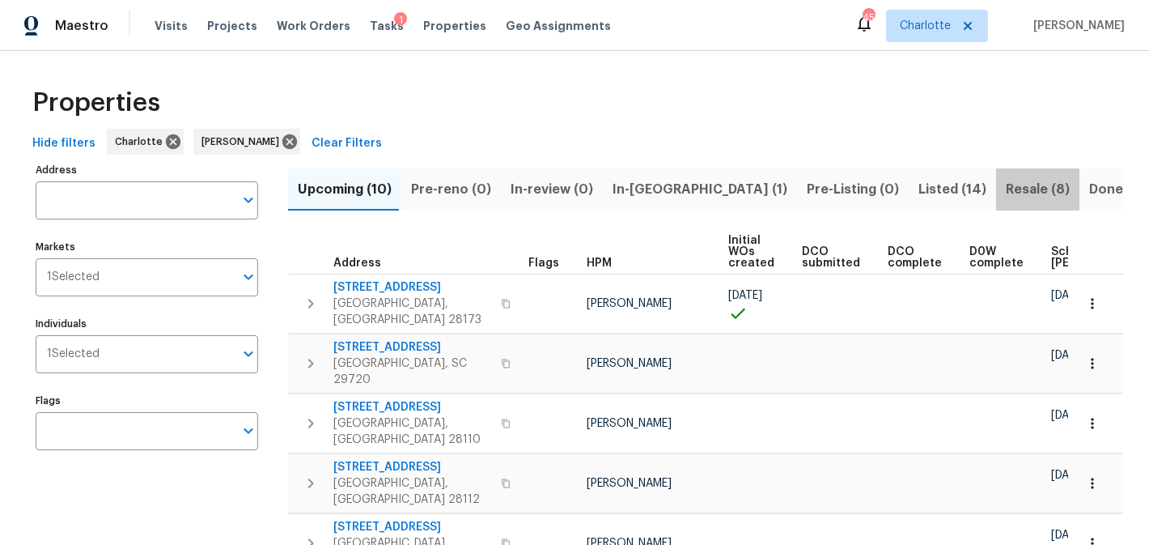
click at [1006, 196] on span "Resale (8)" at bounding box center [1038, 189] width 64 height 23
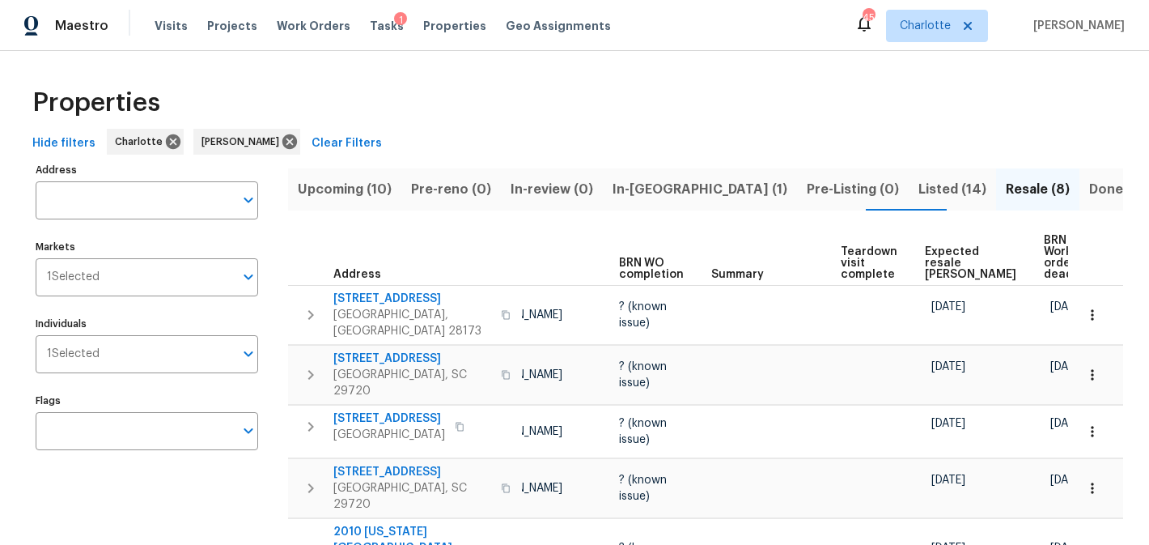
click at [618, 184] on span "In-[GEOGRAPHIC_DATA] (1)" at bounding box center [699, 189] width 175 height 23
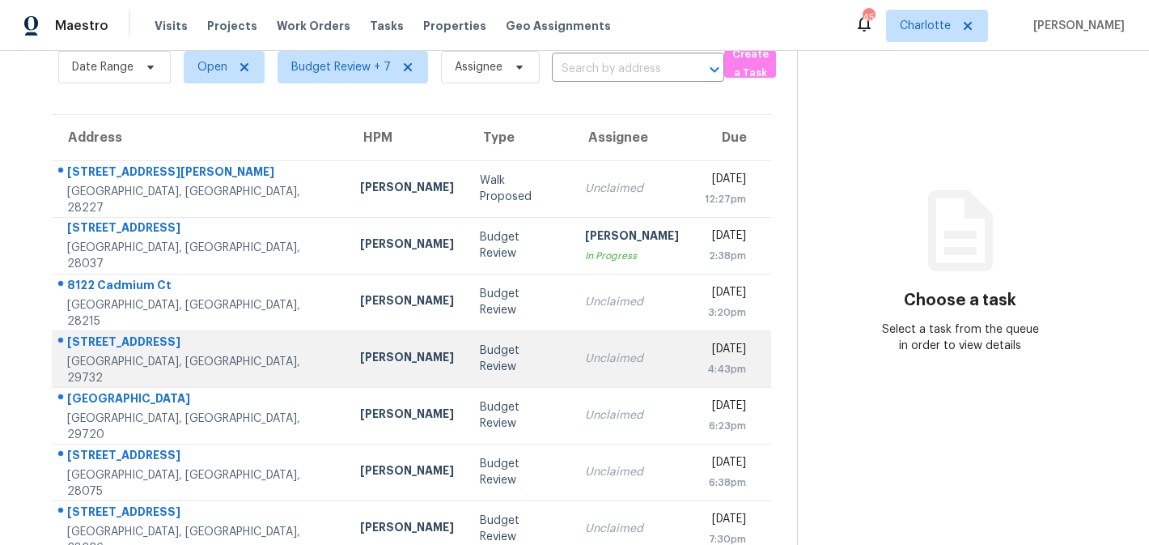
scroll to position [98, 0]
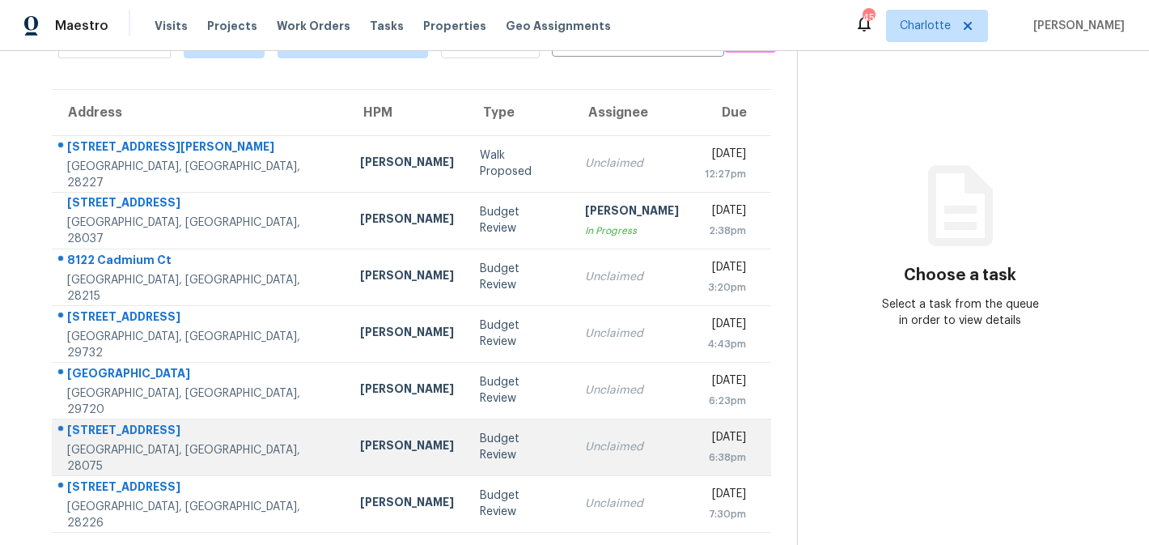
click at [608, 462] on td "Unclaimed" at bounding box center [632, 446] width 120 height 57
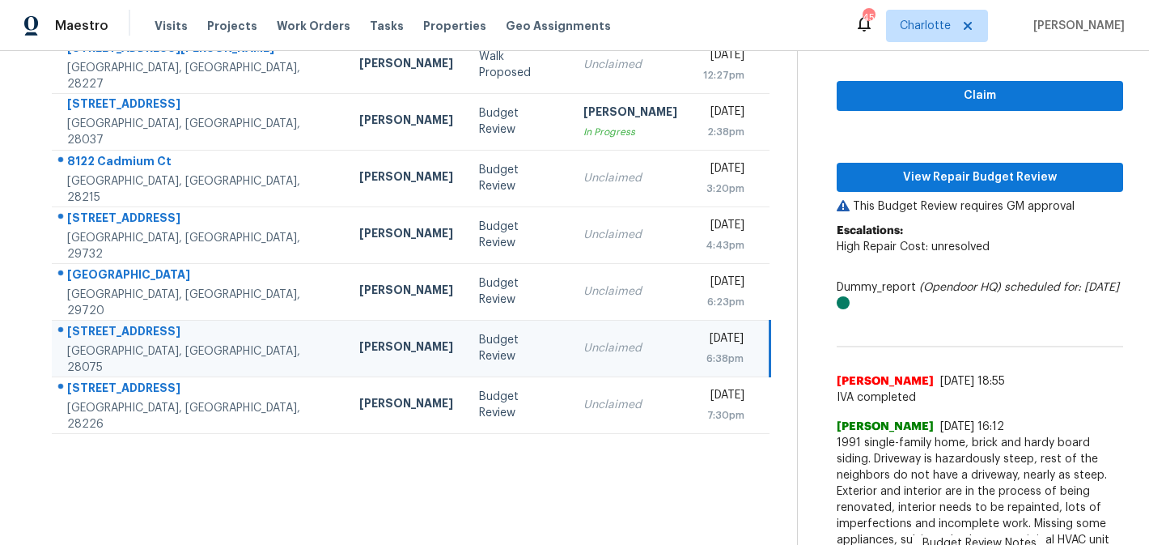
scroll to position [256, 0]
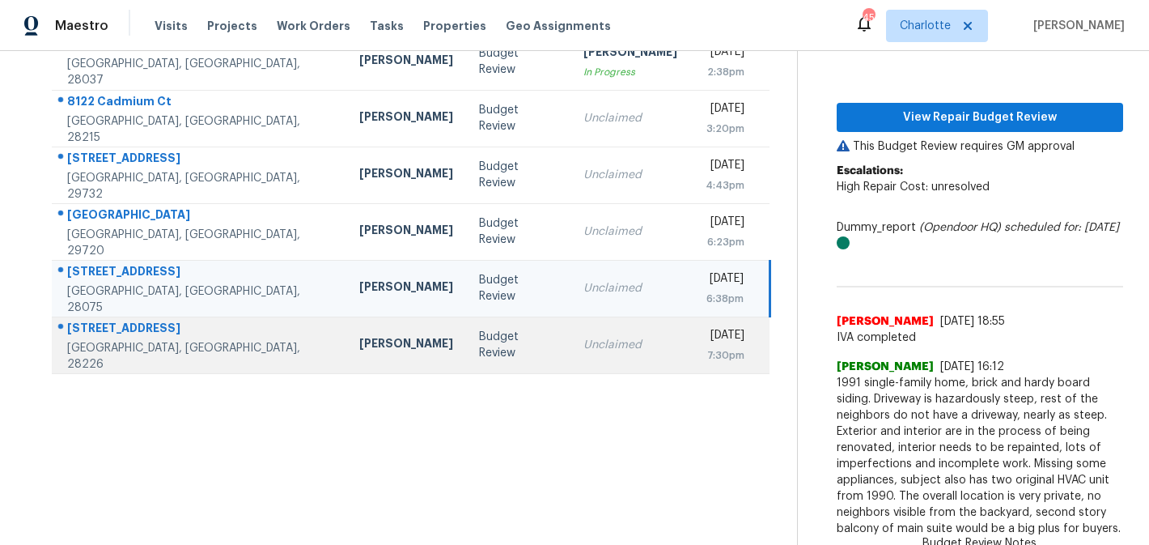
click at [570, 370] on td "Unclaimed" at bounding box center [630, 344] width 120 height 57
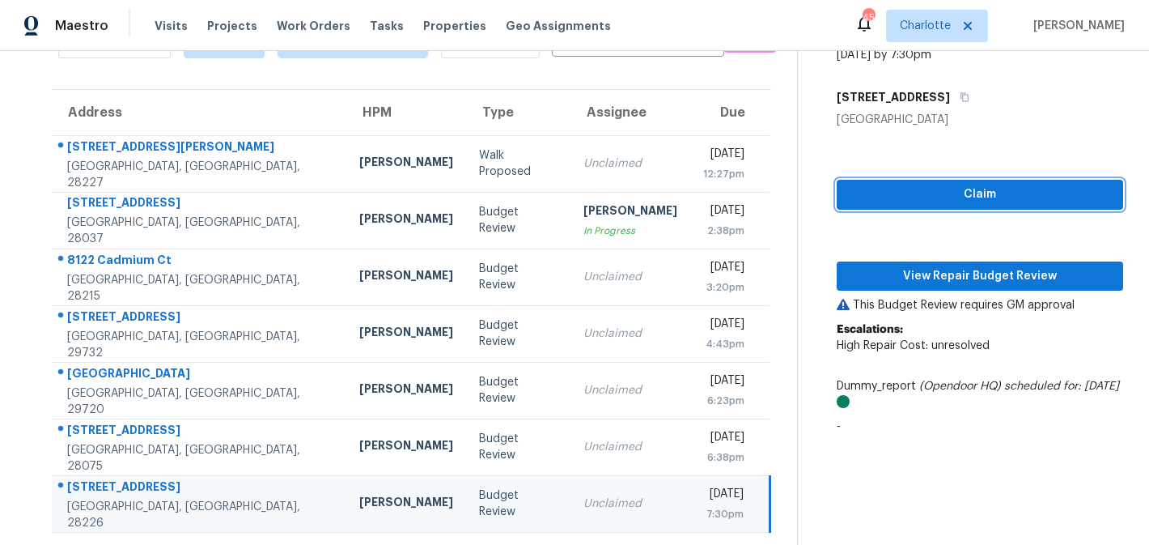
click at [947, 194] on span "Claim" at bounding box center [980, 194] width 261 height 20
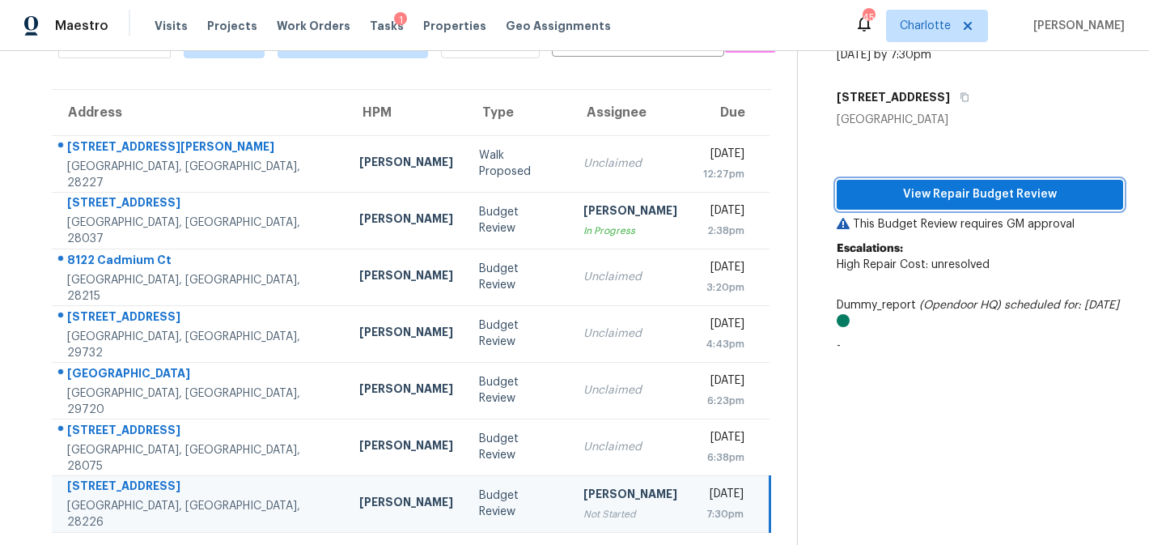
click at [949, 190] on span "View Repair Budget Review" at bounding box center [980, 194] width 261 height 20
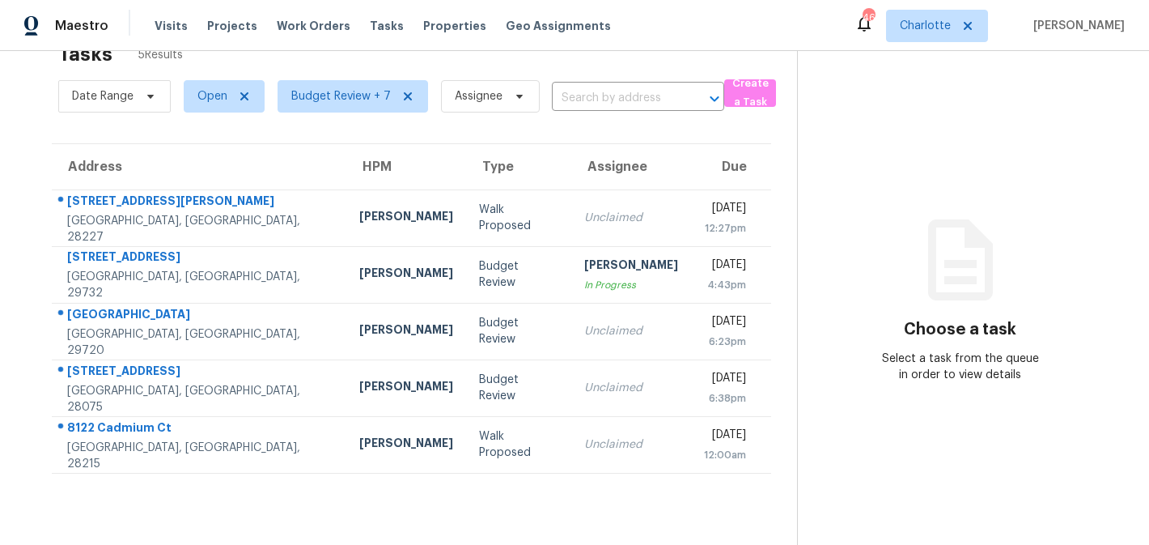
scroll to position [51, 0]
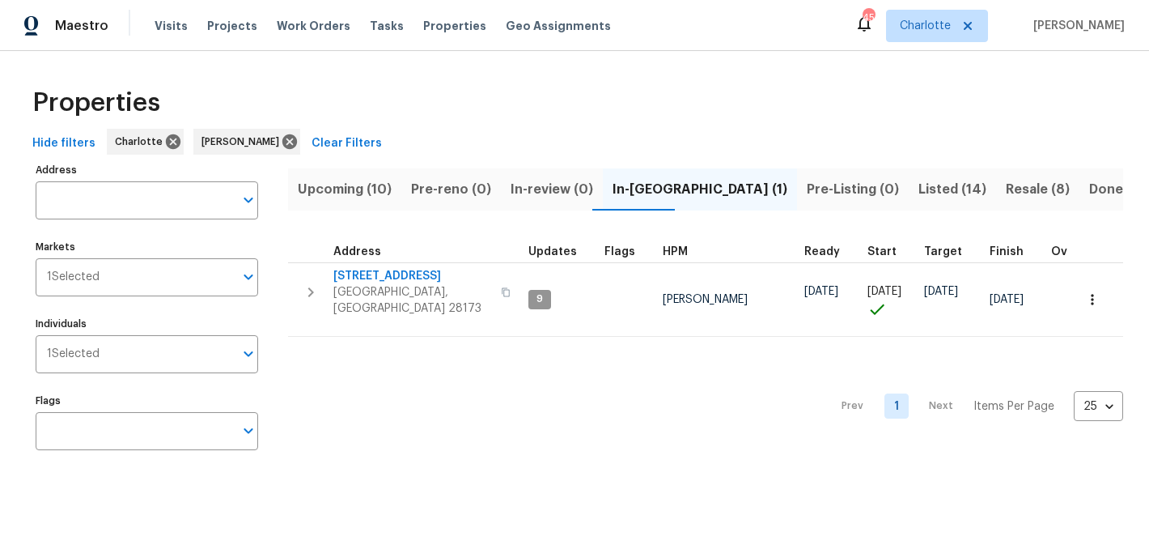
click at [332, 184] on span "Upcoming (10)" at bounding box center [345, 189] width 94 height 23
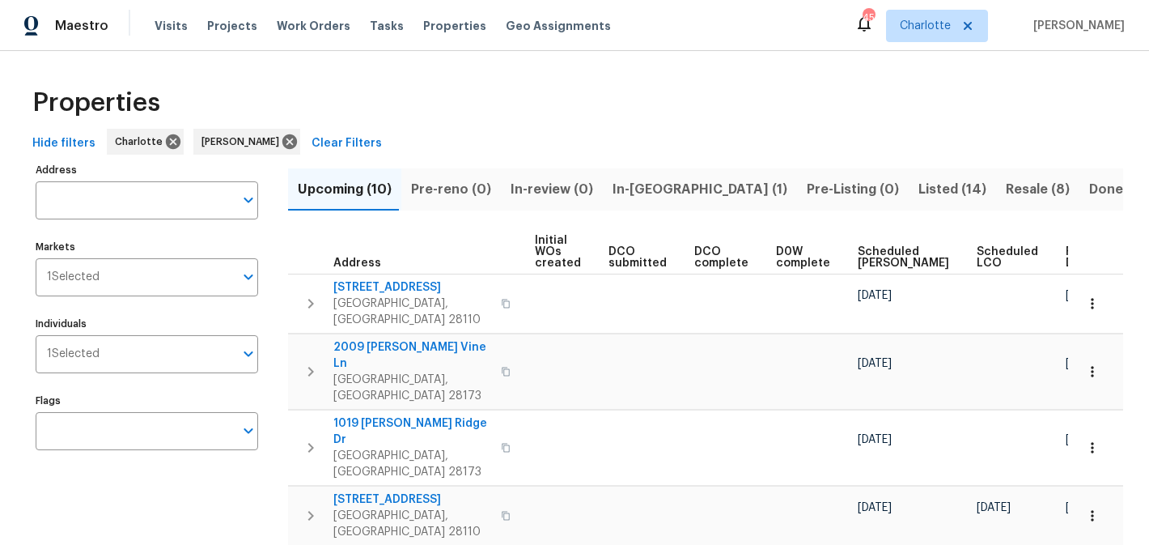
click at [630, 186] on span "In-reno (1)" at bounding box center [699, 189] width 175 height 23
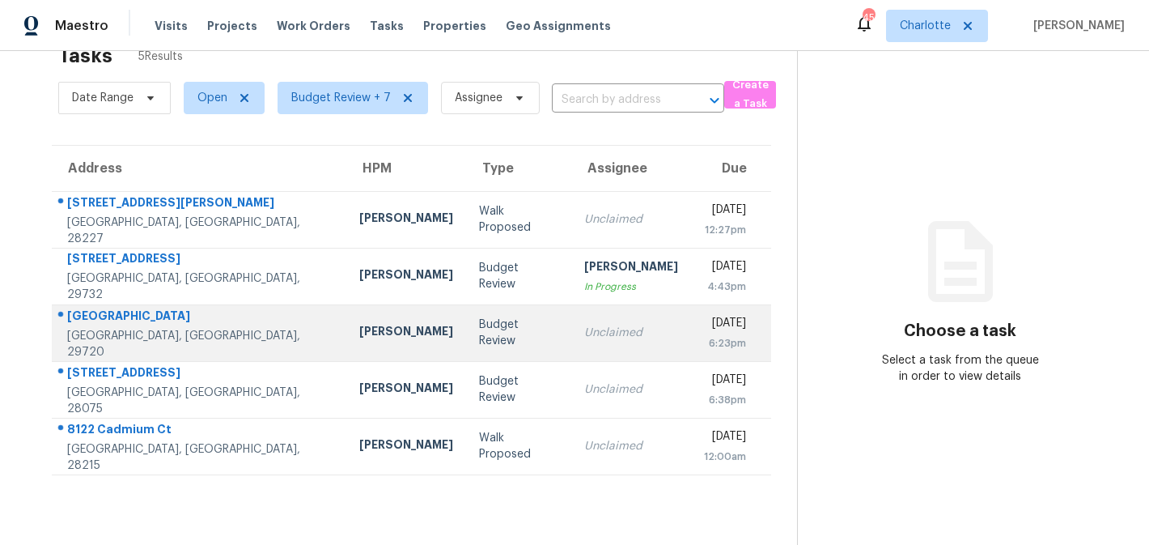
scroll to position [51, 0]
